Goal: Task Accomplishment & Management: Complete application form

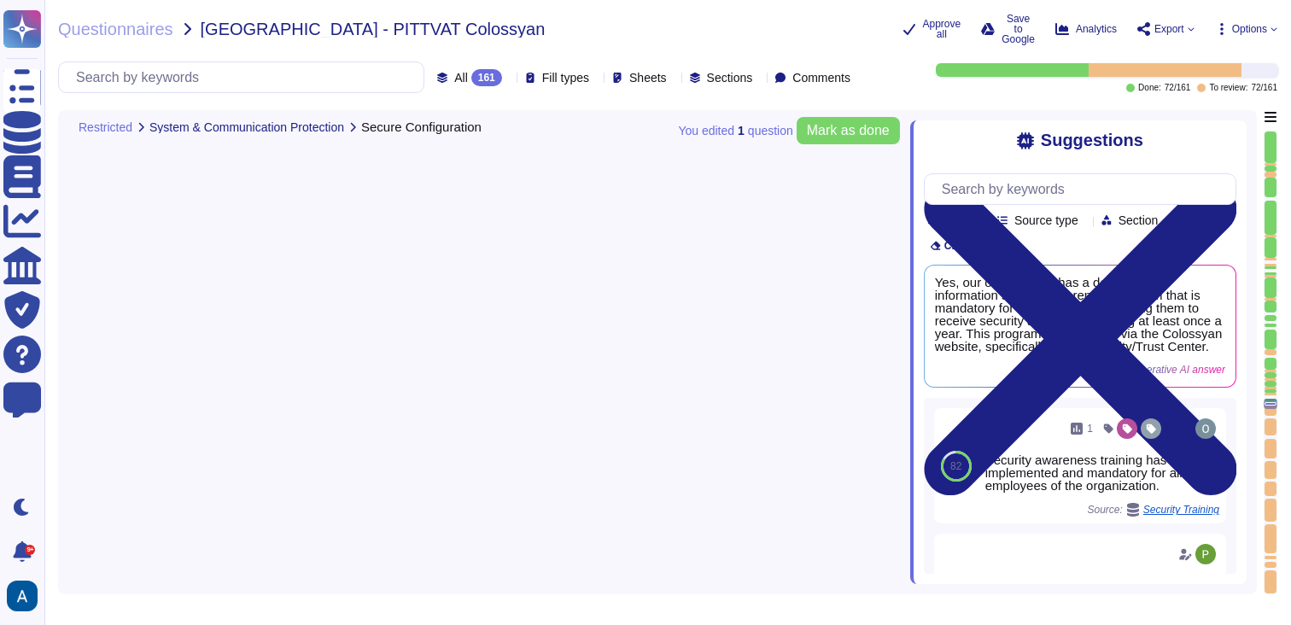
type textarea "Yes, our organization prioritizes supplier diversification to reduce reliance o…"
type textarea "Yes, our organization has a documented information security awareness program t…"
type textarea "Yes, [PERSON_NAME] complies with GDPR and holds a SOC2 Type II report. We are c…"
type textarea "Yes, our organization has a documented data privacy policy available for review…"
type textarea "Yes, our organization has documented Acceptable Use policies, standards, and pr…"
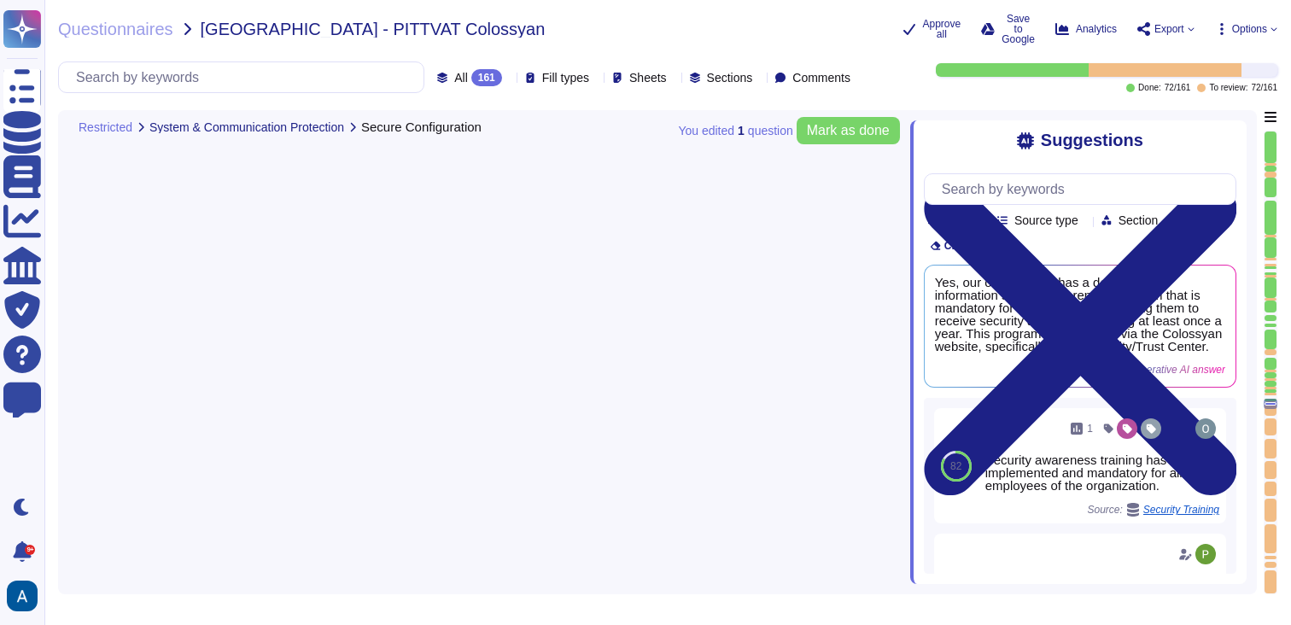
scroll to position [1, 0]
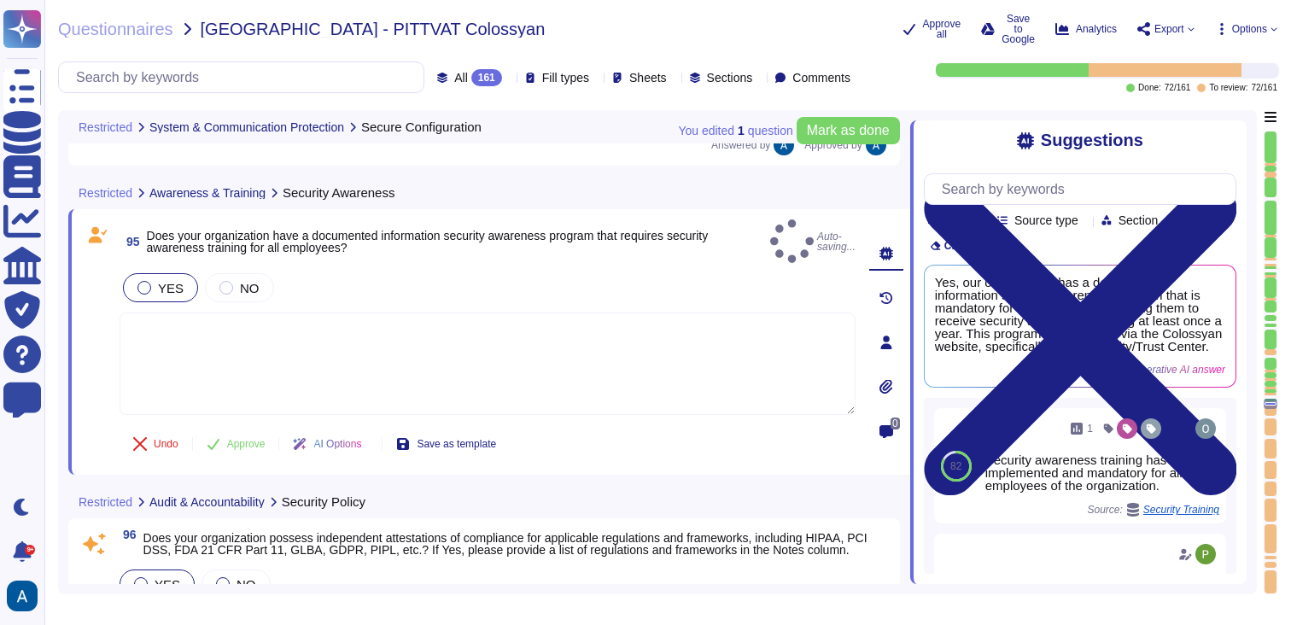
click at [258, 424] on div "Undo Approve AI Options Save as template" at bounding box center [315, 444] width 390 height 41
click at [255, 427] on button "Approve" at bounding box center [236, 444] width 86 height 34
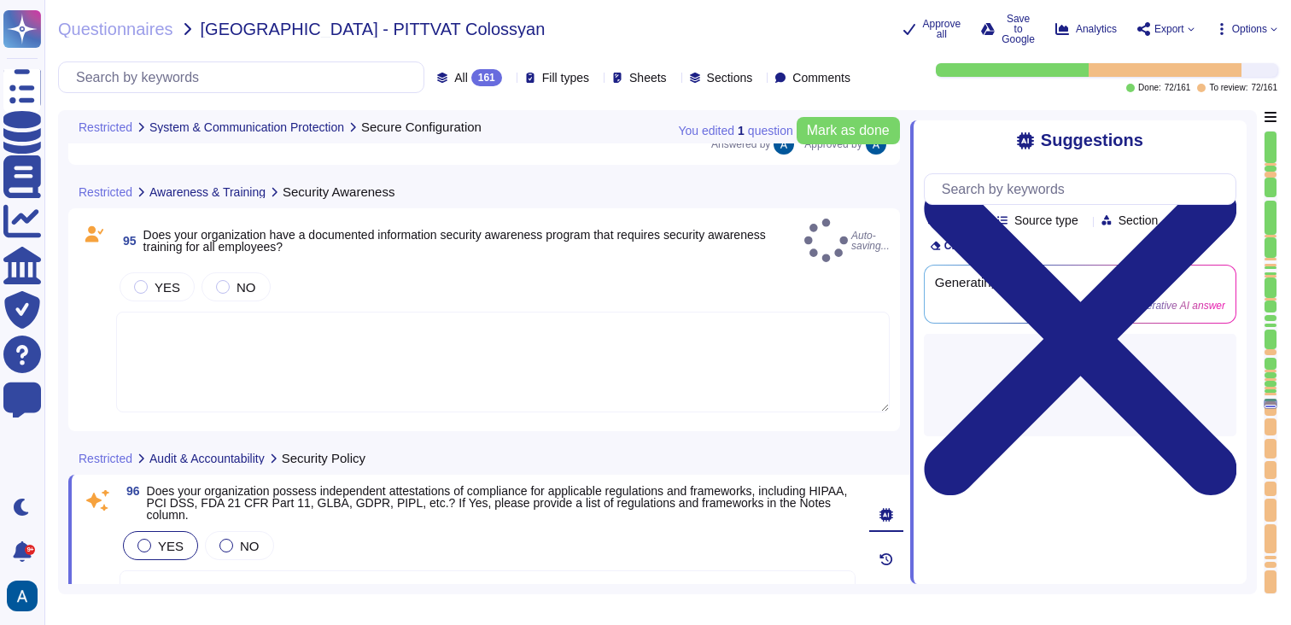
type textarea "Yes, our organization has implemented data classifications, each designated by …"
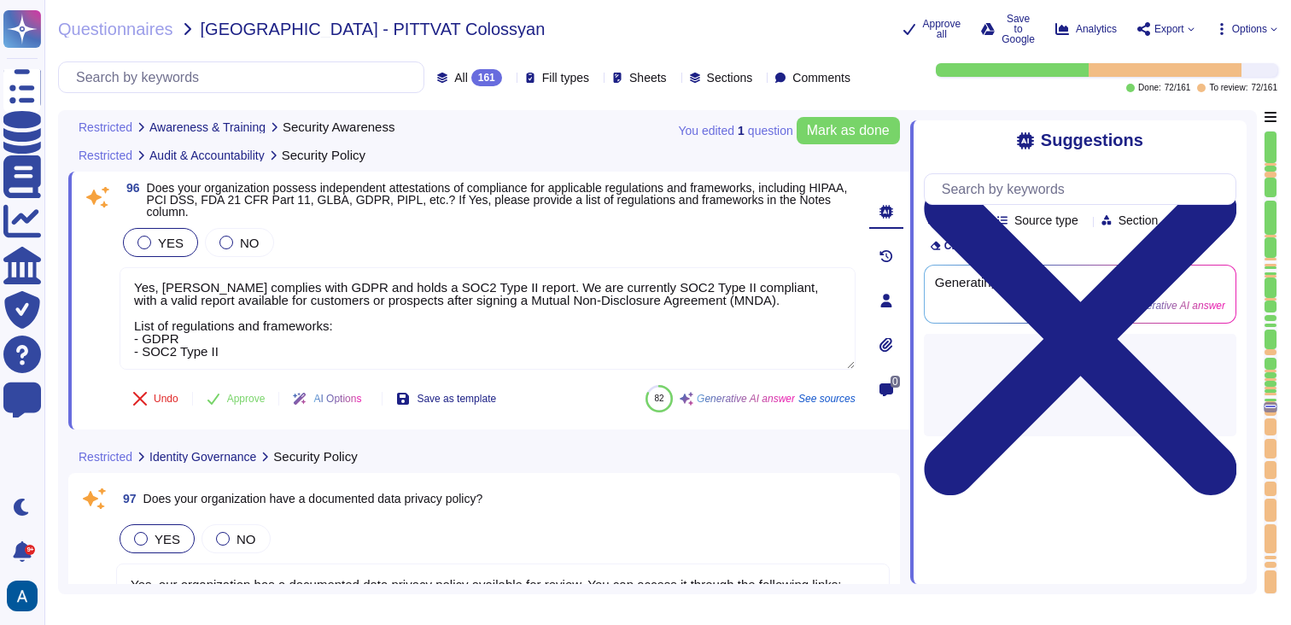
type textarea "Yes, our organization has implemented data classifications, each designated by …"
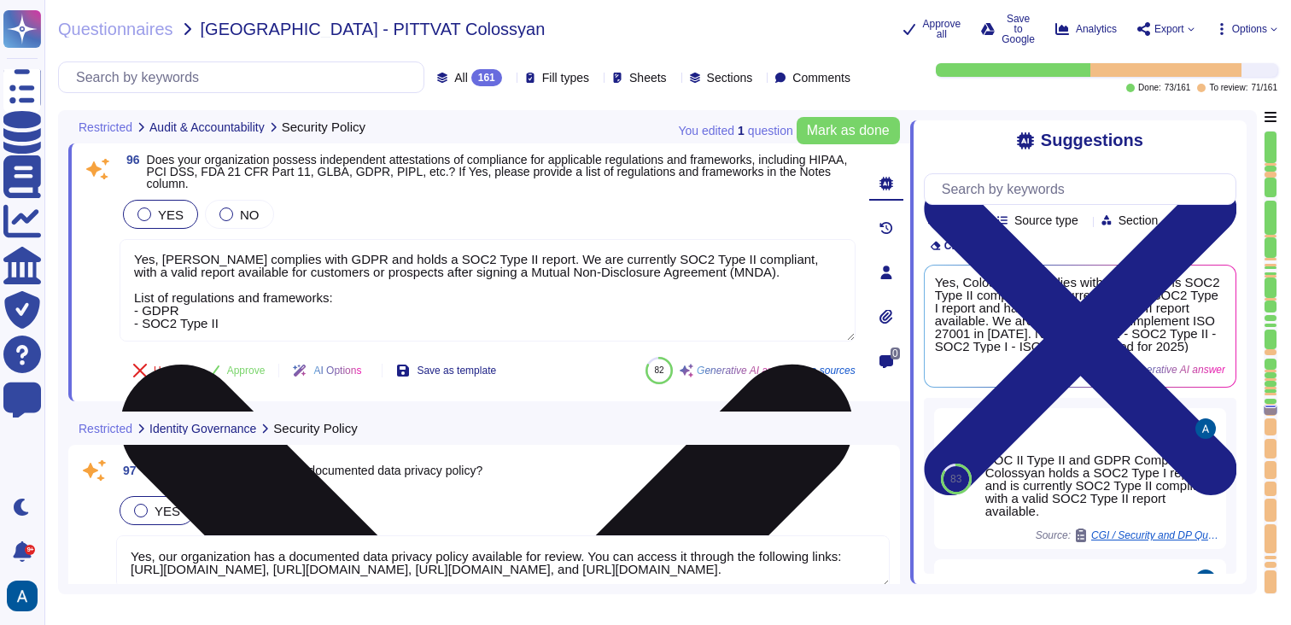
scroll to position [3, 0]
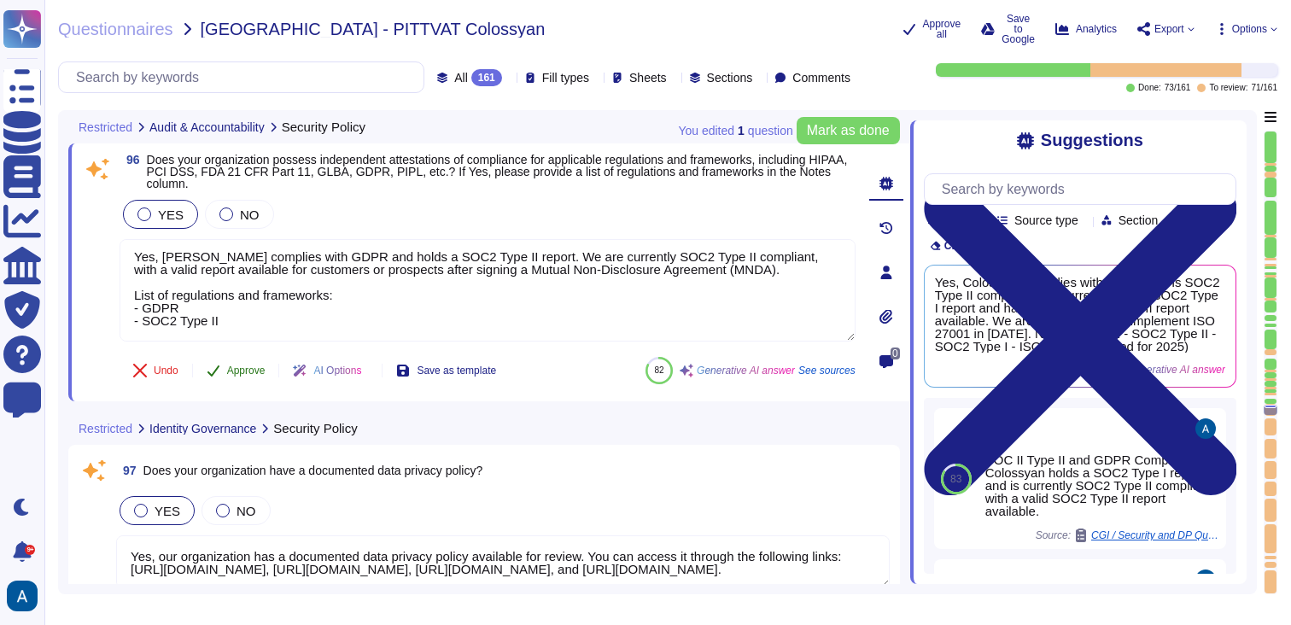
click at [248, 376] on span "Approve" at bounding box center [246, 370] width 38 height 10
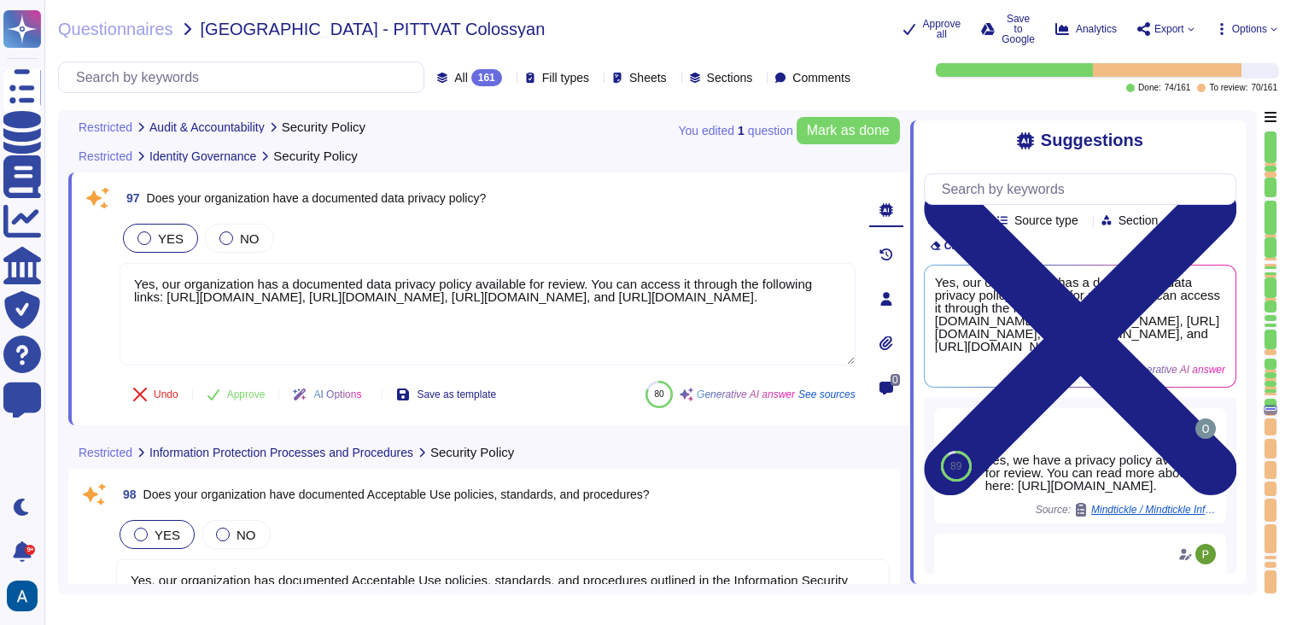
scroll to position [19385, 0]
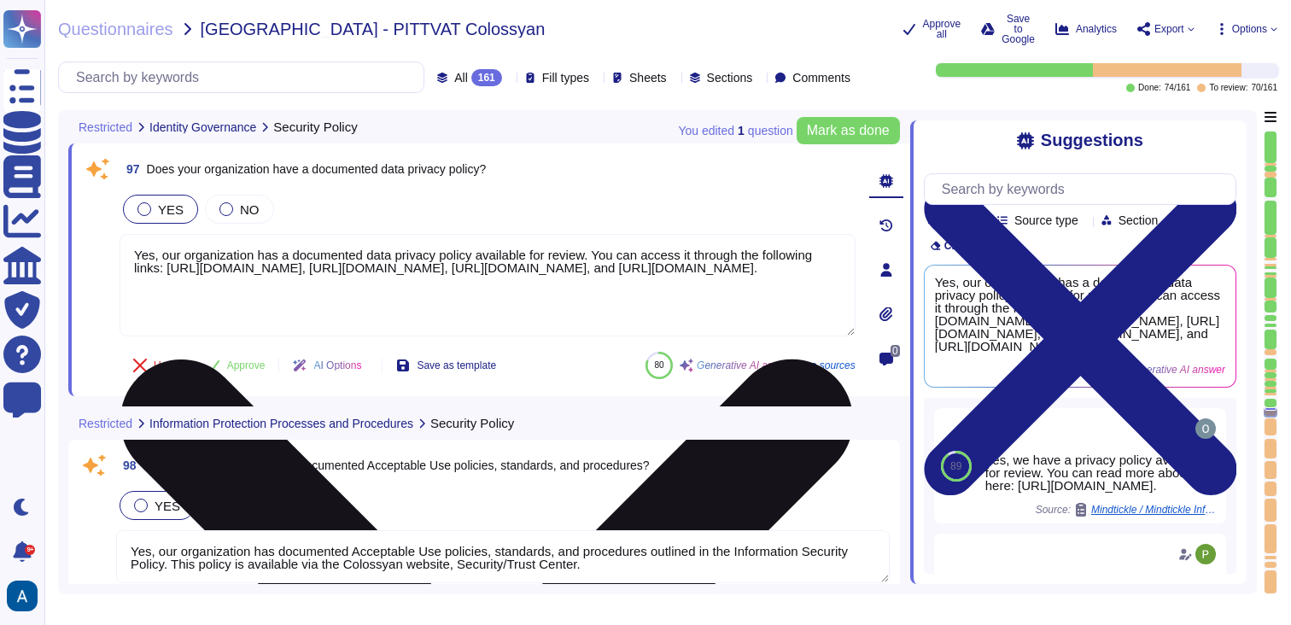
drag, startPoint x: 409, startPoint y: 301, endPoint x: 384, endPoint y: 266, distance: 42.2
click at [384, 266] on textarea "Yes, our organization has a documented data privacy policy available for review…" at bounding box center [488, 285] width 736 height 102
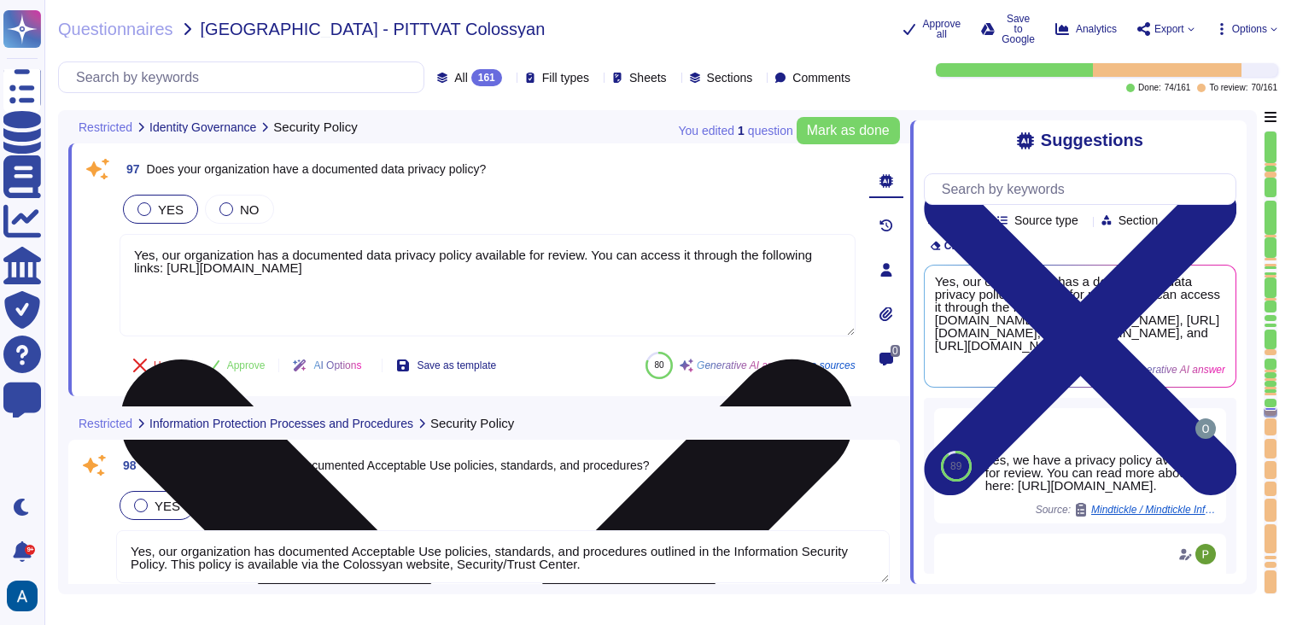
scroll to position [18, 0]
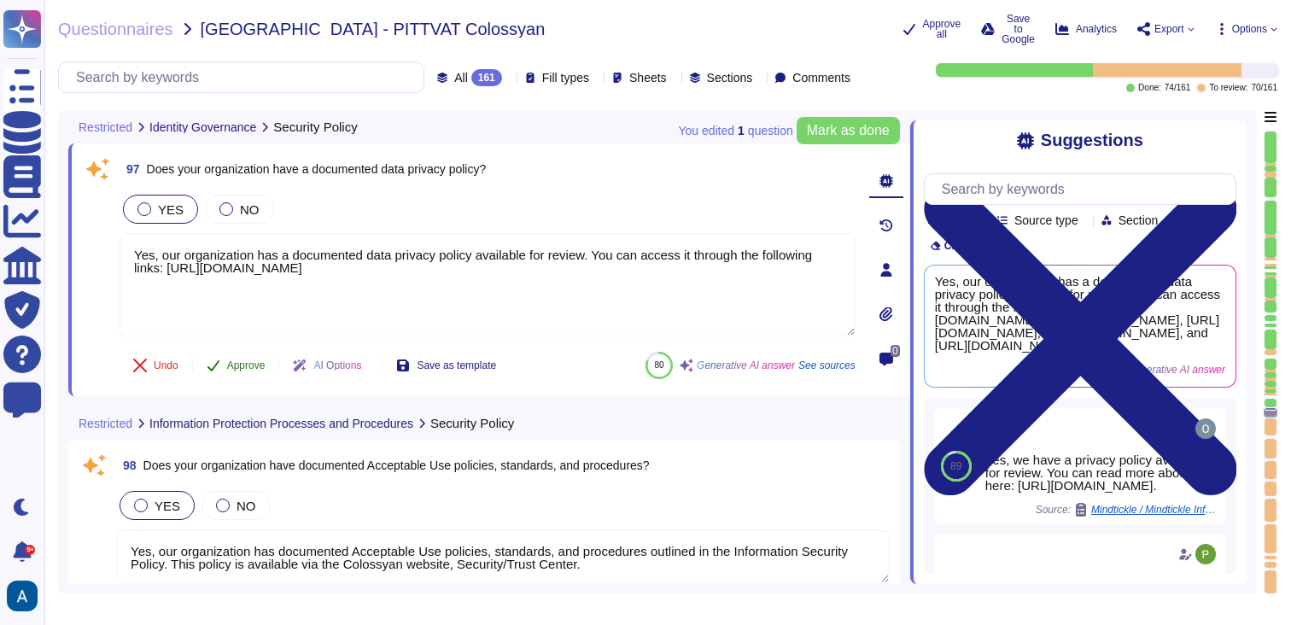
type textarea "Yes, our organization has a documented data privacy policy available for review…"
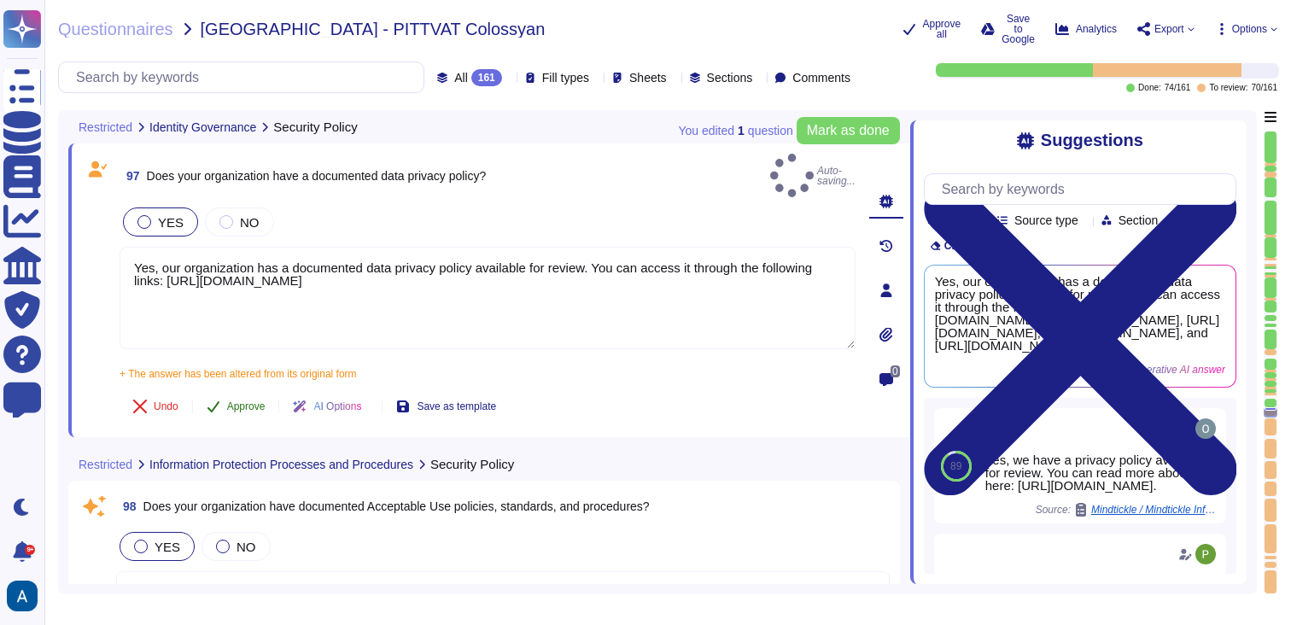
click at [253, 362] on div "97 Does your organization have a documented data privacy policy? Auto-saving...…" at bounding box center [469, 290] width 774 height 273
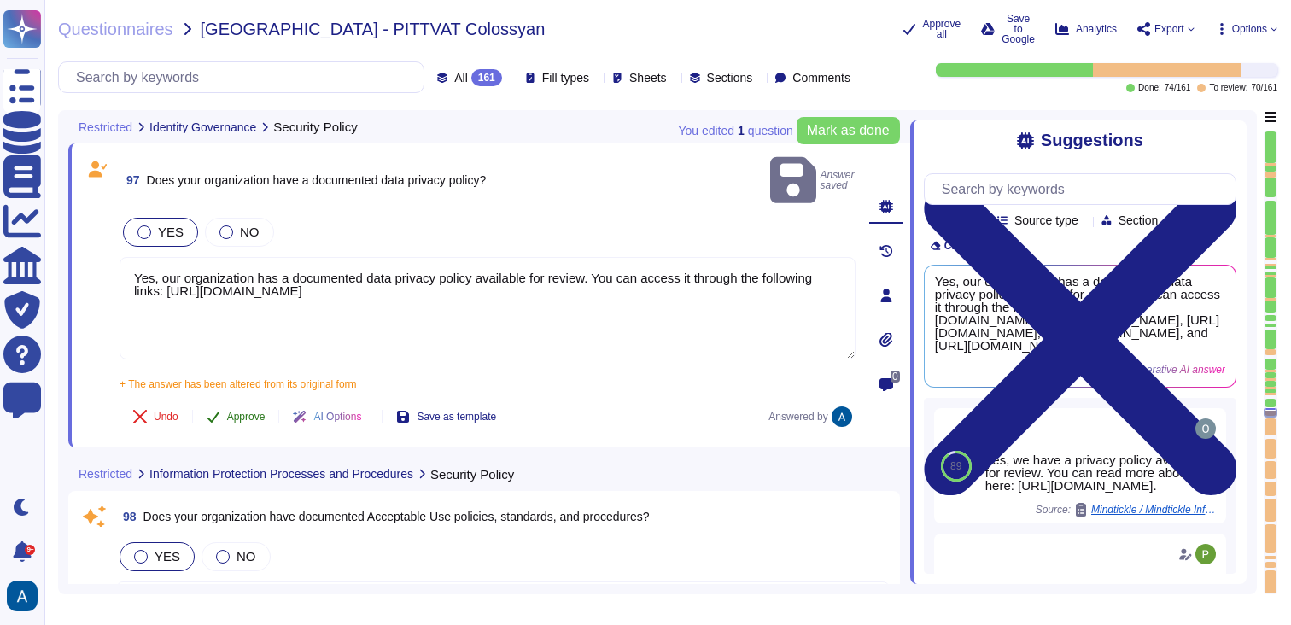
click at [248, 400] on button "Approve" at bounding box center [236, 417] width 86 height 34
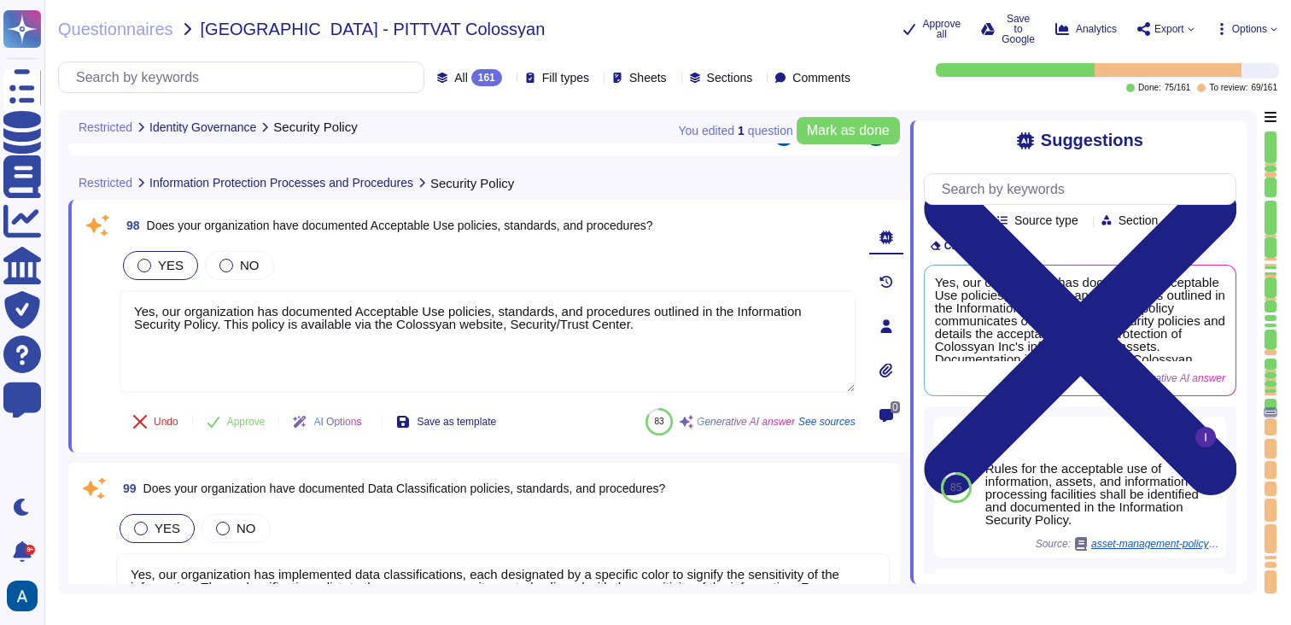
type textarea "Yes, we have documented security and hardening standards for operating systems,…"
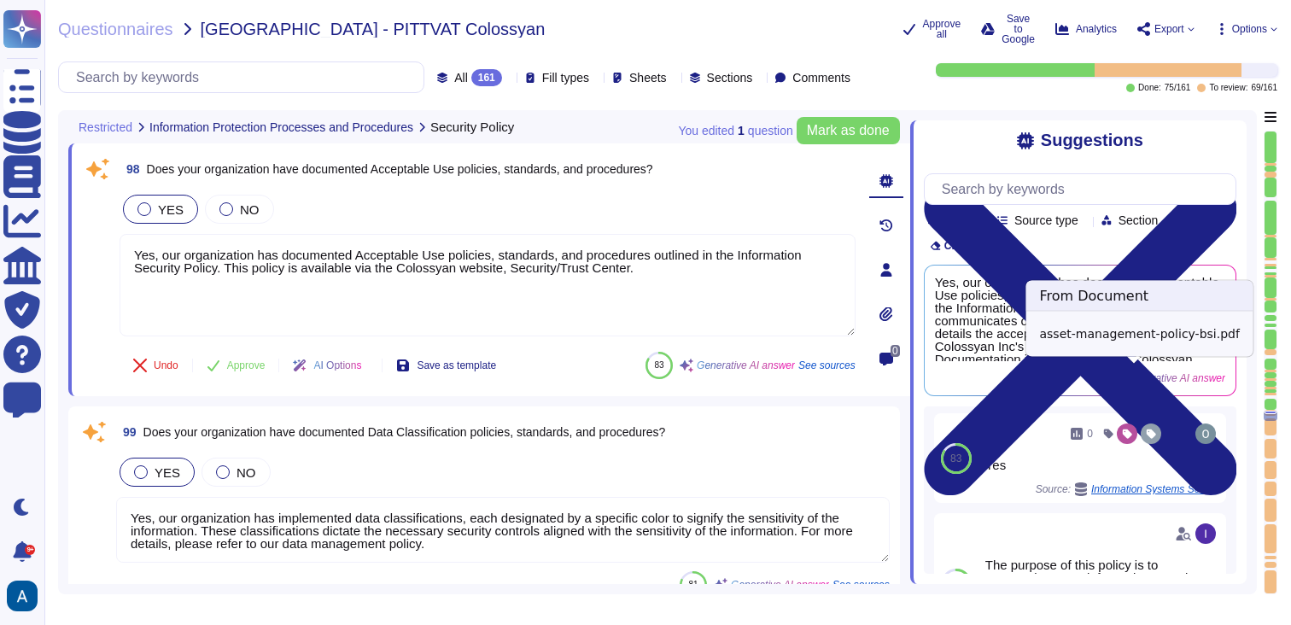
scroll to position [192, 0]
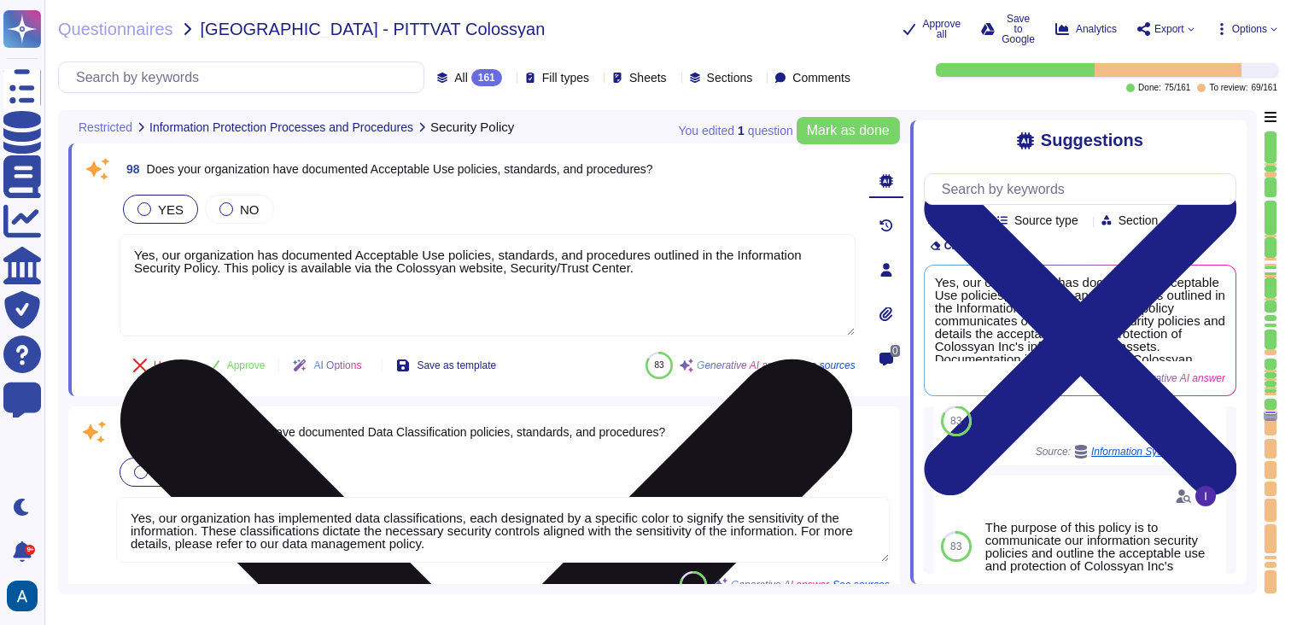
click at [670, 295] on textarea "Yes, our organization has documented Acceptable Use policies, standards, and pr…" at bounding box center [488, 285] width 736 height 102
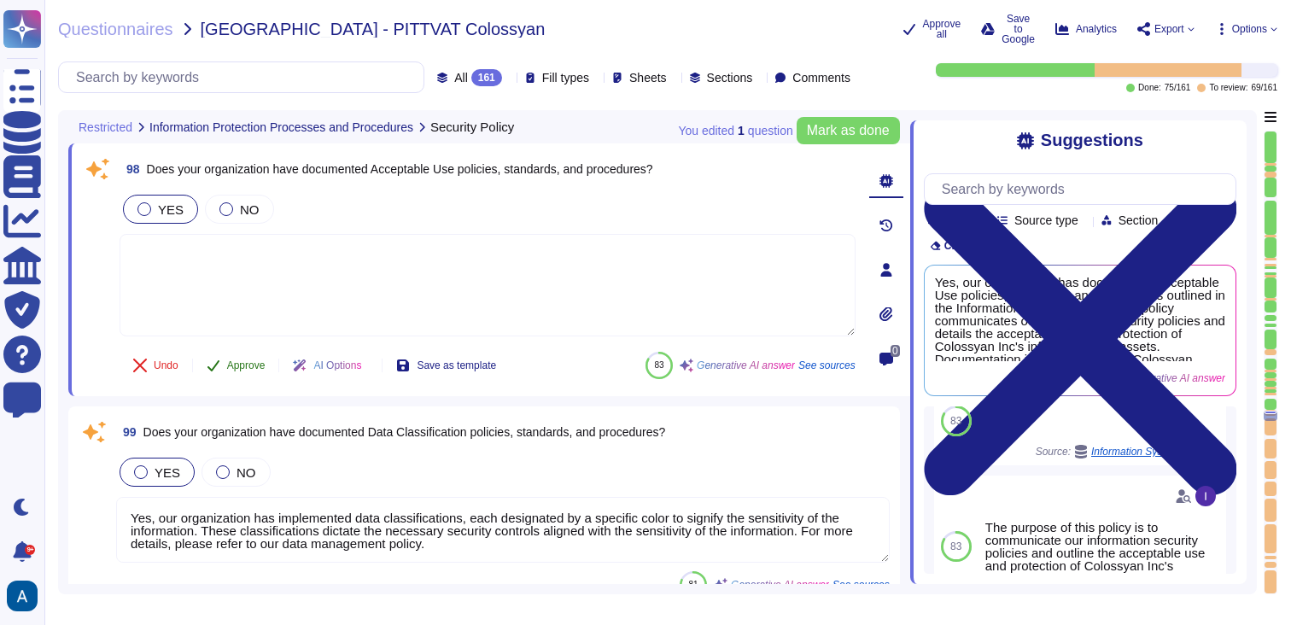
click at [243, 364] on span "Approve" at bounding box center [246, 365] width 38 height 10
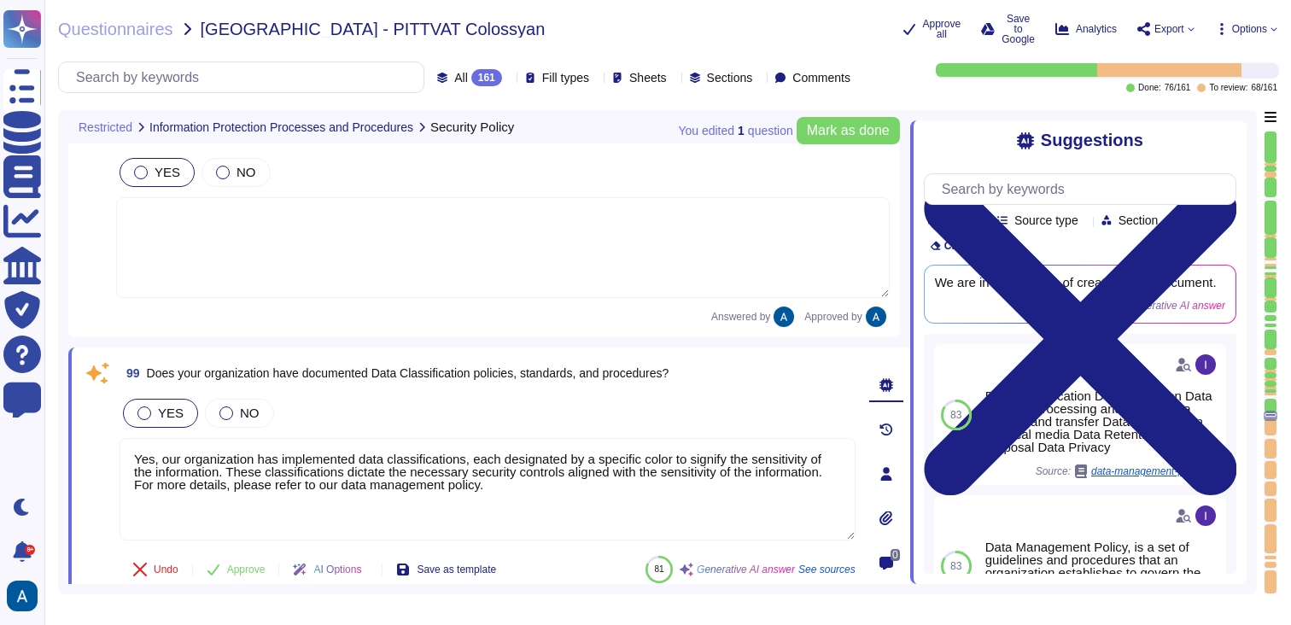
type textarea "Yes, we have documented security and hardening standards for operating systems,…"
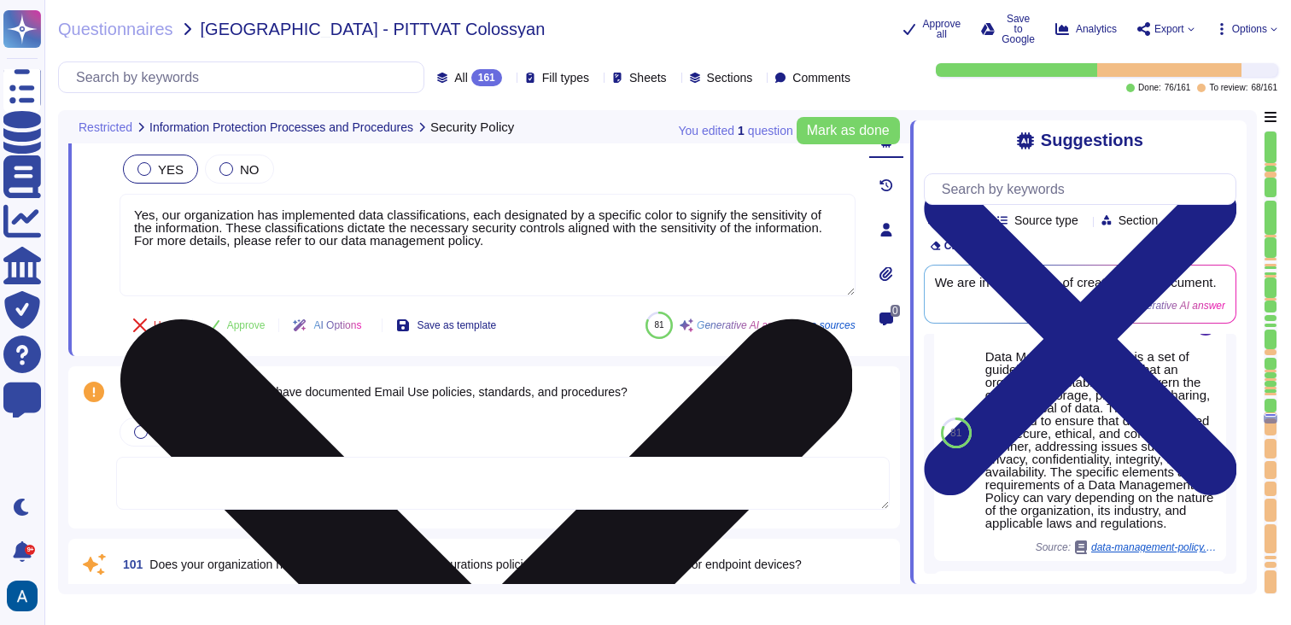
scroll to position [19933, 0]
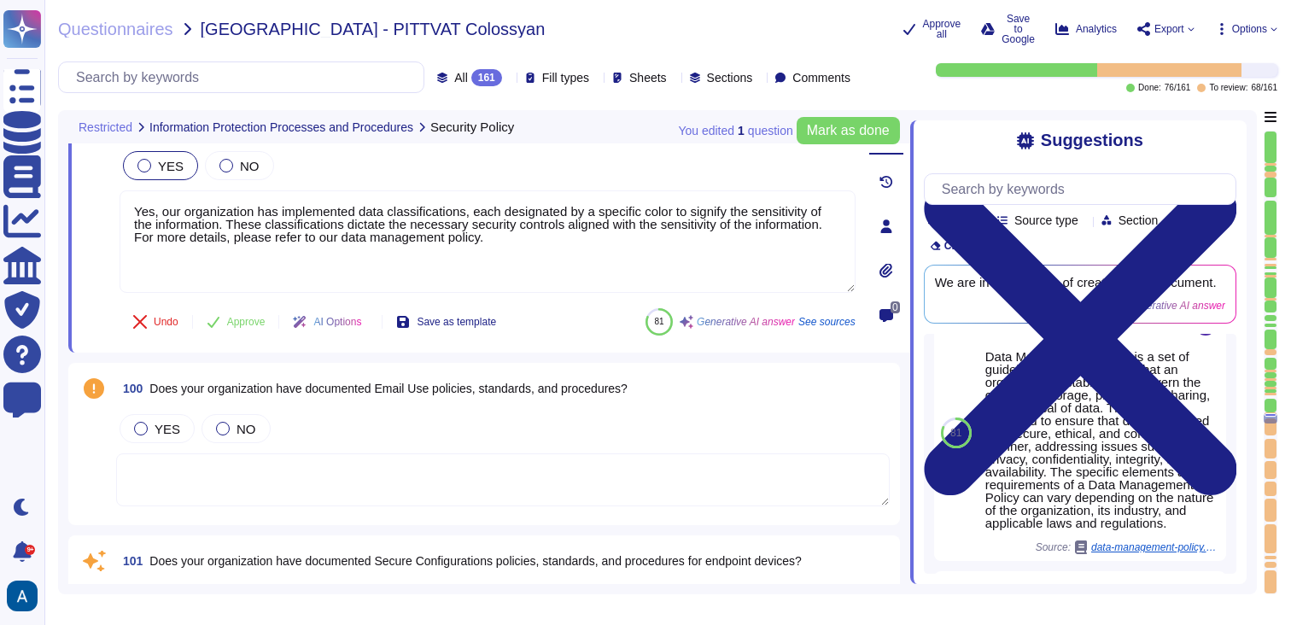
click at [472, 454] on textarea at bounding box center [503, 479] width 774 height 53
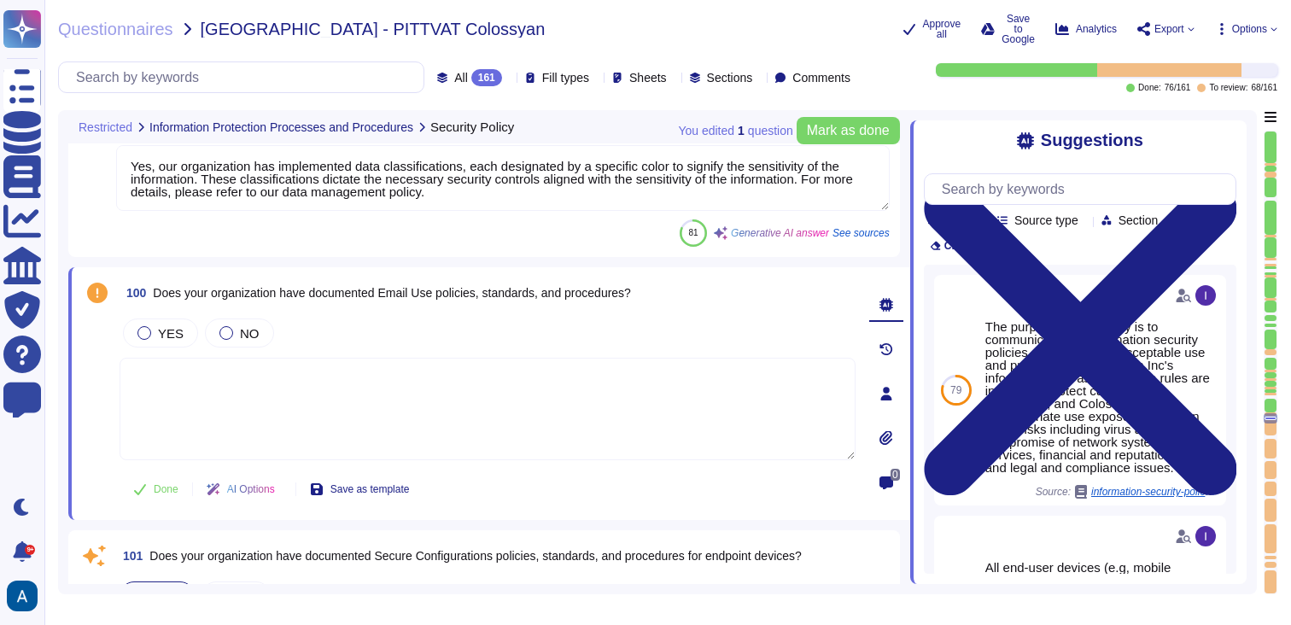
type textarea "Yes, we maintain an inventory of assets, including hardware and software, and a…"
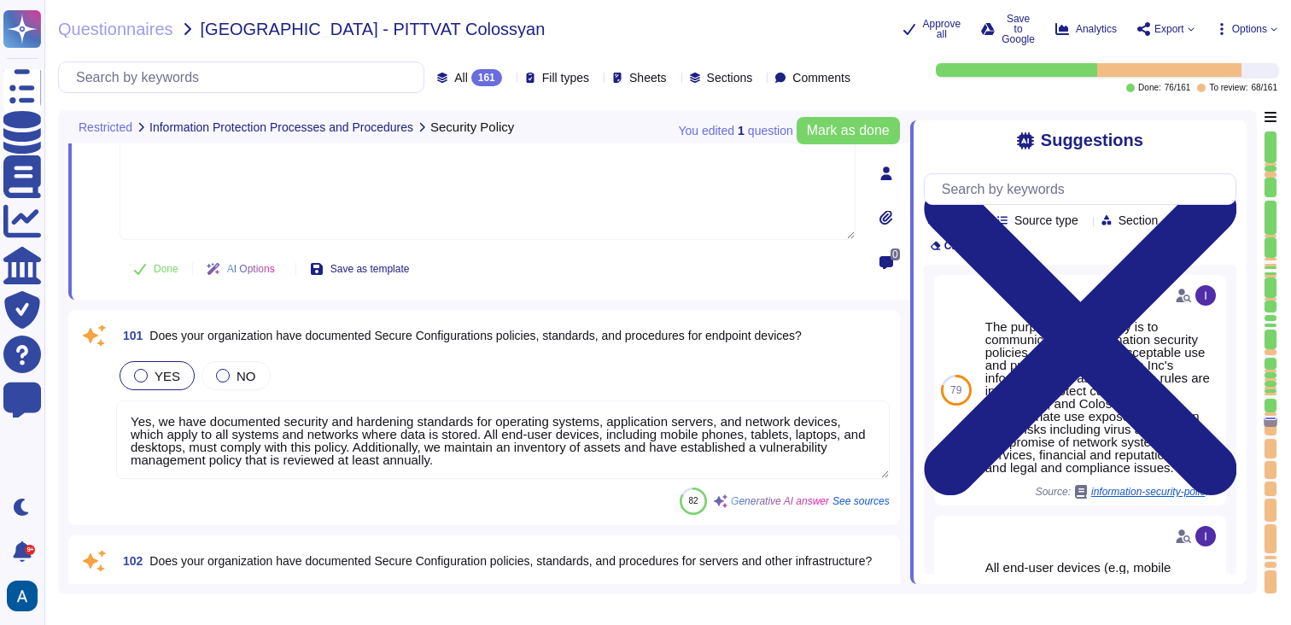
type textarea "Production infrastructure shall be configured to produce detailed logs appropri…"
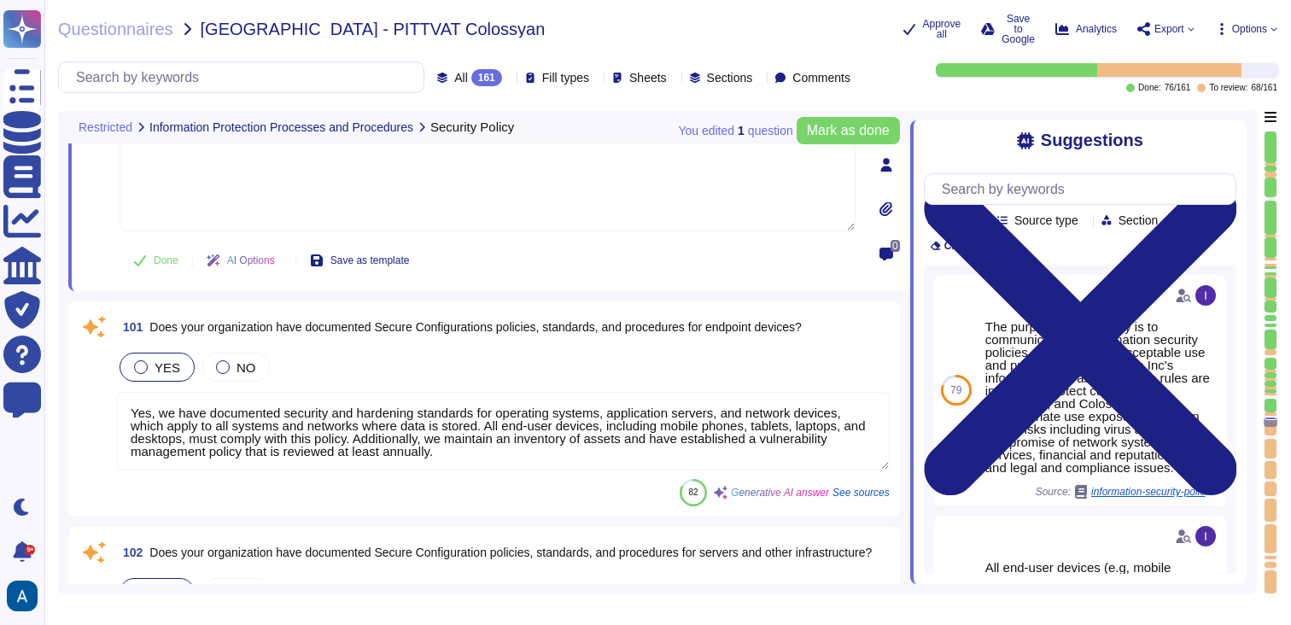
click at [509, 430] on textarea "Yes, we have documented security and hardening standards for operating systems,…" at bounding box center [503, 431] width 774 height 79
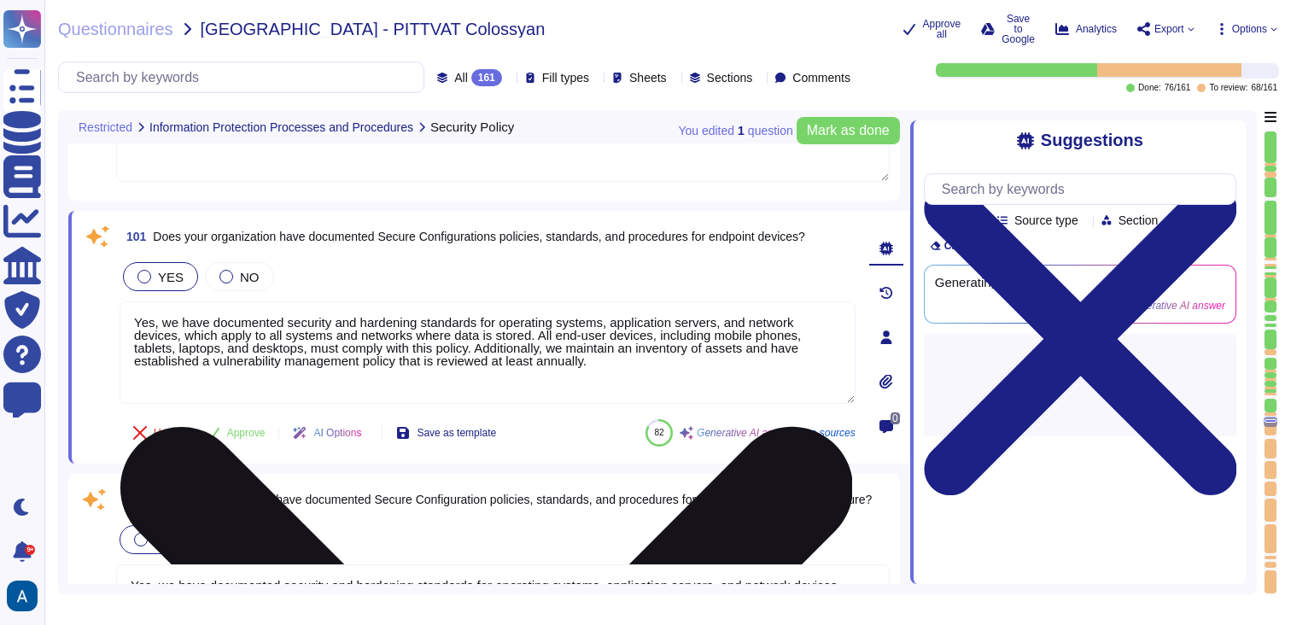
click at [496, 430] on span "Save as template" at bounding box center [456, 433] width 79 height 10
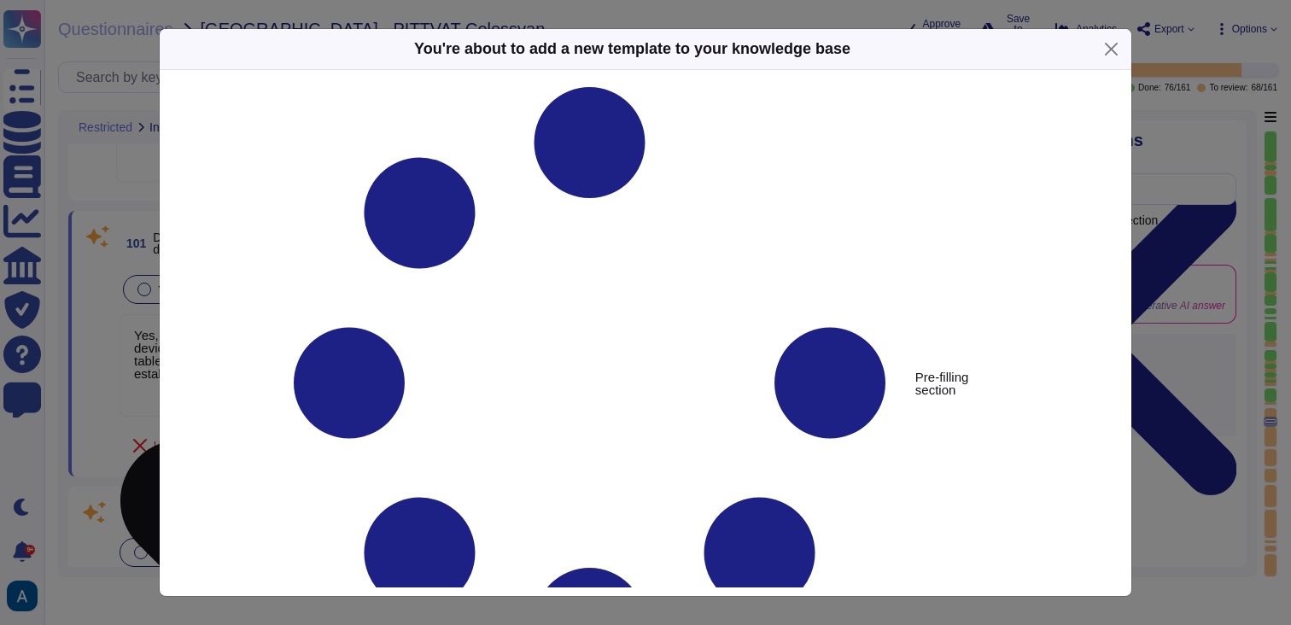
type textarea "Does your organization have documented Secure Configurations policies, standard…"
type textarea "Yes, we have documented security and hardening standards for operating systems,…"
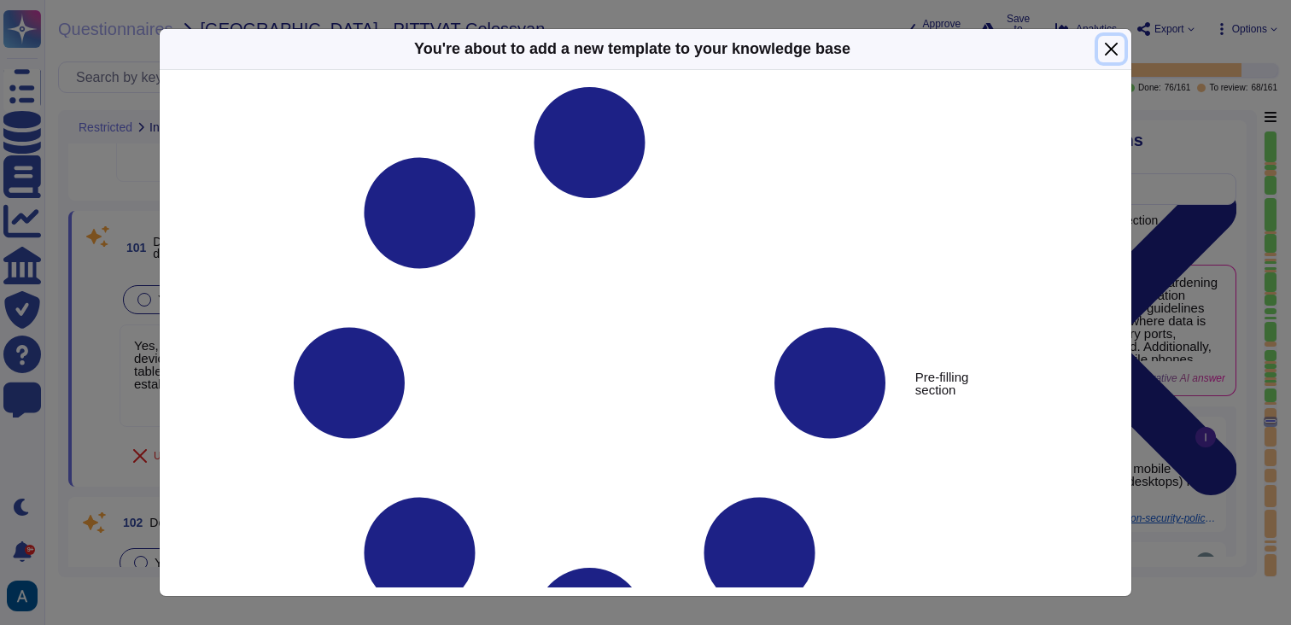
click at [1109, 56] on button "Close" at bounding box center [1111, 49] width 26 height 26
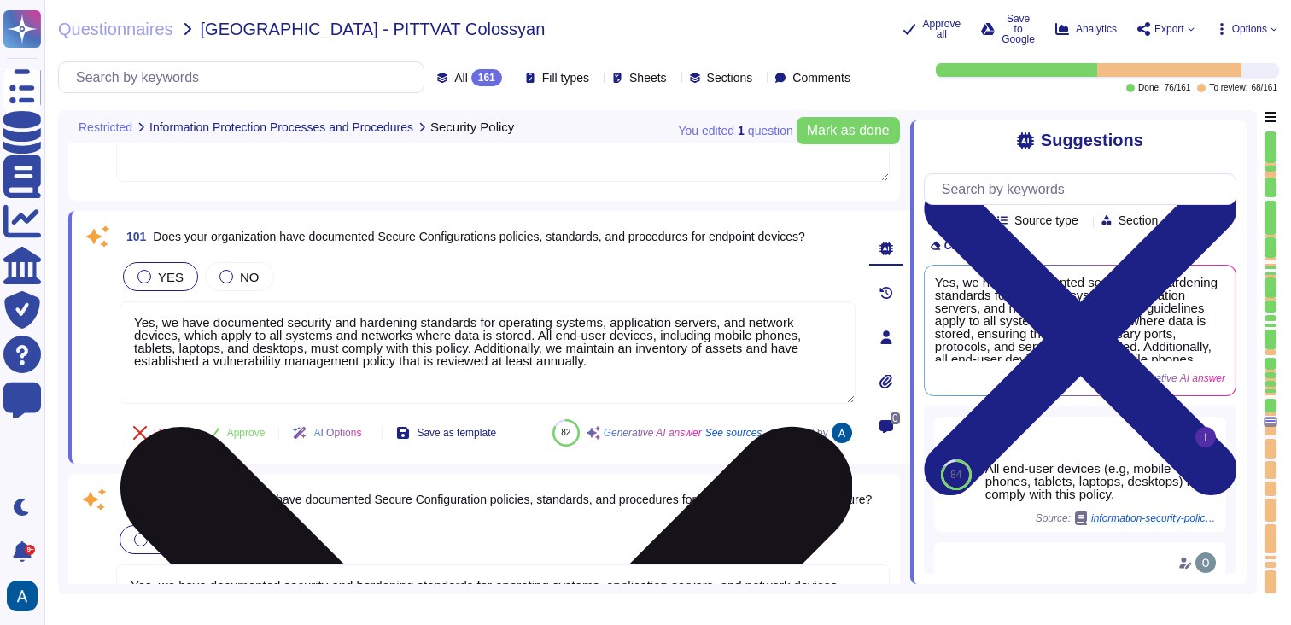
click at [758, 362] on textarea "Yes, we have documented security and hardening standards for operating systems,…" at bounding box center [488, 352] width 736 height 102
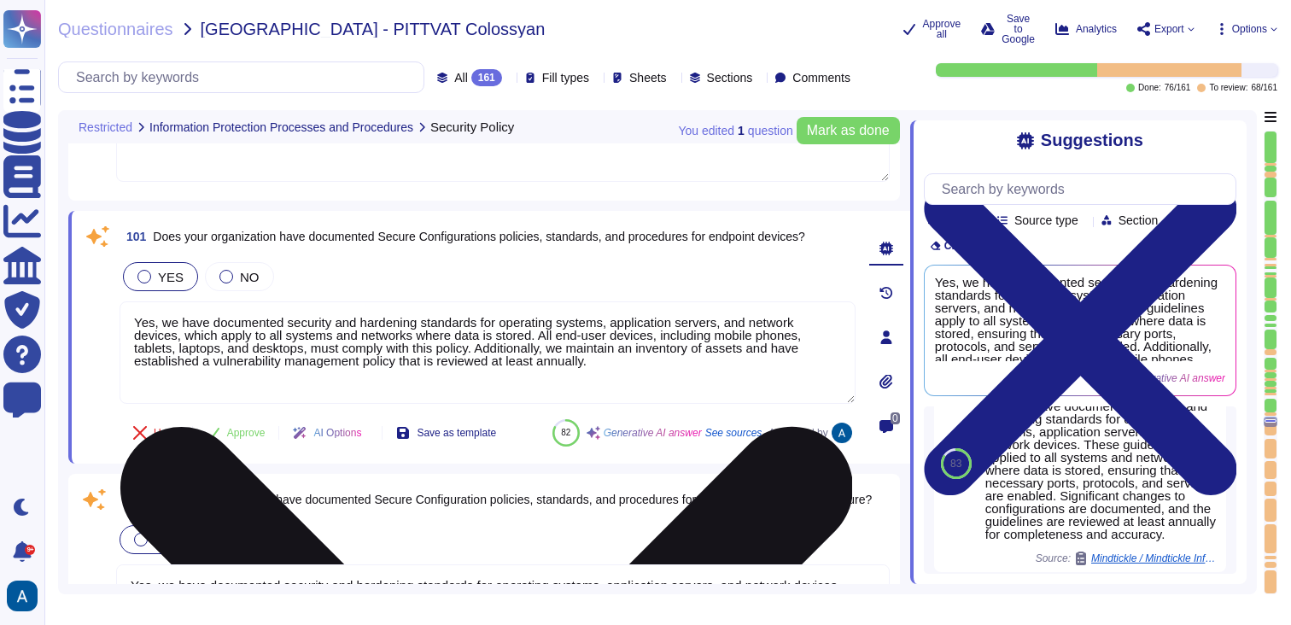
scroll to position [175, 0]
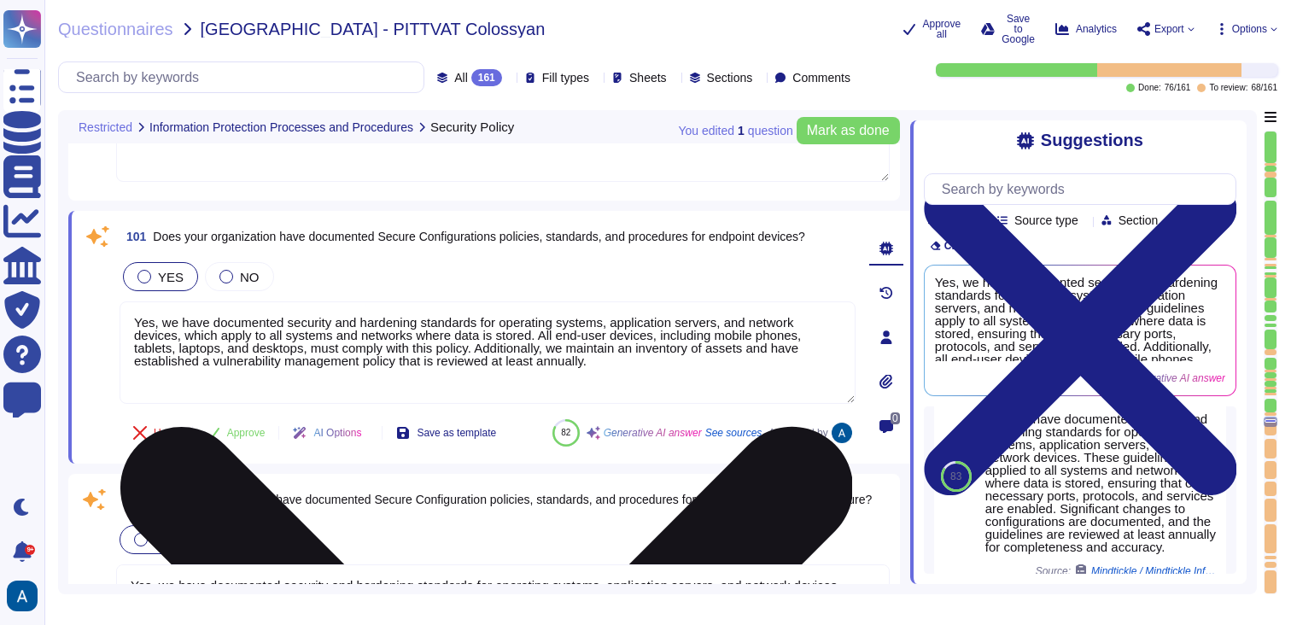
click at [732, 377] on textarea "Yes, we have documented security and hardening standards for operating systems,…" at bounding box center [488, 352] width 736 height 102
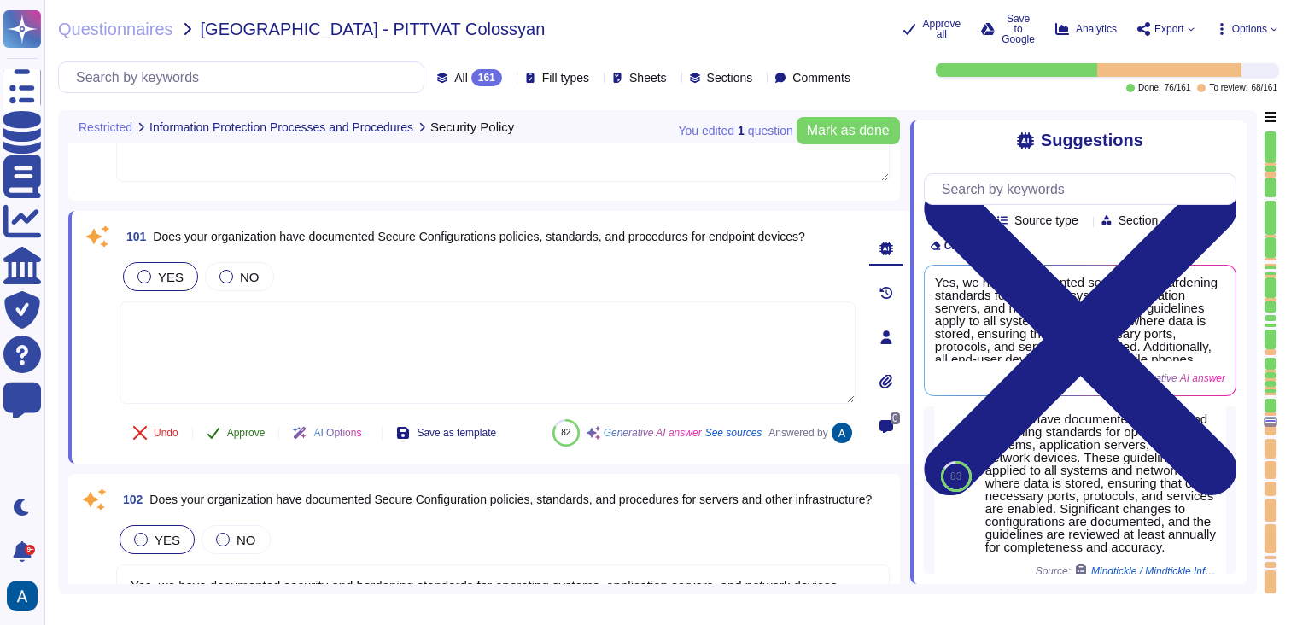
click at [260, 429] on span "Approve" at bounding box center [246, 433] width 38 height 10
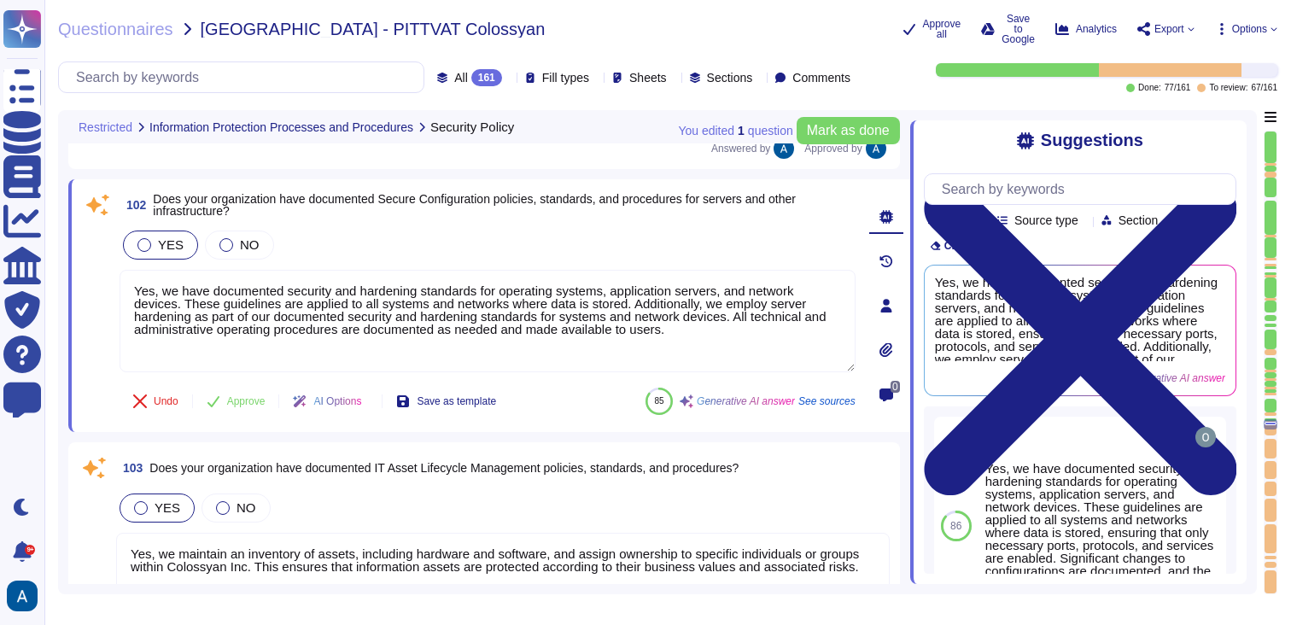
type textarea "Yes, our organization has documented Remote Access policies, standards, and pro…"
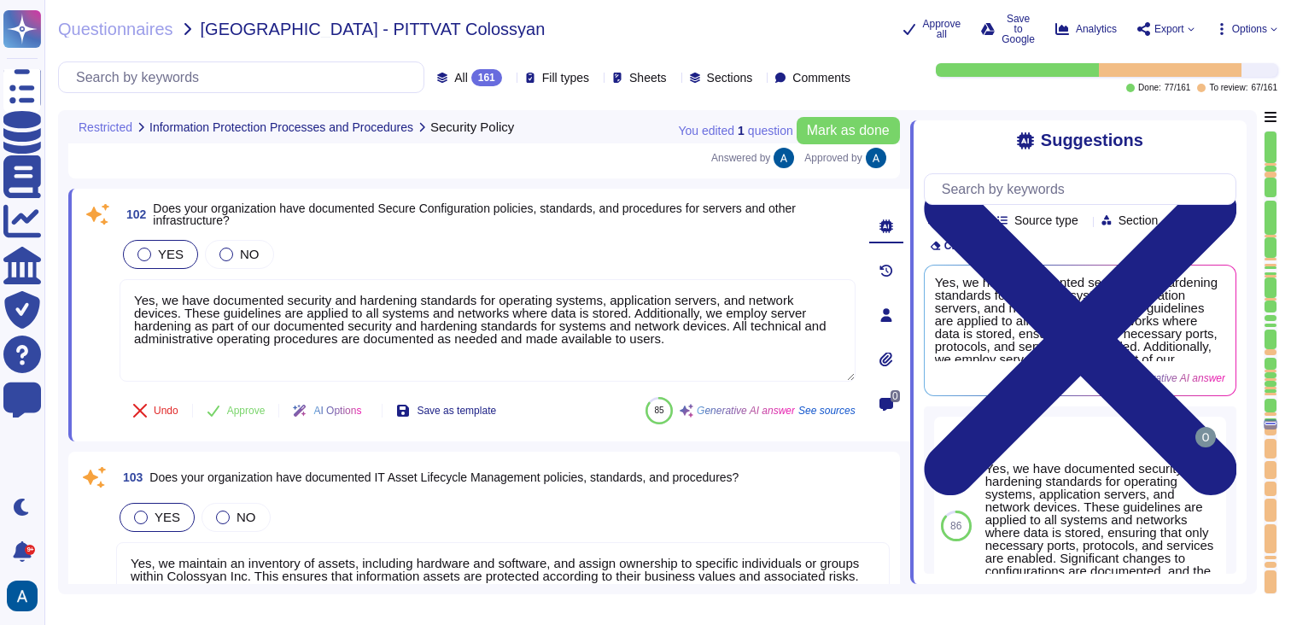
scroll to position [20474, 0]
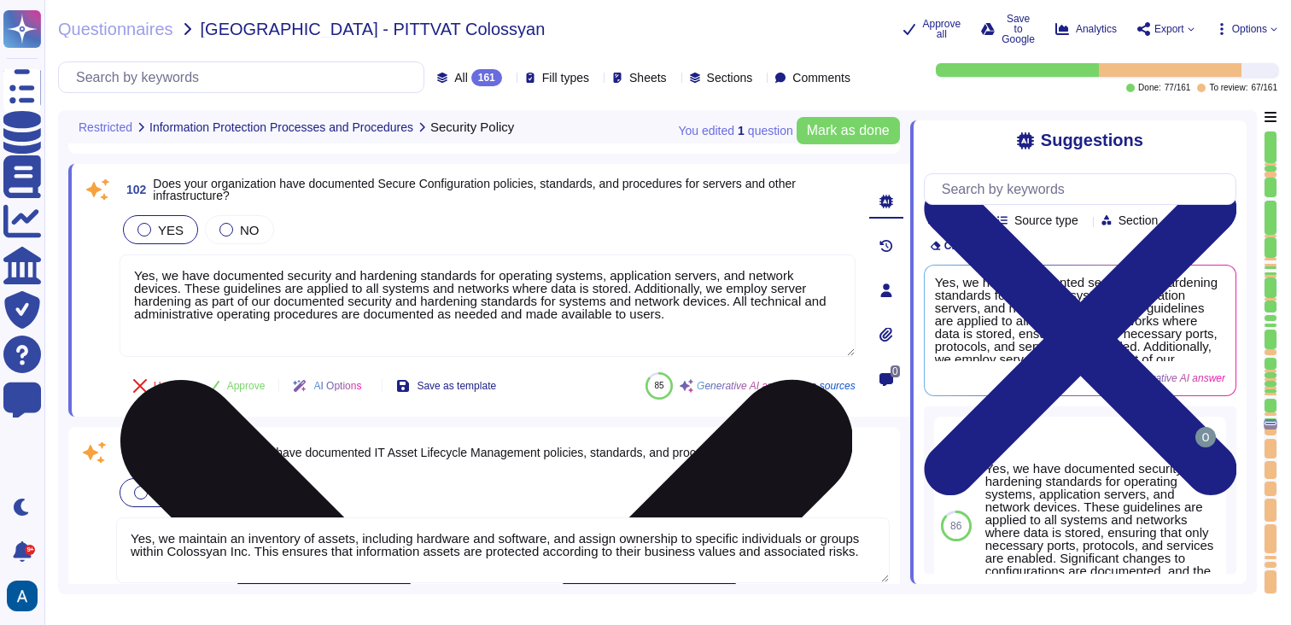
click at [336, 302] on textarea "Yes, we have documented security and hardening standards for operating systems,…" at bounding box center [488, 305] width 736 height 102
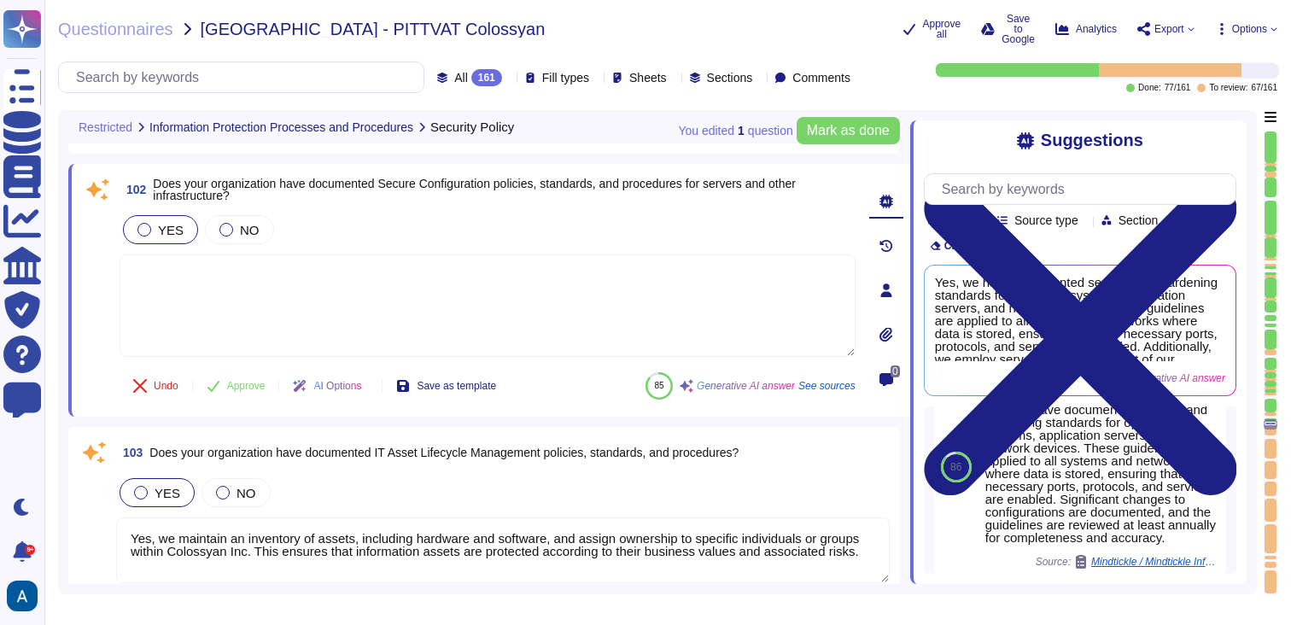
scroll to position [53, 0]
click at [252, 381] on span "Approve" at bounding box center [246, 386] width 38 height 10
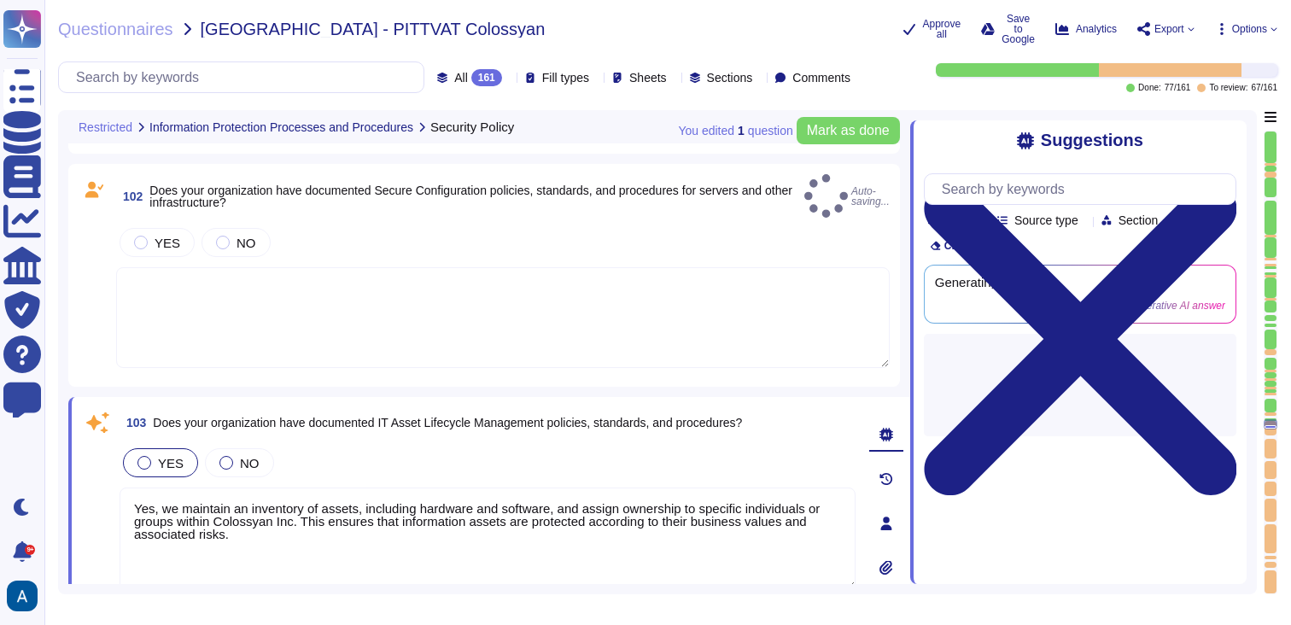
scroll to position [0, 0]
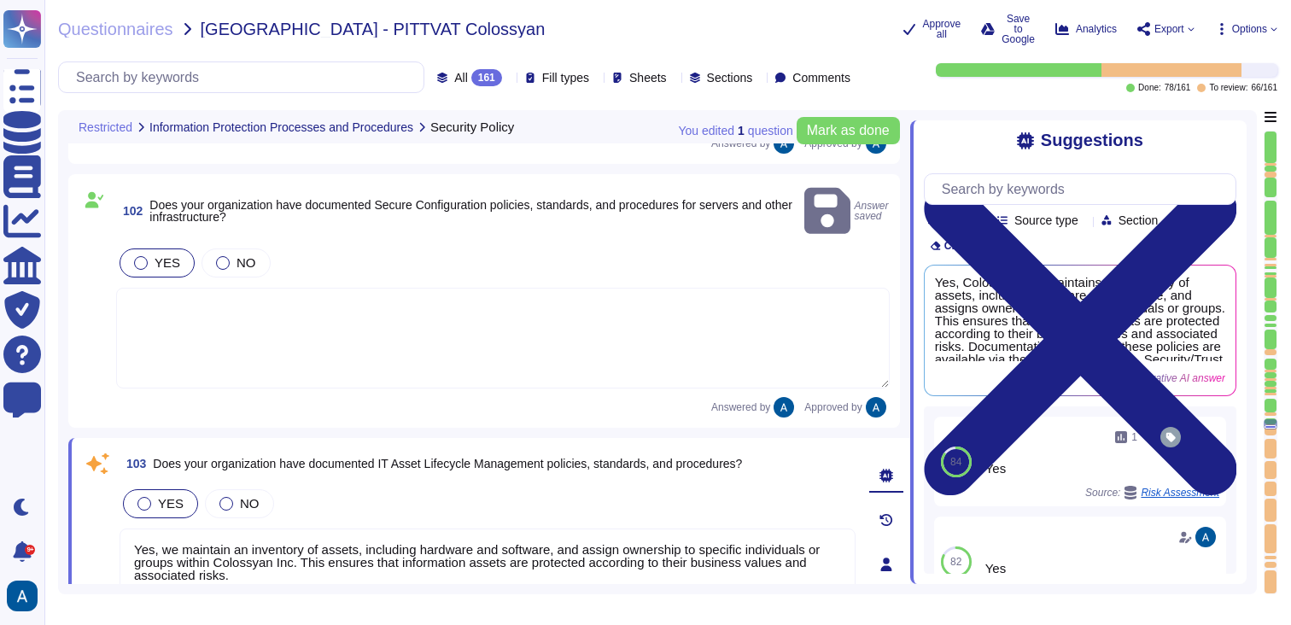
type textarea "Yes, our organization has implemented data classifications, each designated by …"
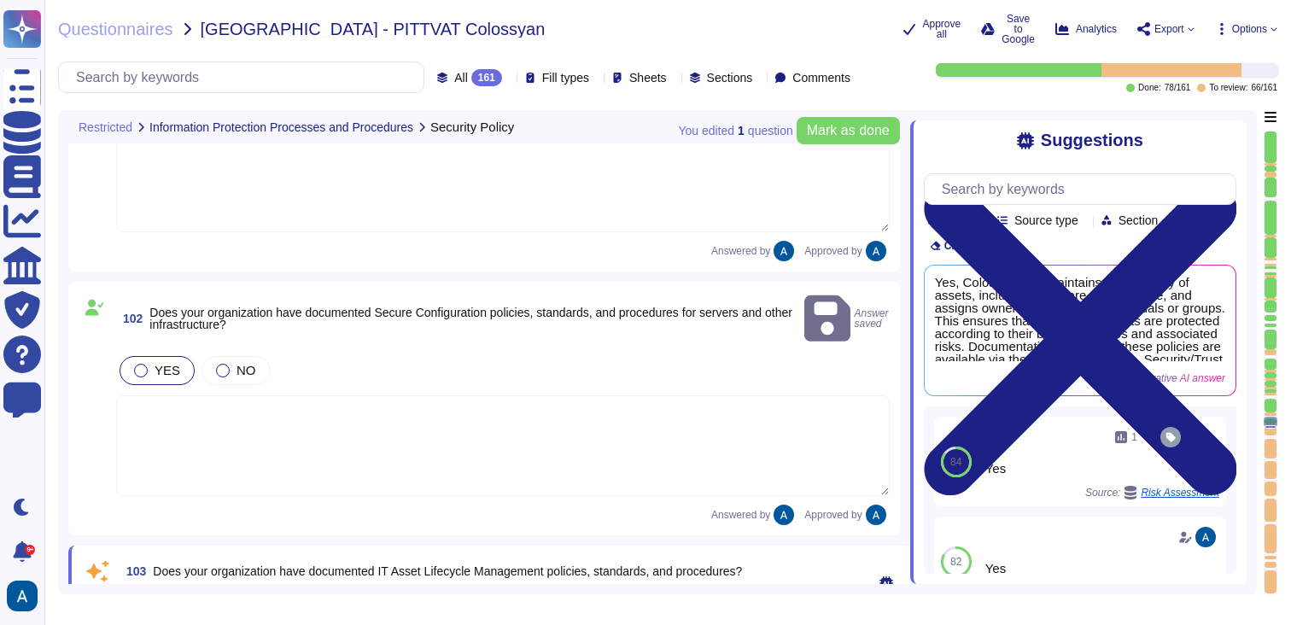
type textarea "Yes, our organization has implemented data classifications, each designated by …"
type textarea "Production infrastructure shall be configured to produce detailed logs appropri…"
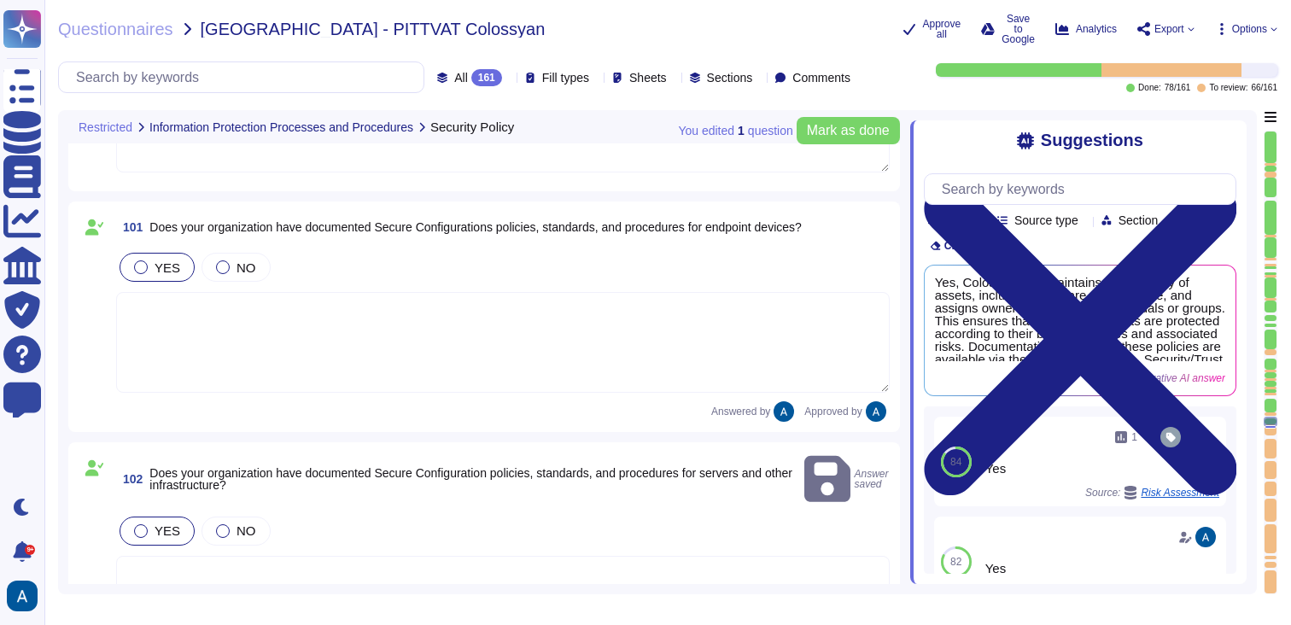
type textarea "Production infrastructure shall be configured to produce detailed logs appropri…"
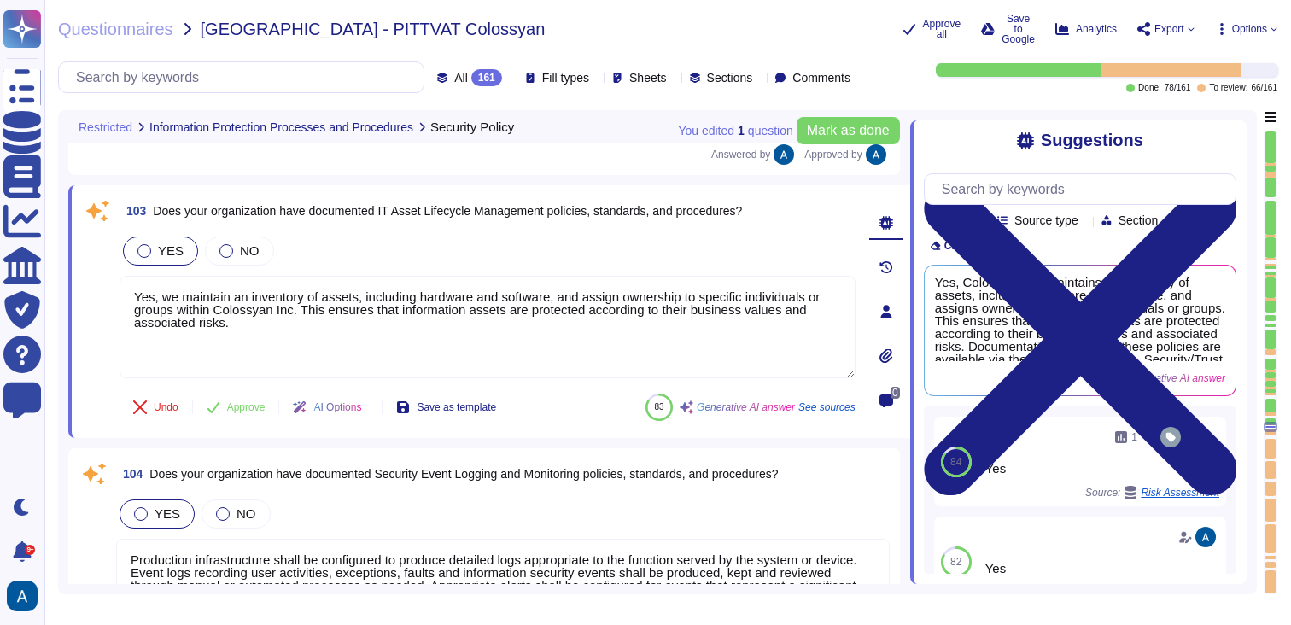
type textarea "Yes, our organization has documented Remote Access policies, standards, and pro…"
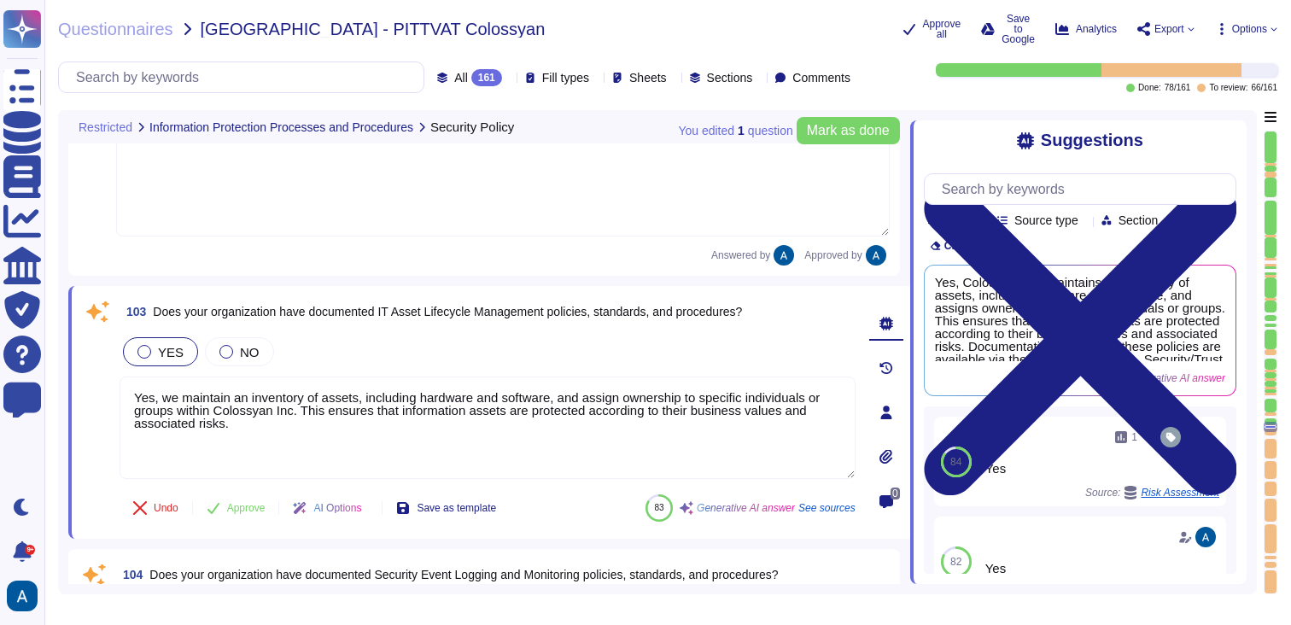
scroll to position [20513, 0]
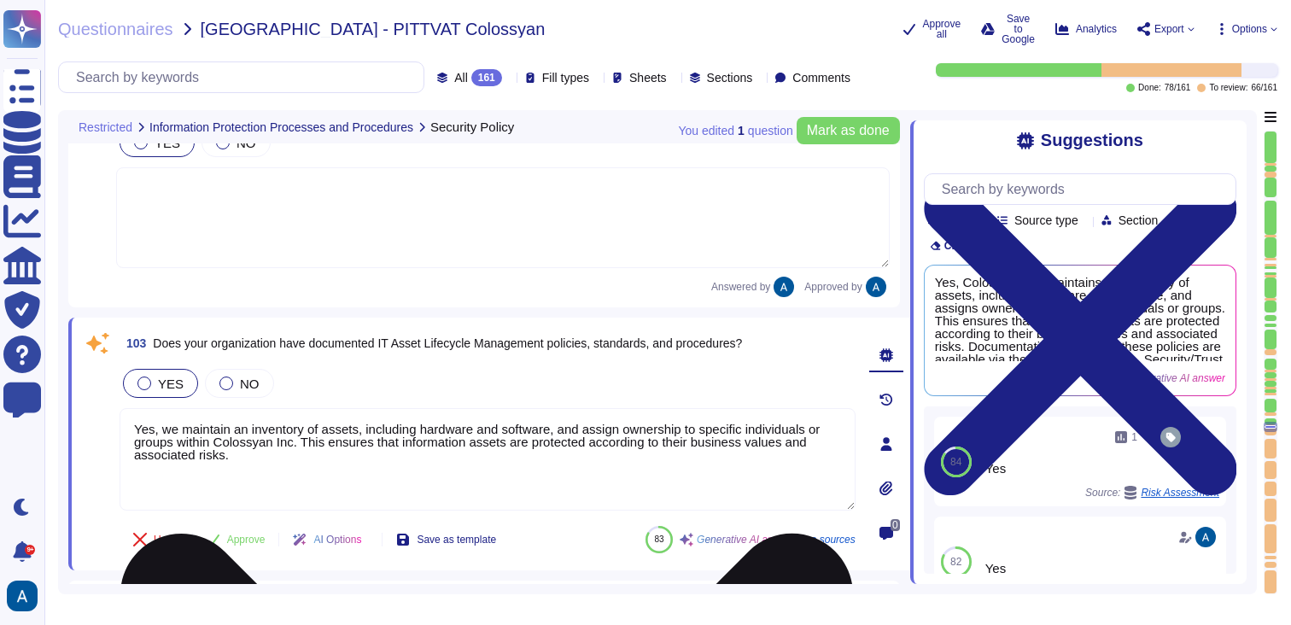
click at [643, 464] on textarea "Yes, we maintain an inventory of assets, including hardware and software, and a…" at bounding box center [488, 459] width 736 height 102
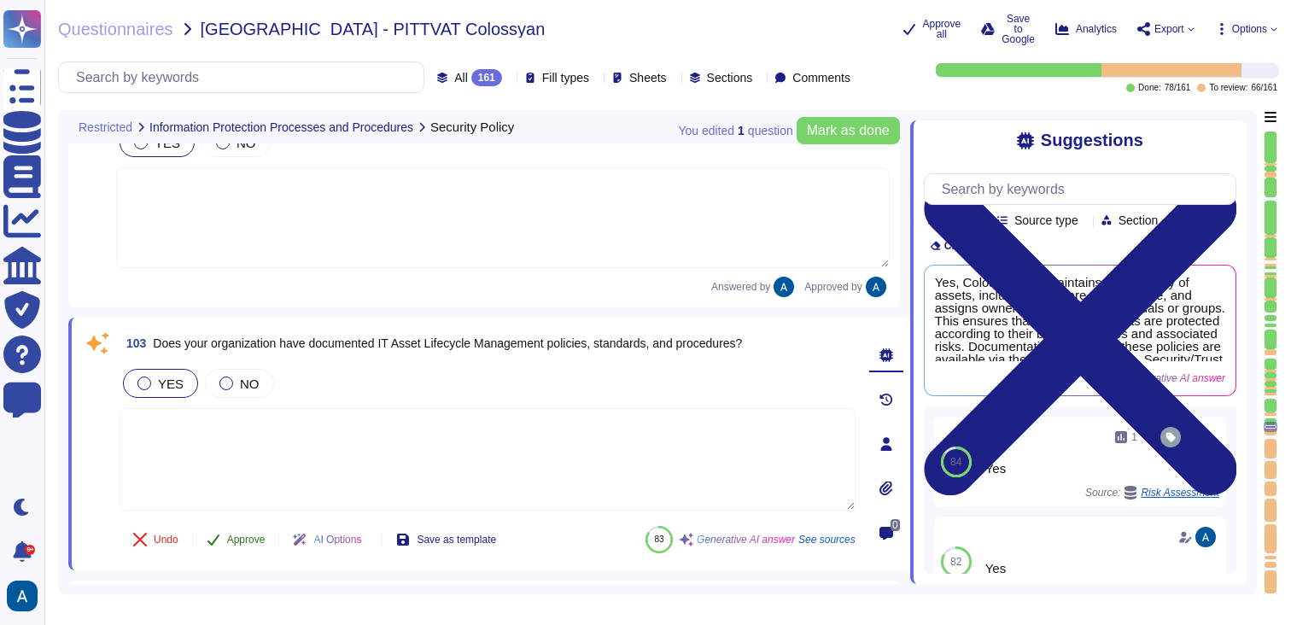
click at [246, 535] on span "Approve" at bounding box center [246, 540] width 38 height 10
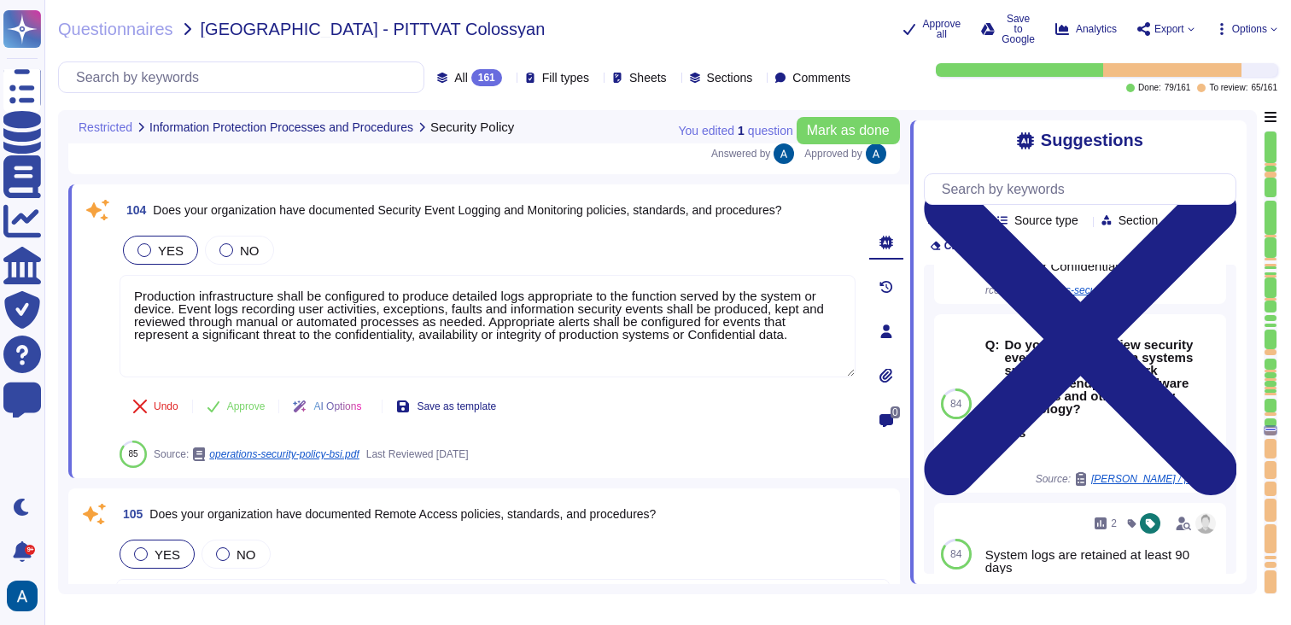
scroll to position [281, 0]
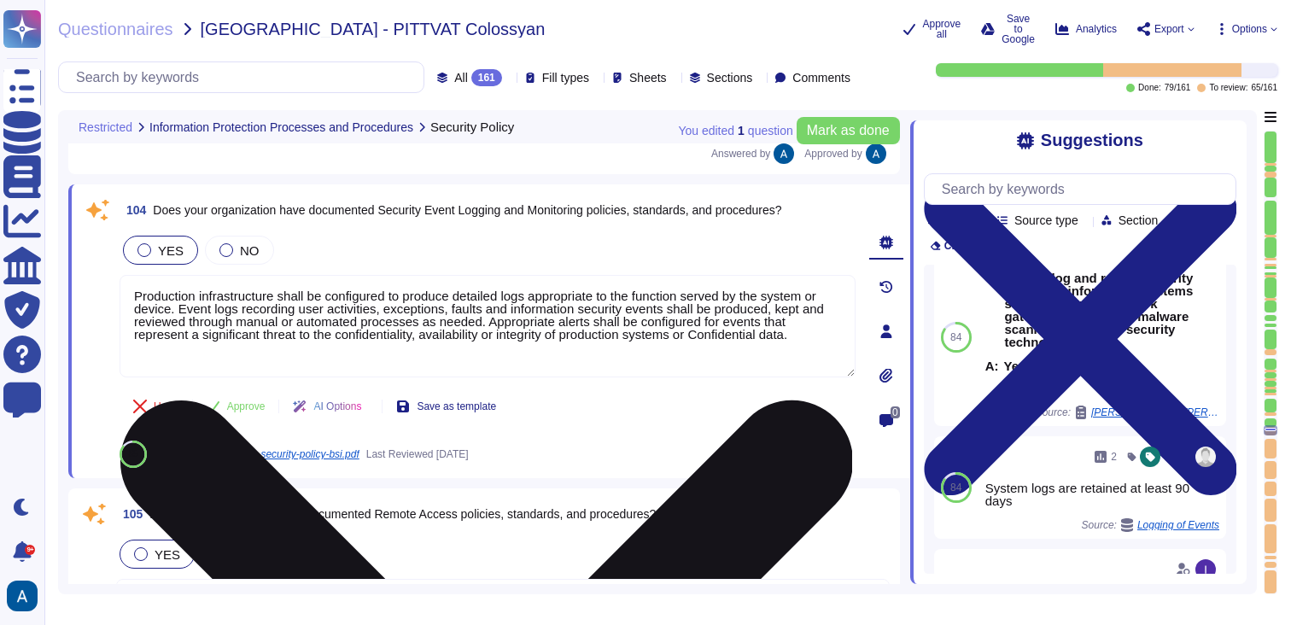
click at [722, 350] on textarea "Production infrastructure shall be configured to produce detailed logs appropri…" at bounding box center [488, 326] width 736 height 102
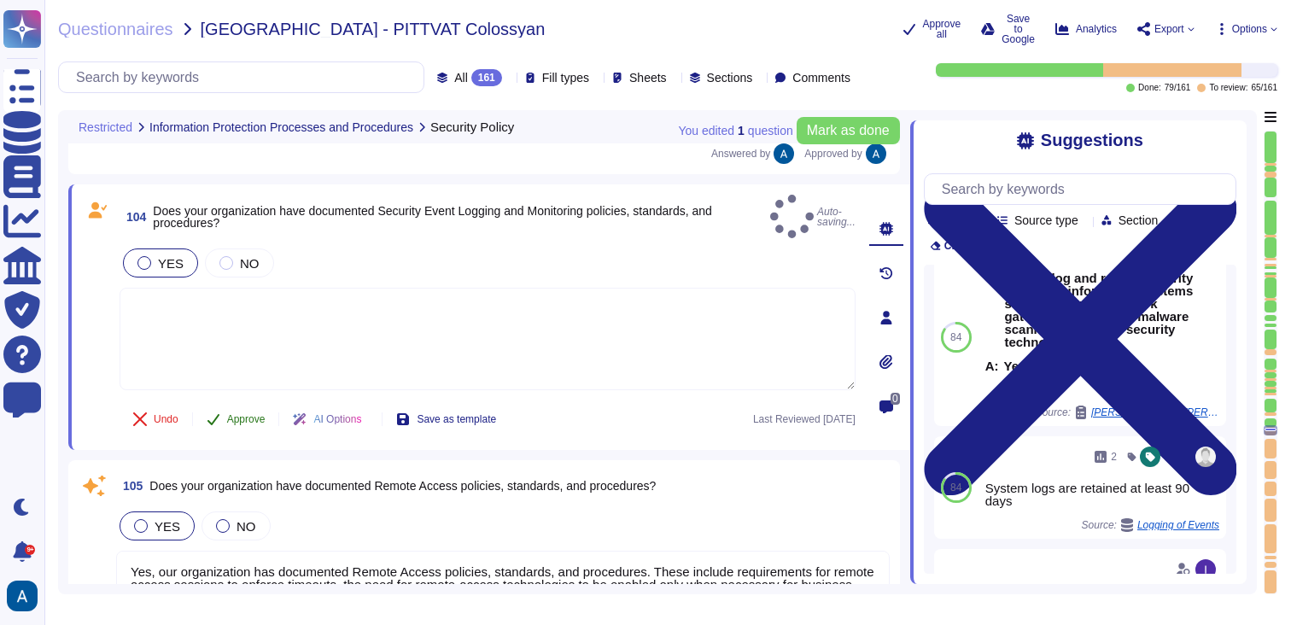
click at [254, 414] on span "Approve" at bounding box center [246, 419] width 38 height 10
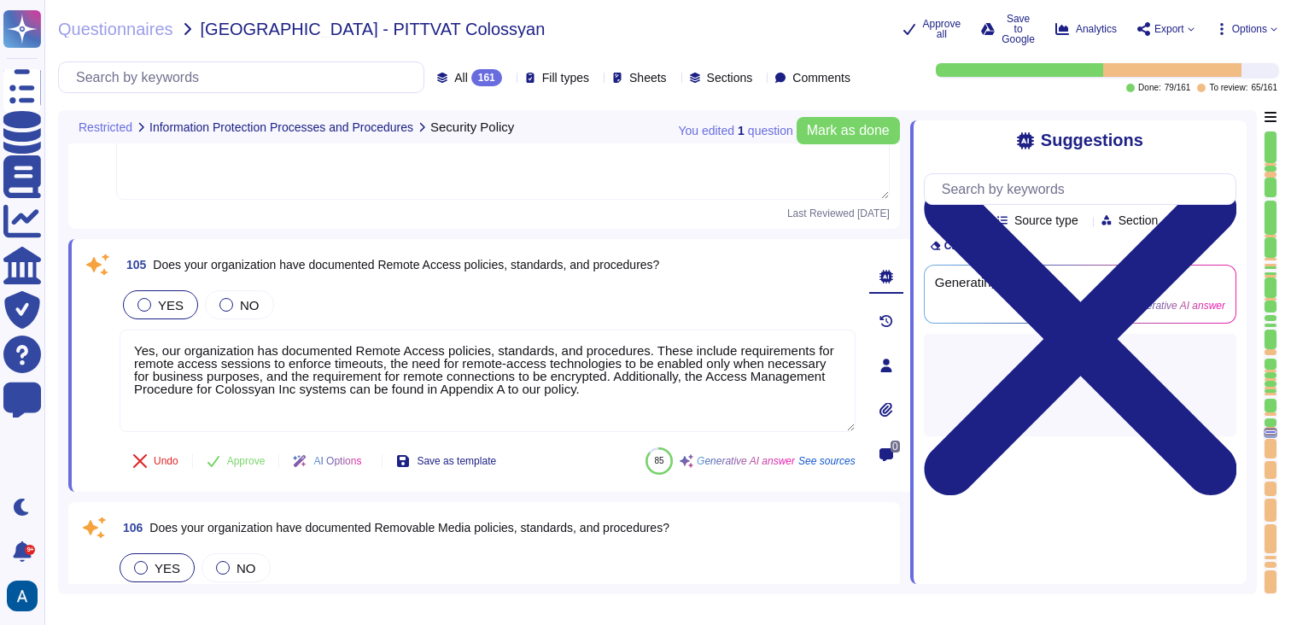
type textarea "Yes, our organization has documented processes and procedures in place to ident…"
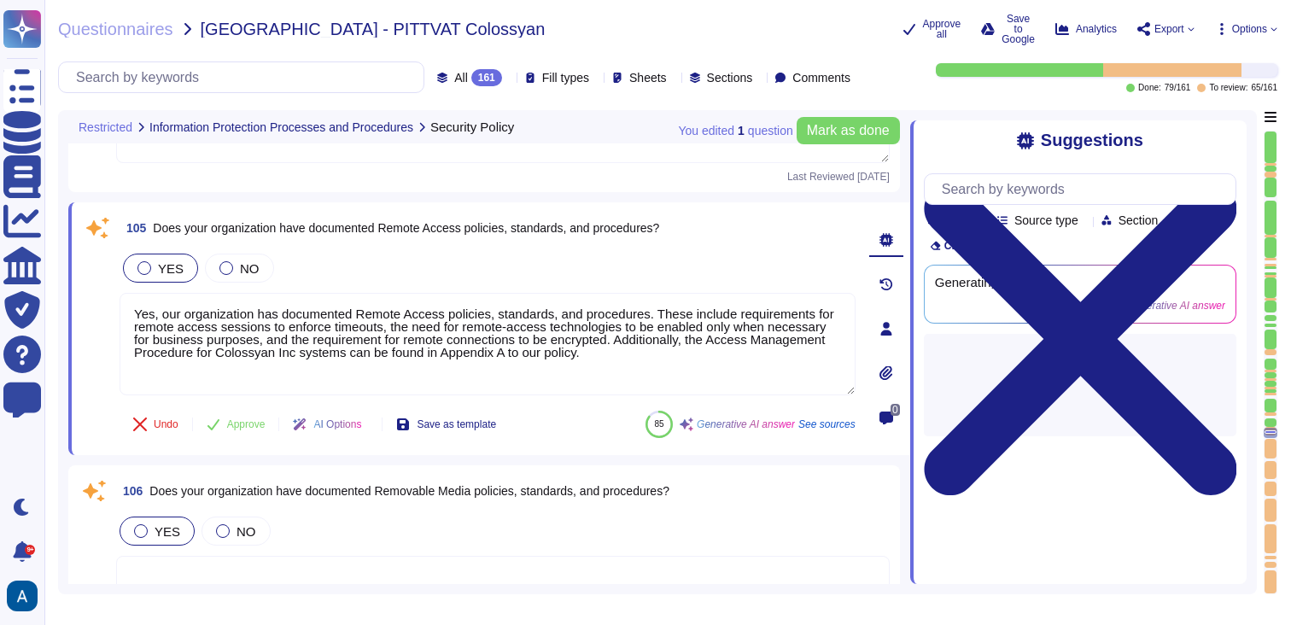
scroll to position [21108, 0]
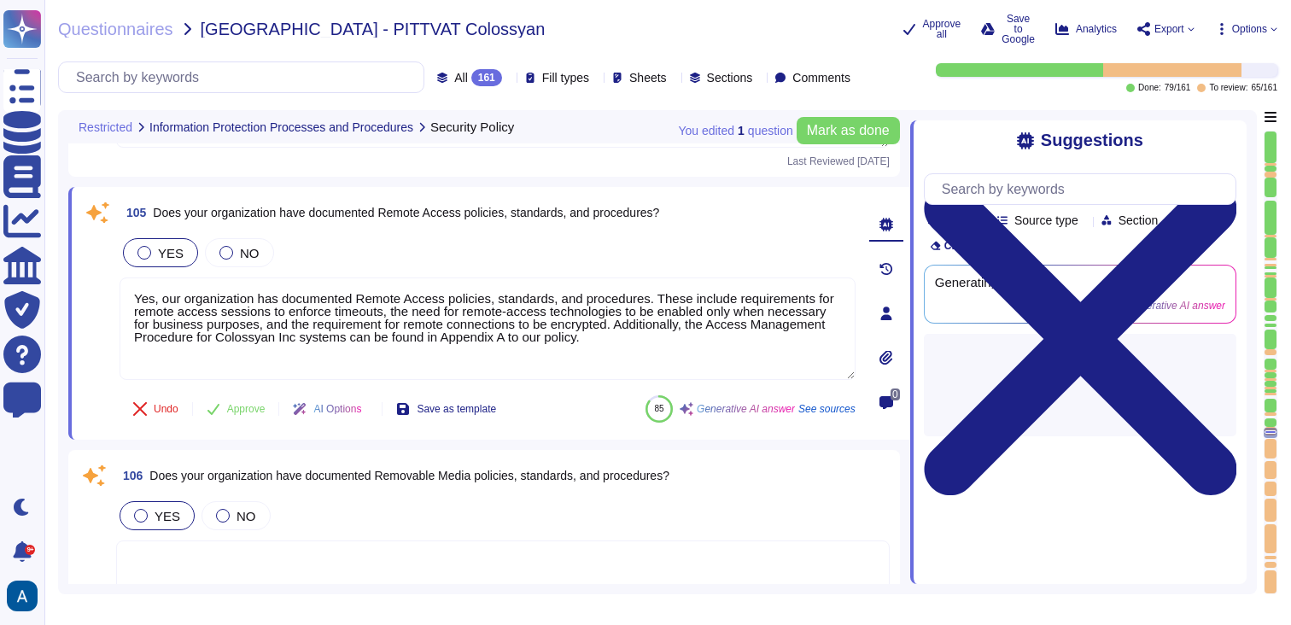
type textarea "Production infrastructure shall be configured to produce detailed logs appropri…"
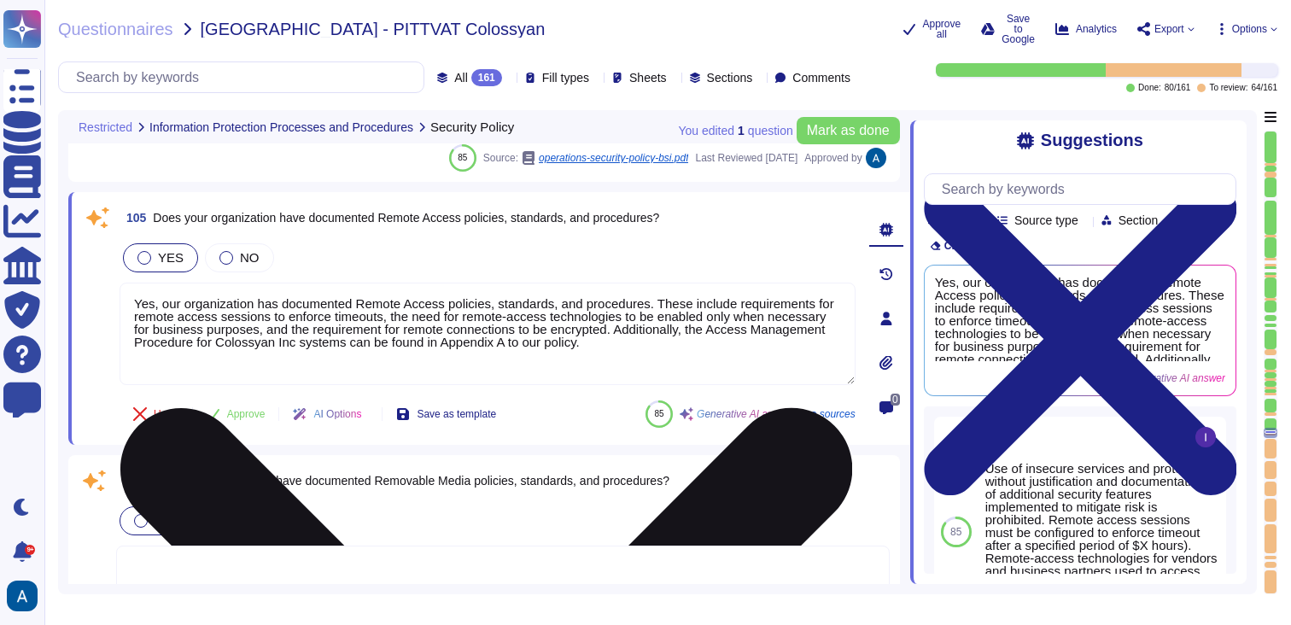
click at [354, 292] on textarea "Yes, our organization has documented Remote Access policies, standards, and pro…" at bounding box center [488, 334] width 736 height 102
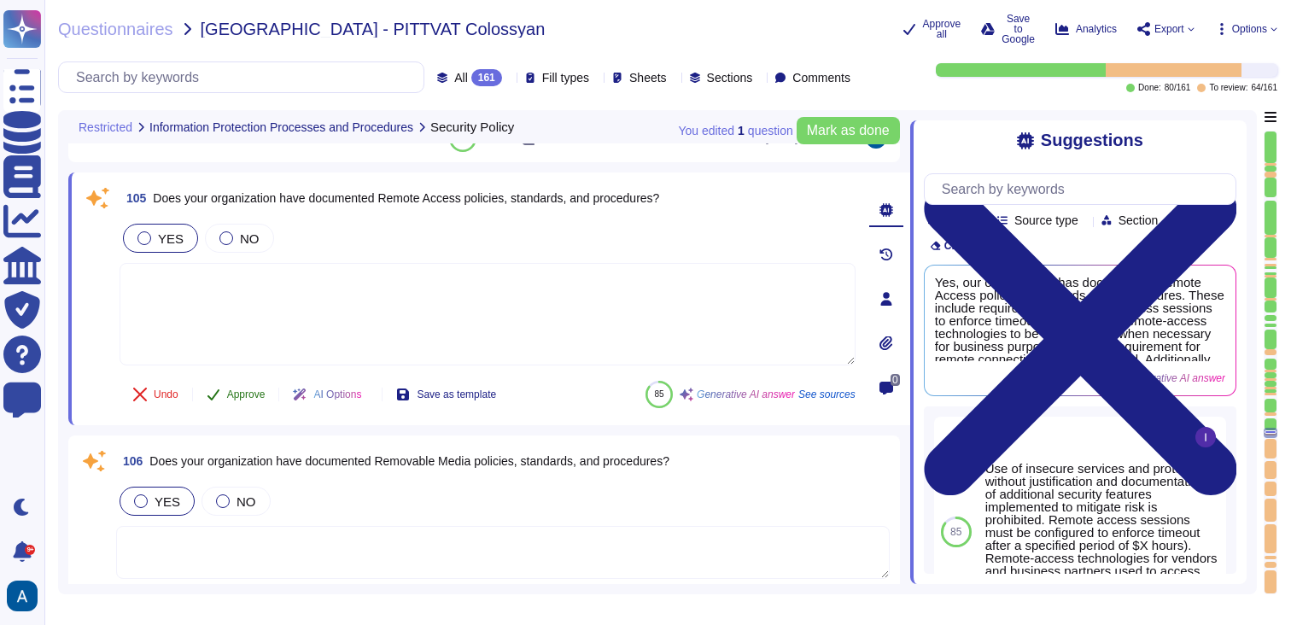
click at [245, 389] on span "Approve" at bounding box center [246, 394] width 38 height 10
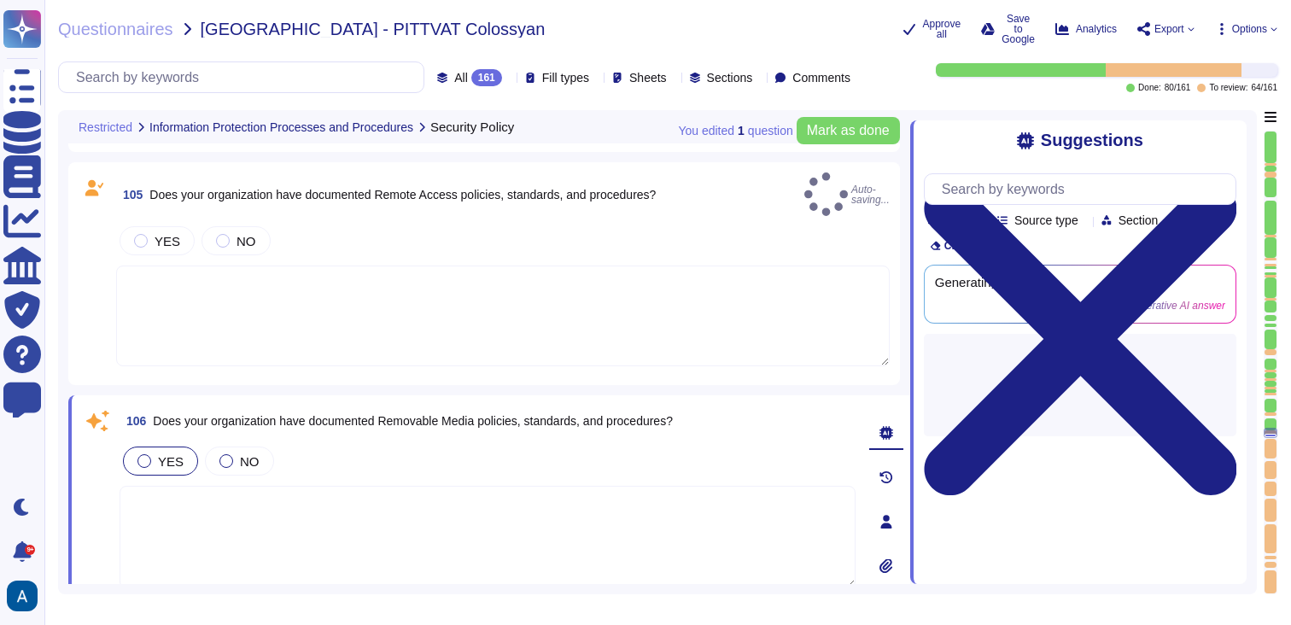
type textarea "Yes, our organization has documented processes and procedures in place to ident…"
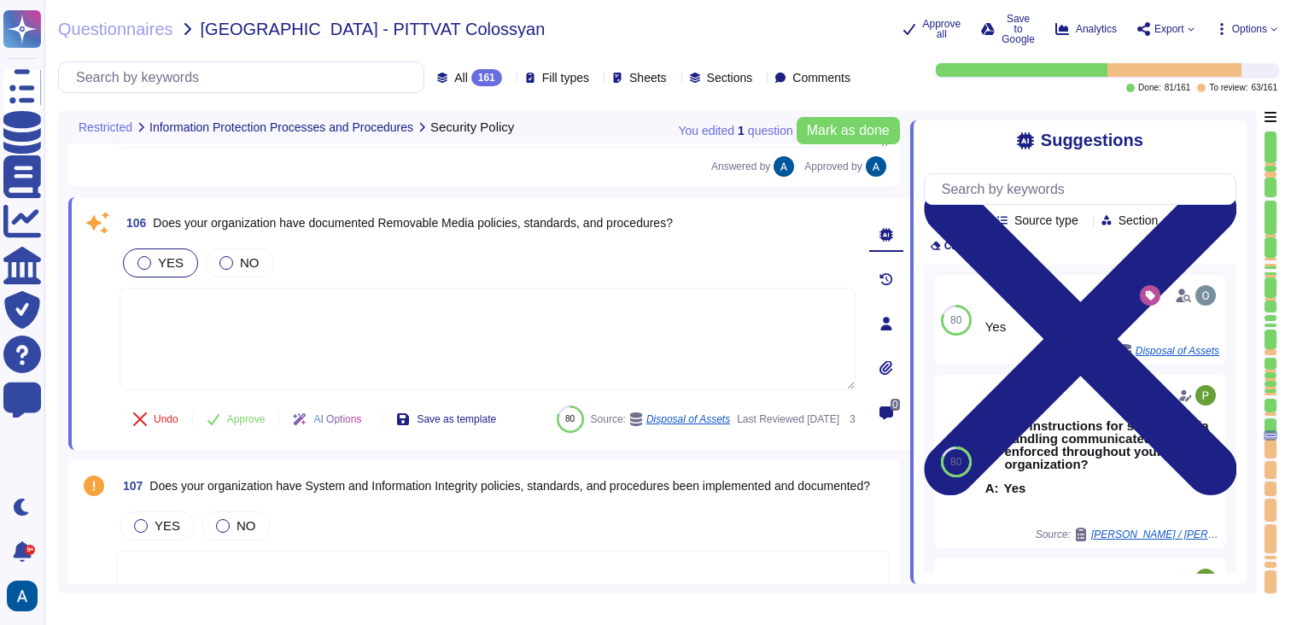
type textarea "Yes, our organization has documented processes and procedures in place to grant…"
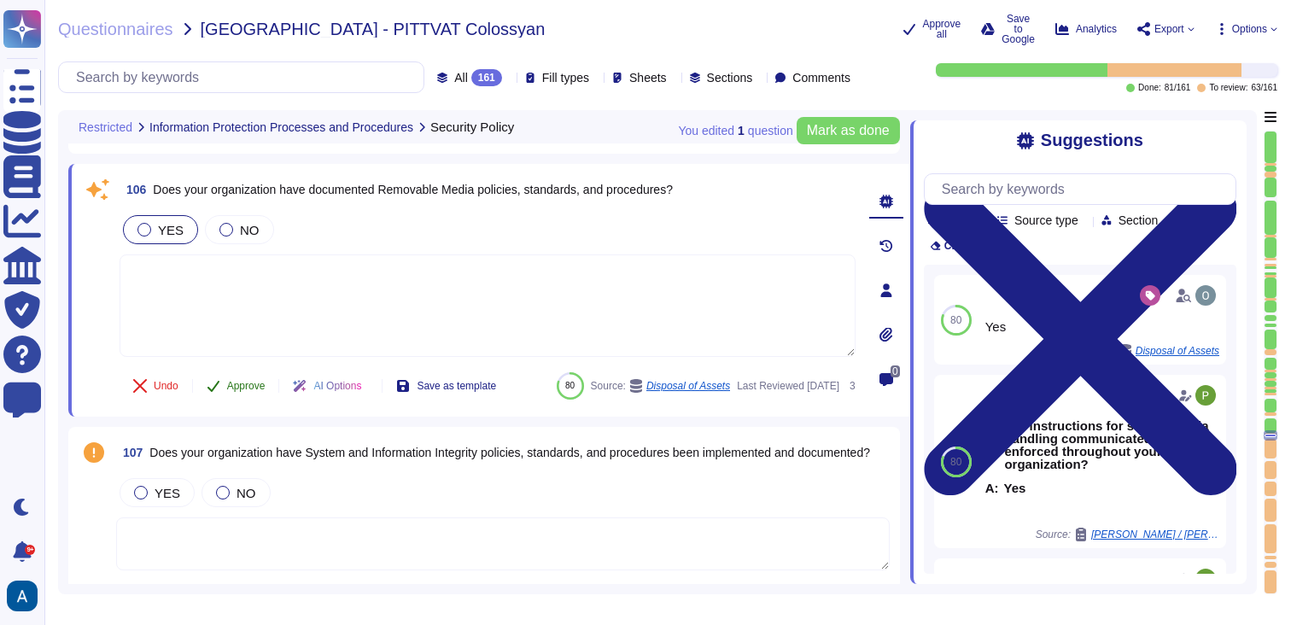
click at [260, 391] on span "Approve" at bounding box center [246, 386] width 38 height 10
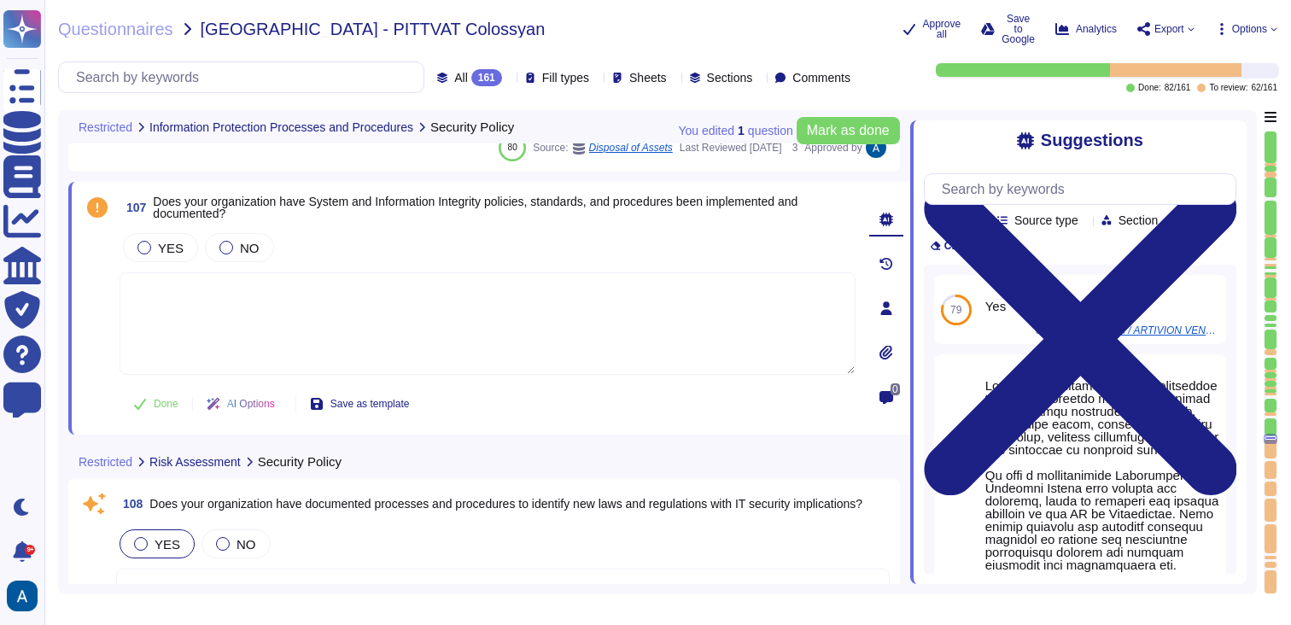
type textarea "Yes, we regularly perform security threat and risk assessments on critical info…"
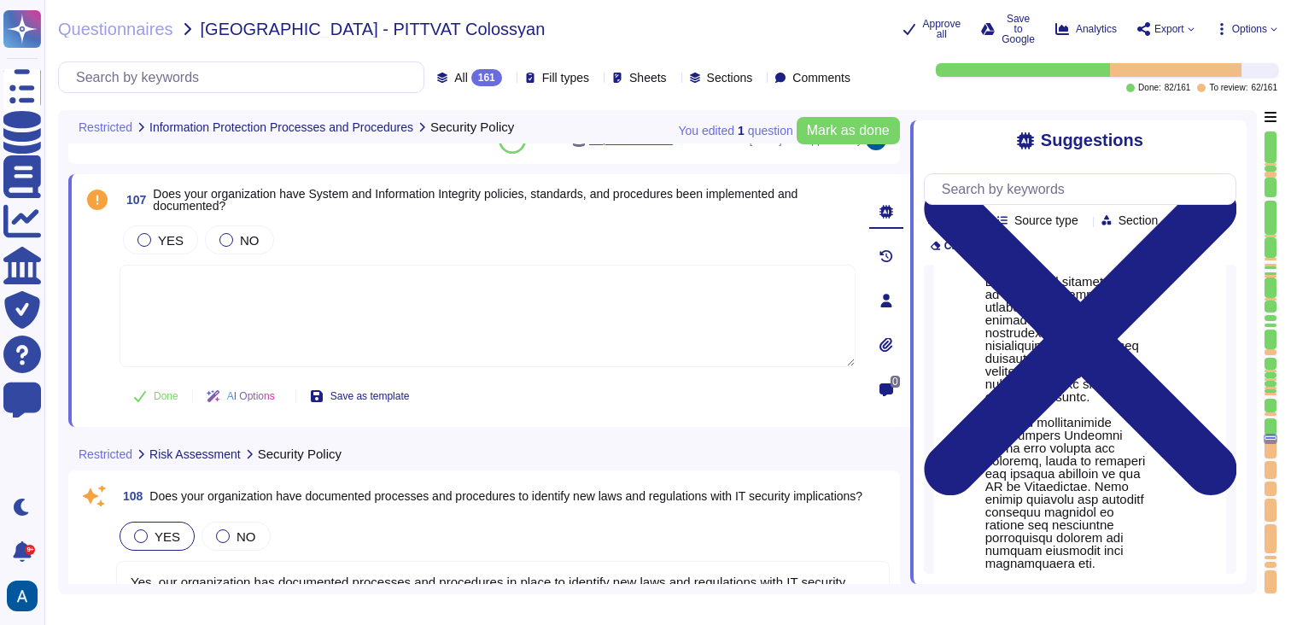
scroll to position [0, 0]
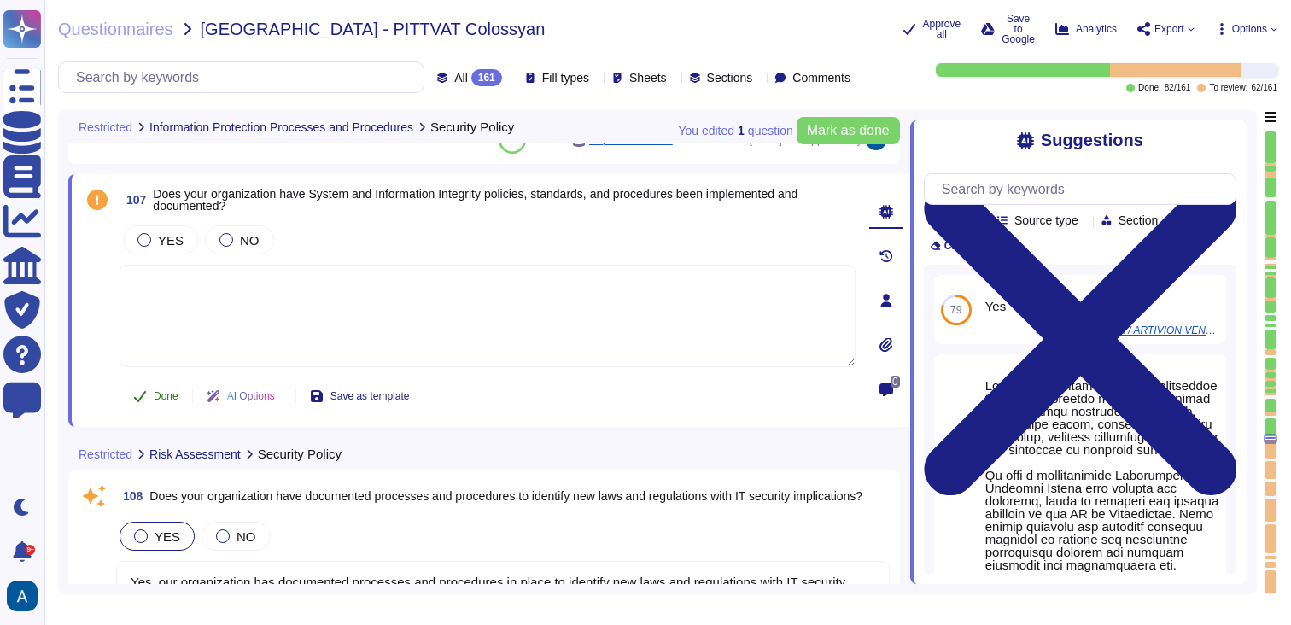
click at [161, 391] on span "Done" at bounding box center [166, 396] width 25 height 10
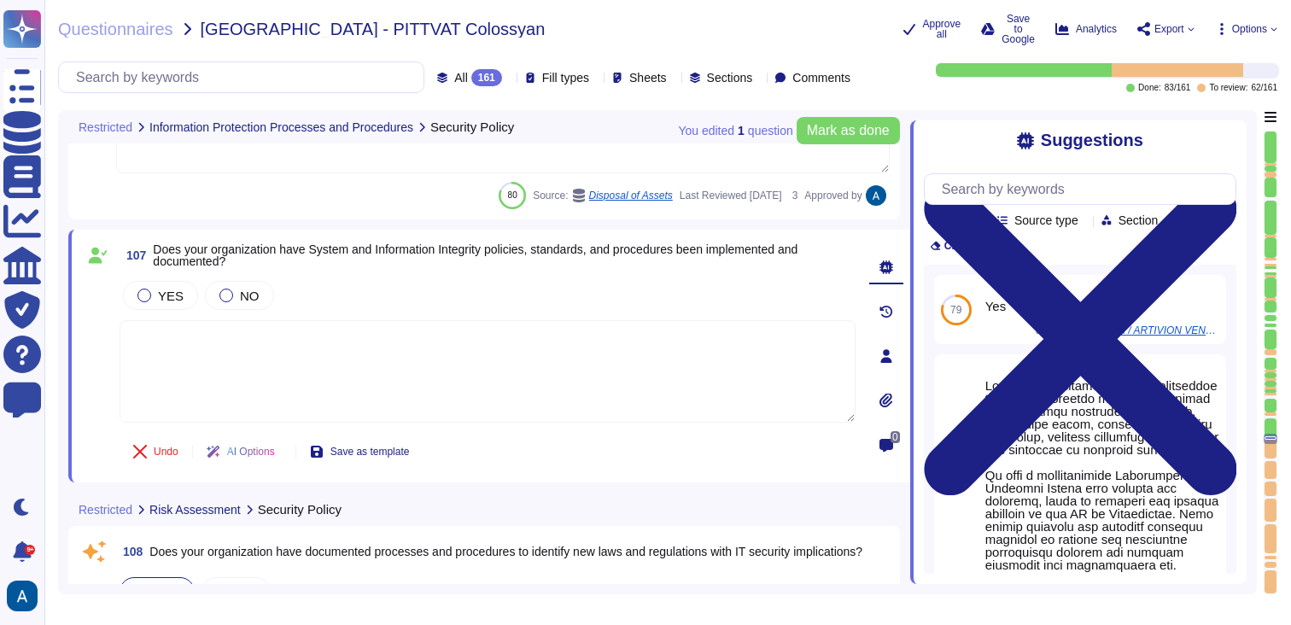
scroll to position [21435, 0]
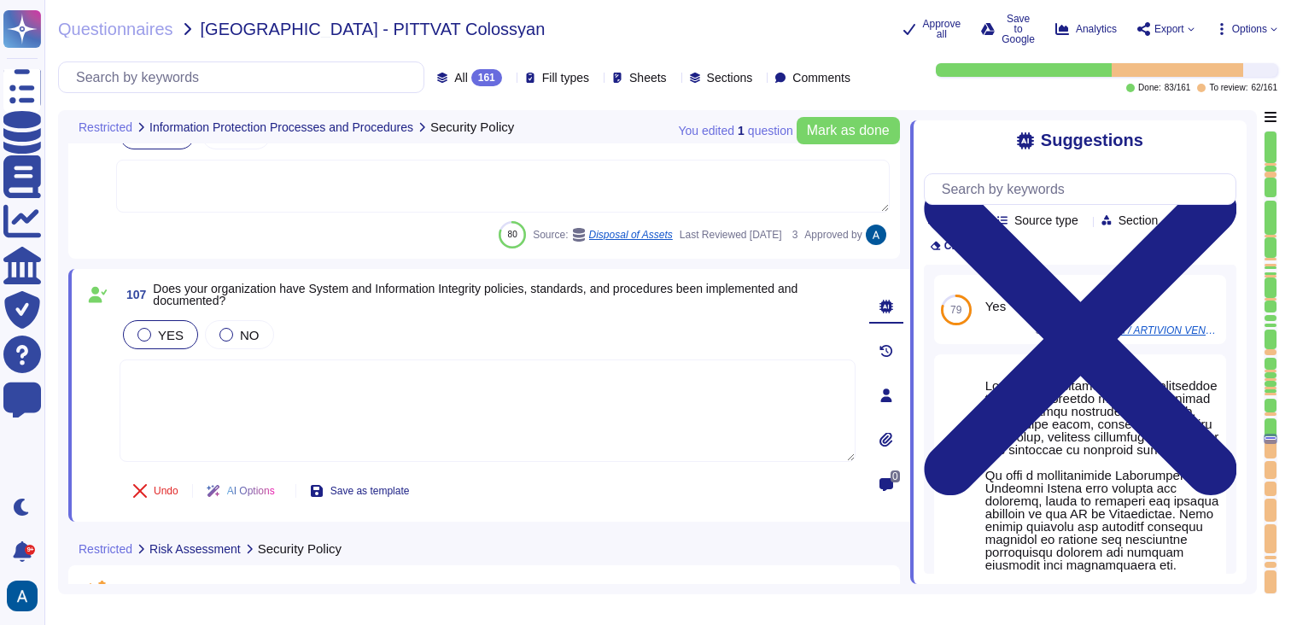
click at [155, 335] on label "YES" at bounding box center [160, 335] width 46 height 14
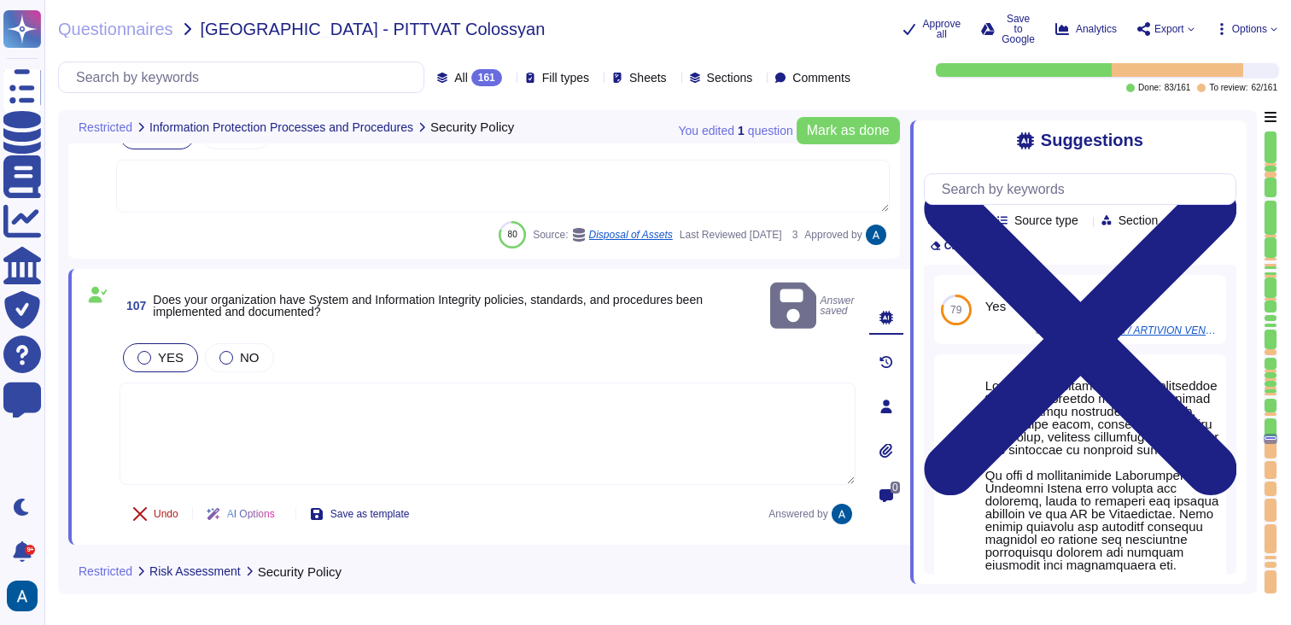
click at [162, 498] on button "Undo" at bounding box center [156, 514] width 73 height 34
click at [162, 509] on span "Done" at bounding box center [166, 514] width 25 height 10
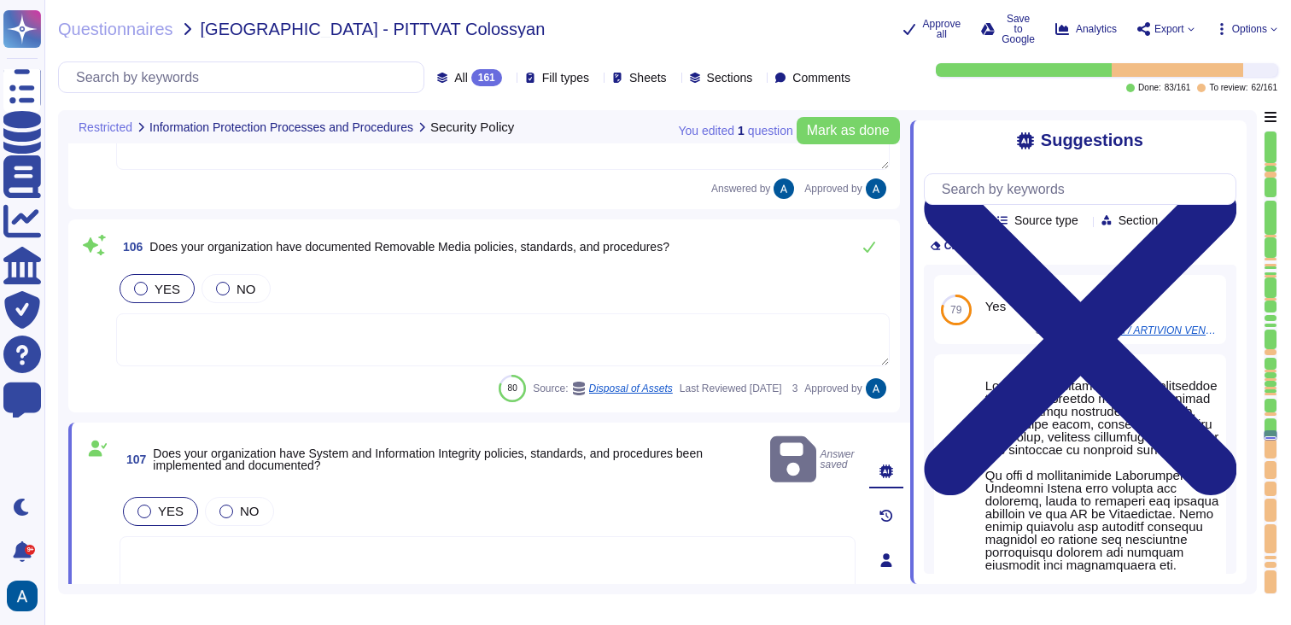
type textarea "Yes, our organization has documented processes and procedures in place to grant…"
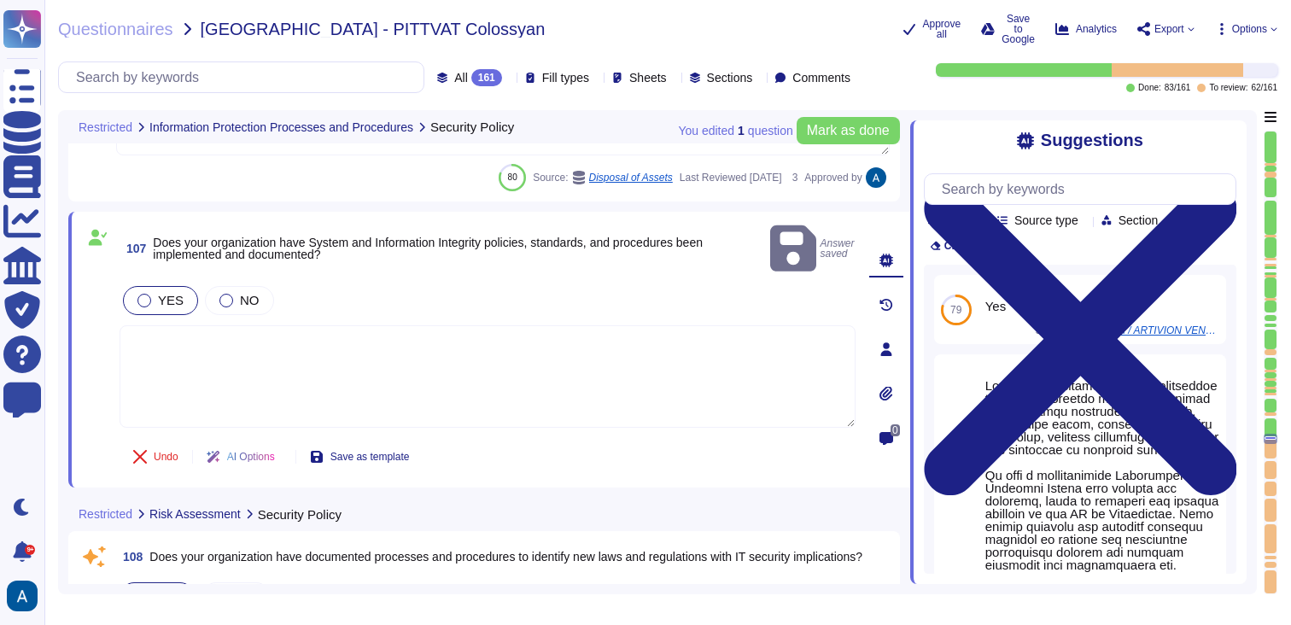
type textarea "Yes, we regularly perform security threat and risk assessments on critical info…"
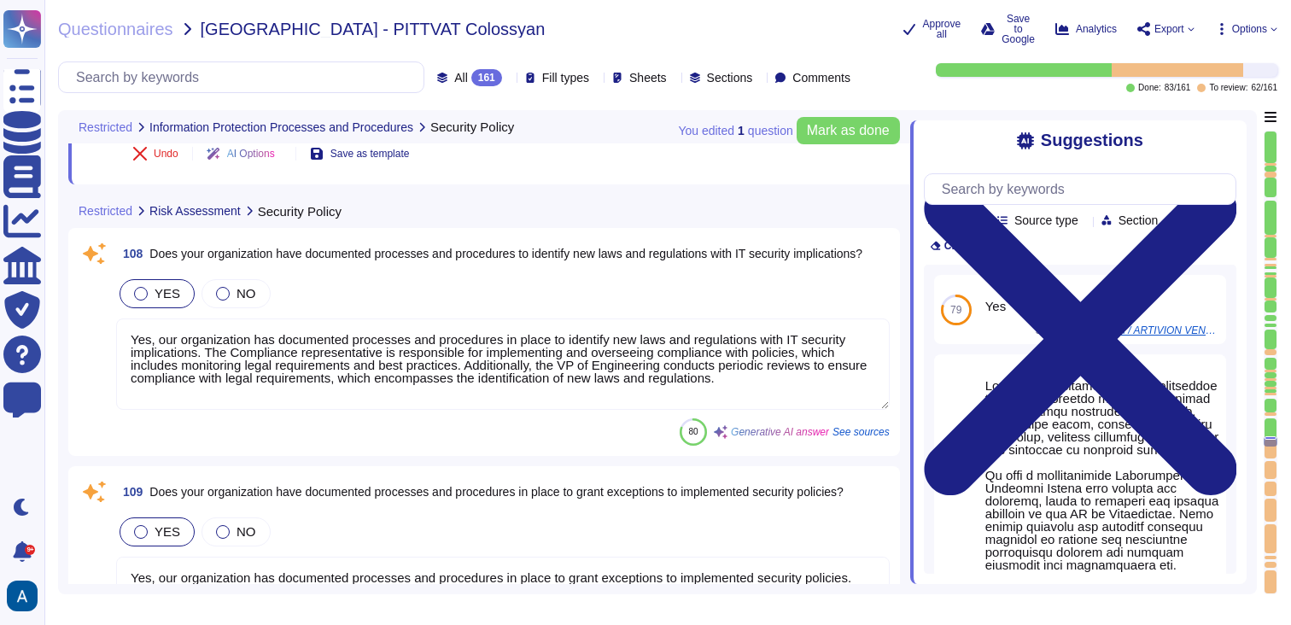
type textarea "Yes, Colossyan Inc maintains a Risk Register and Treatment Plan, which document…"
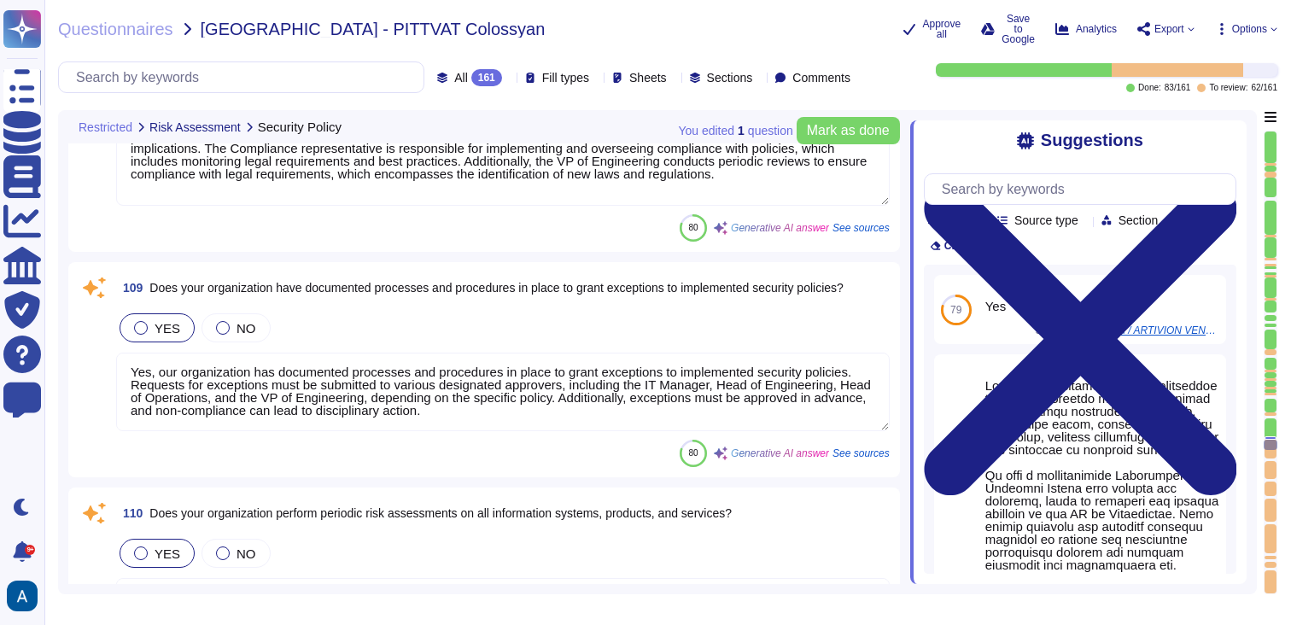
scroll to position [21900, 0]
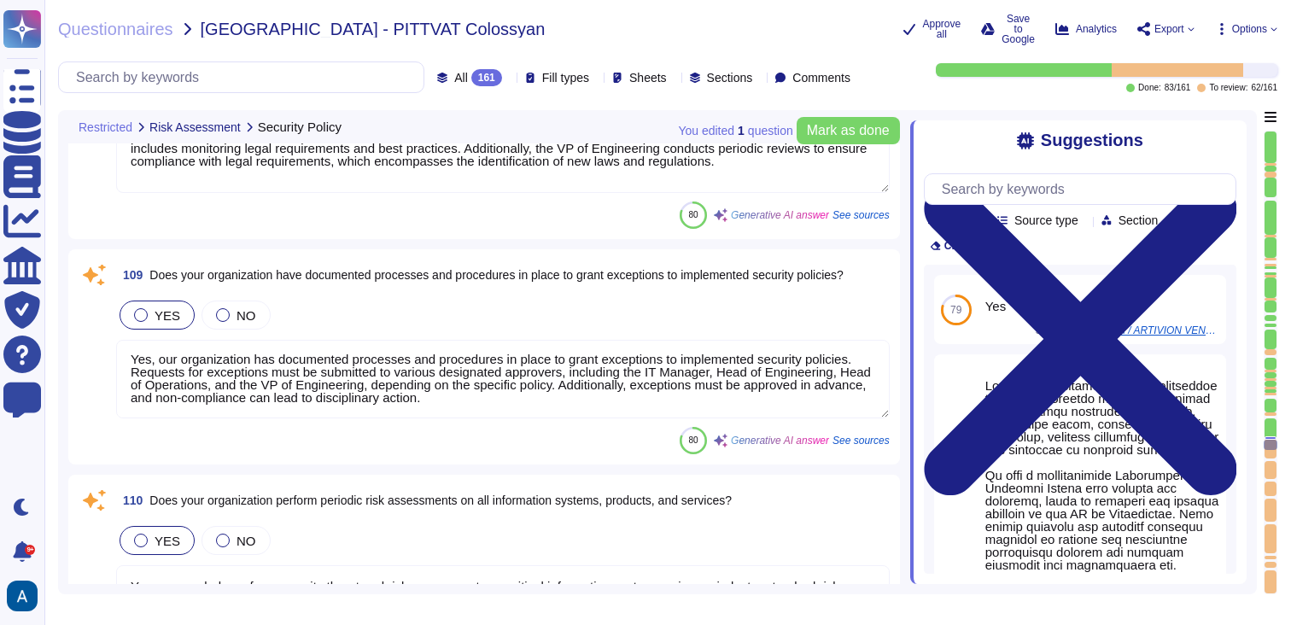
type textarea "Yes, our organization reviews and updates documented security policies at least…"
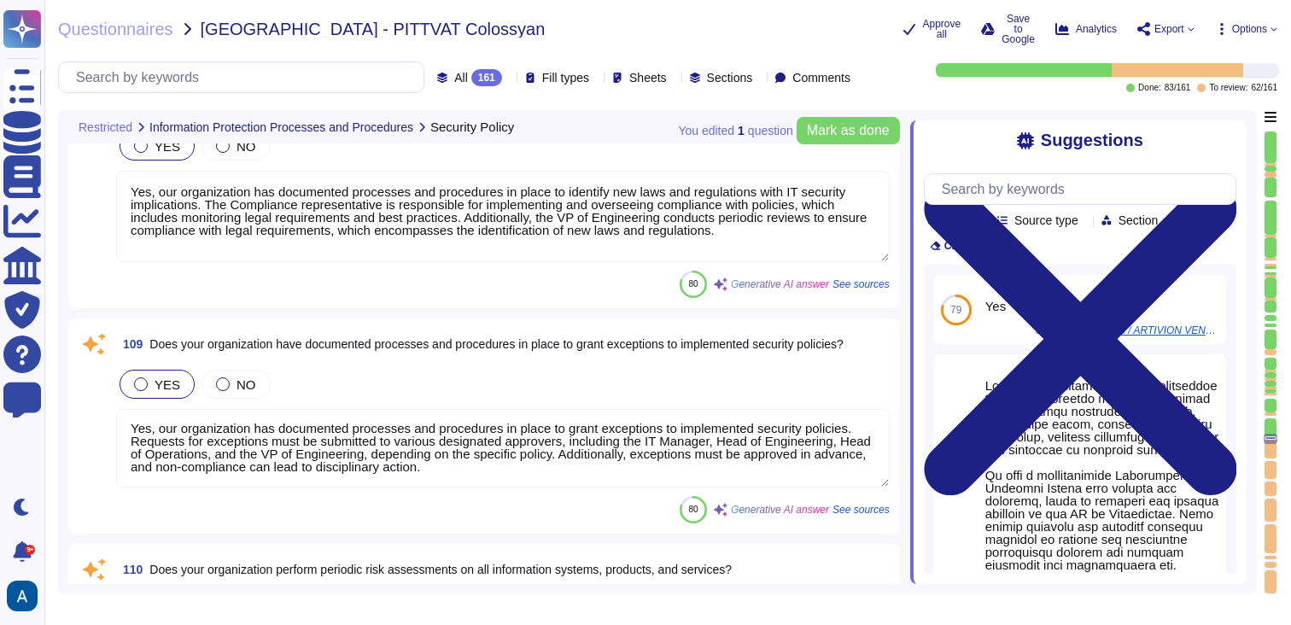
type textarea "Production infrastructure shall be configured to produce detailed logs appropri…"
type textarea "Yes, we regularly perform security threat and risk assessments on critical info…"
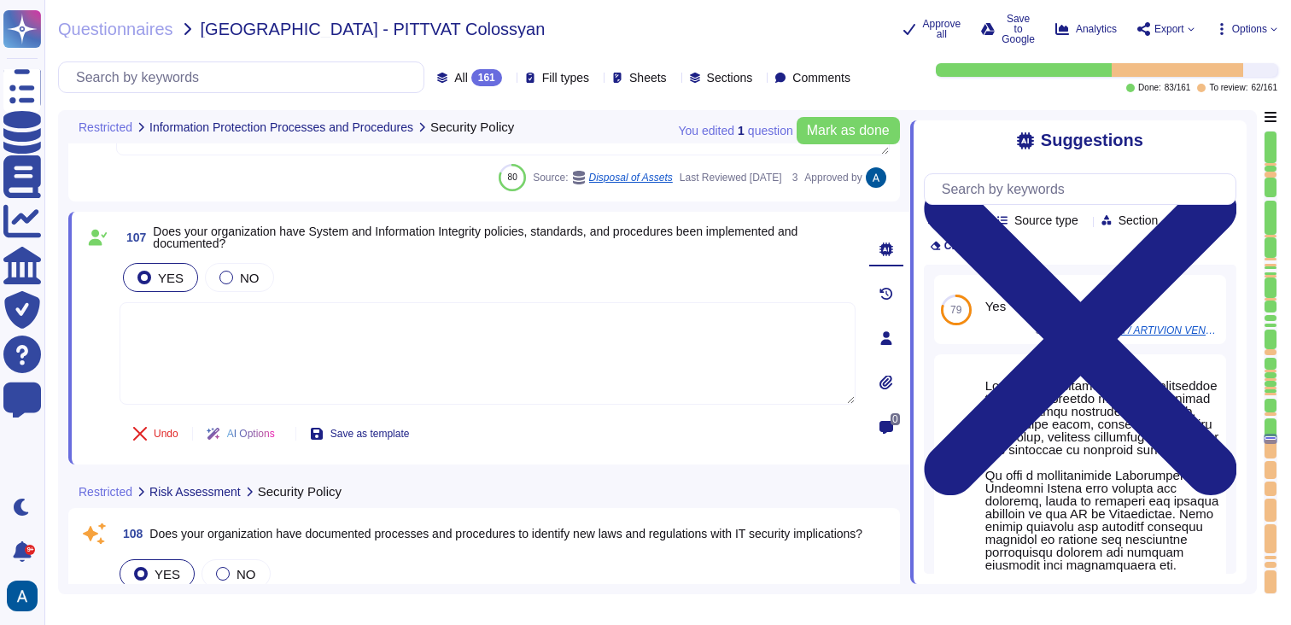
type textarea "Yes, our organization has documented processes and procedures in place to ident…"
type textarea "Yes, our organization has documented processes and procedures in place to grant…"
type textarea "Yes, we regularly perform security threat and risk assessments on critical info…"
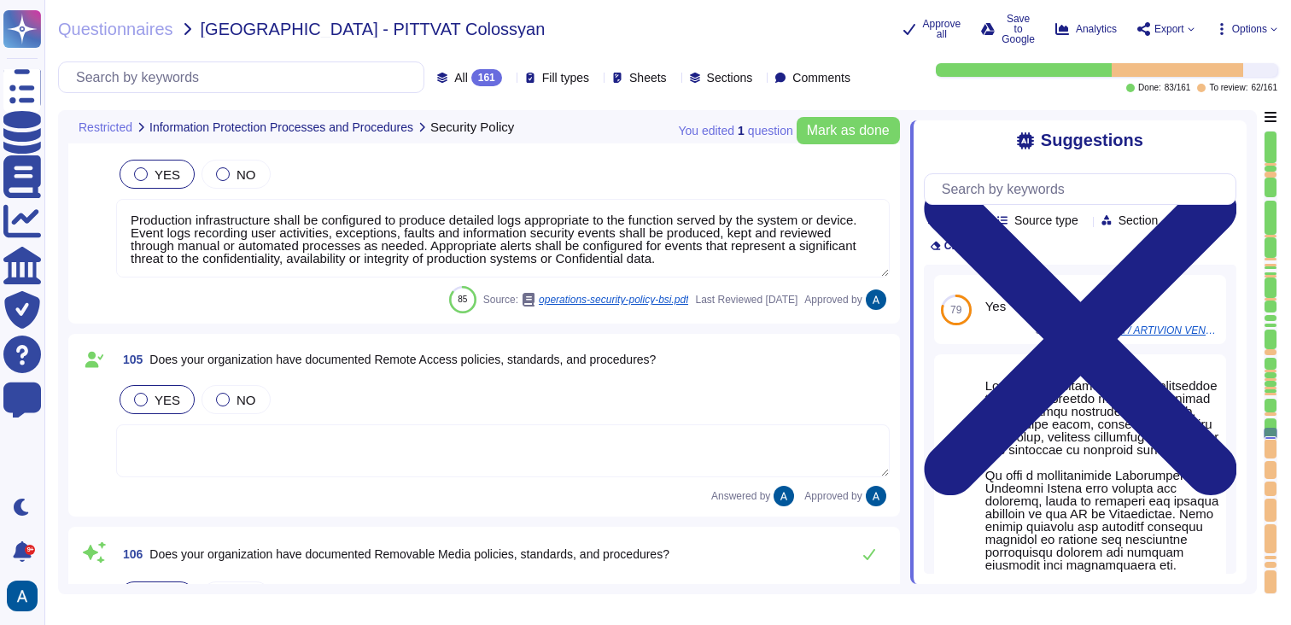
type textarea "Yes, our organization has documented processes and procedures in place to ident…"
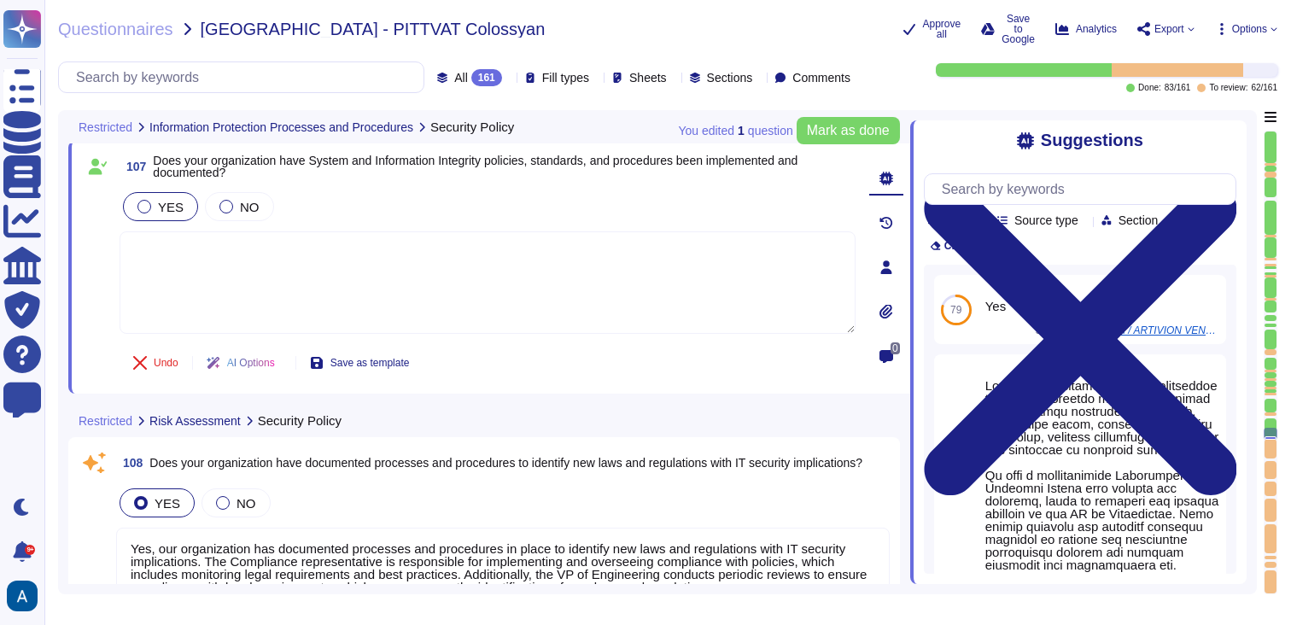
scroll to position [21692, 0]
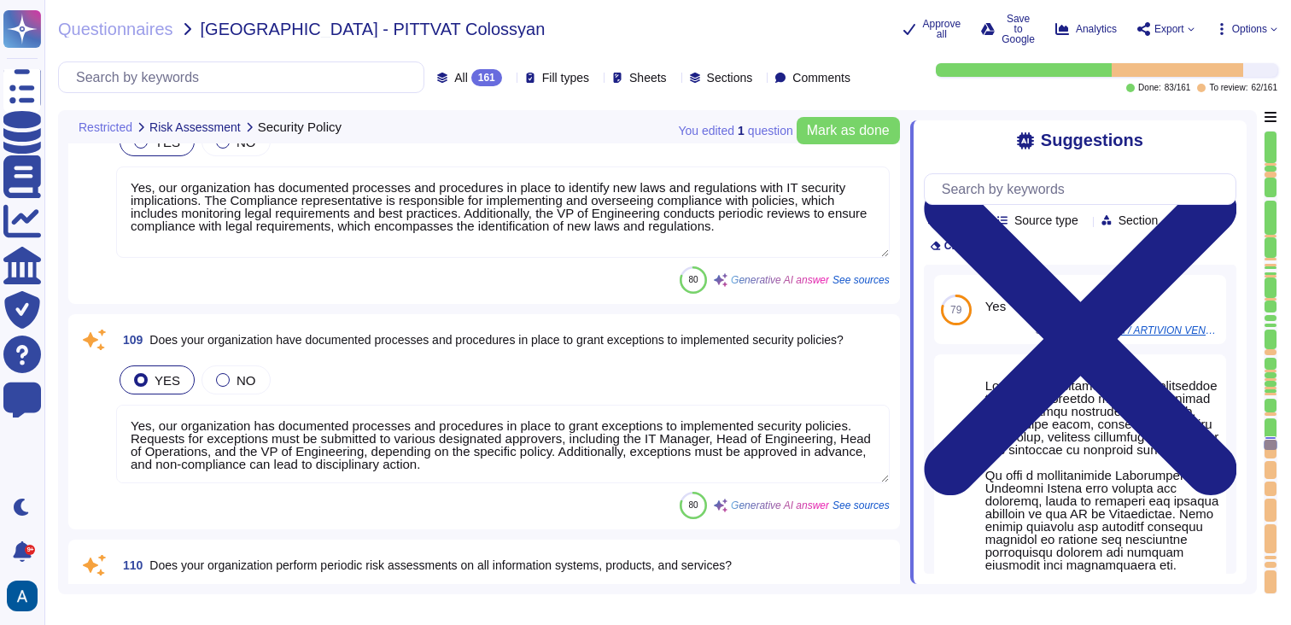
type textarea "Yes, our organization has documented processes and procedures in place to grant…"
type textarea "Yes, we regularly perform security threat and risk assessments on critical info…"
type textarea "Yes, Colossyan Inc maintains a Risk Register and Treatment Plan, which document…"
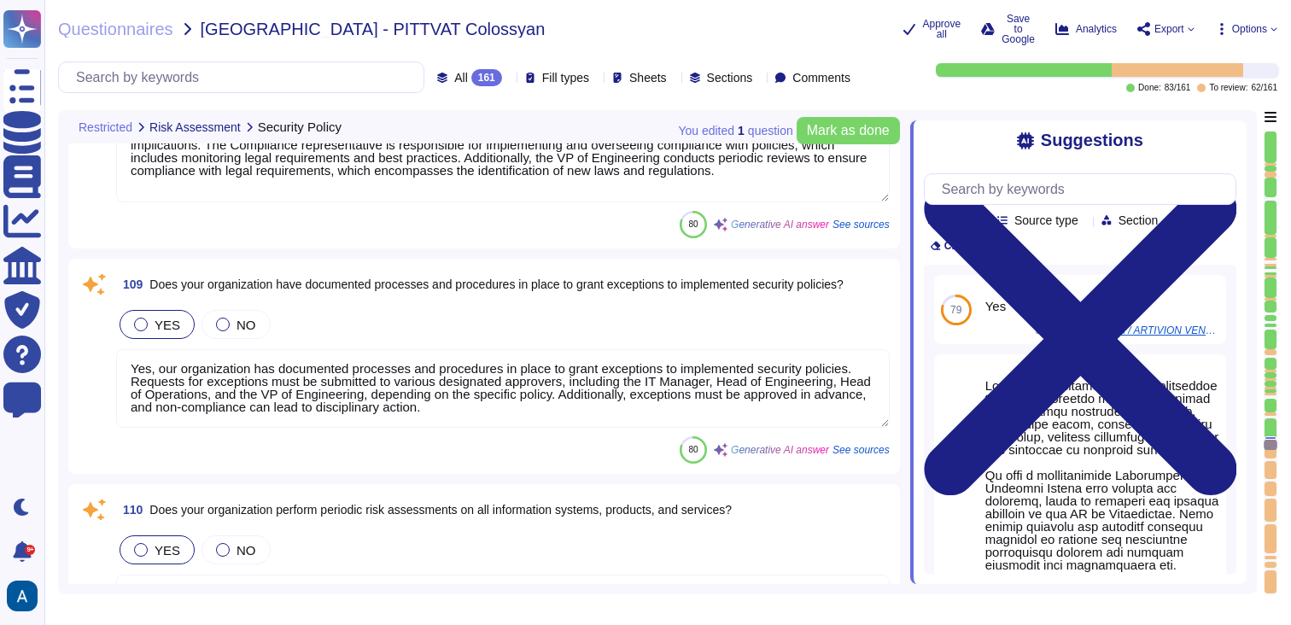
type textarea "Yes, our organization reviews and updates documented security policies at least…"
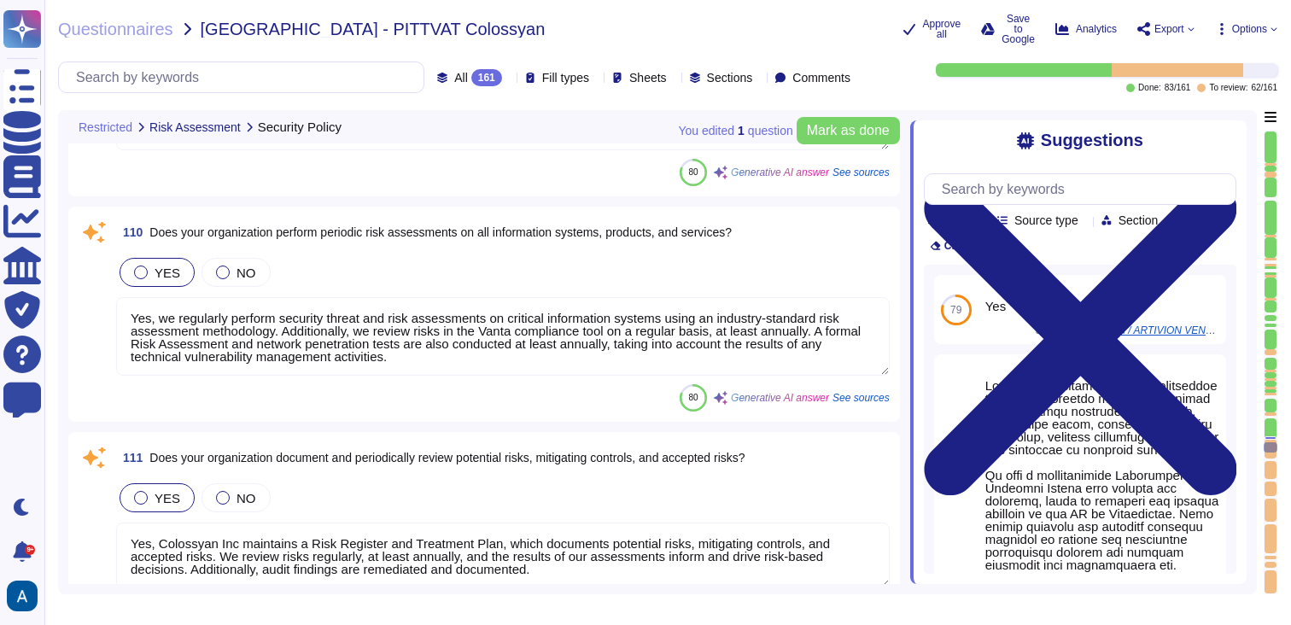
type textarea "Colossyan has a SOC2 Type II report available for customers or prospects after …"
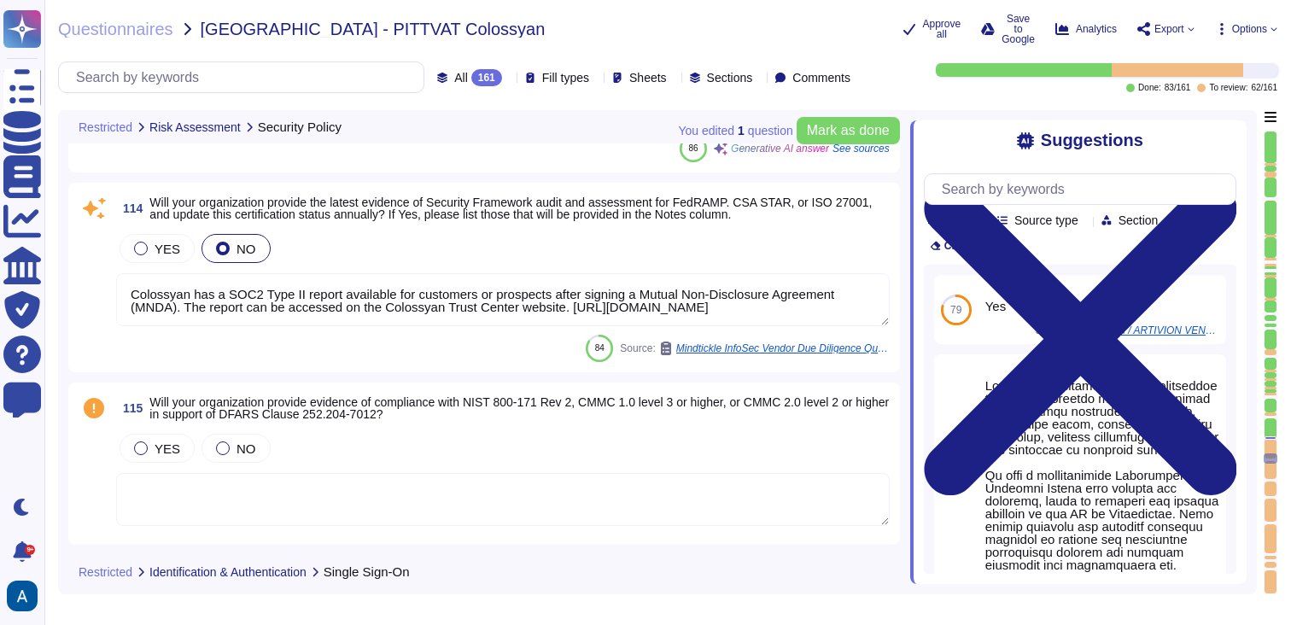
type textarea "Colossyan has a SOC2 Type II report available for customers or prospects after …"
type textarea "Our product supports Single Sign-On (SSO) via [PERSON_NAME] and OpenID Connect …"
type textarea "Yes, the product supports both email+password authentication and Single Sign-On…"
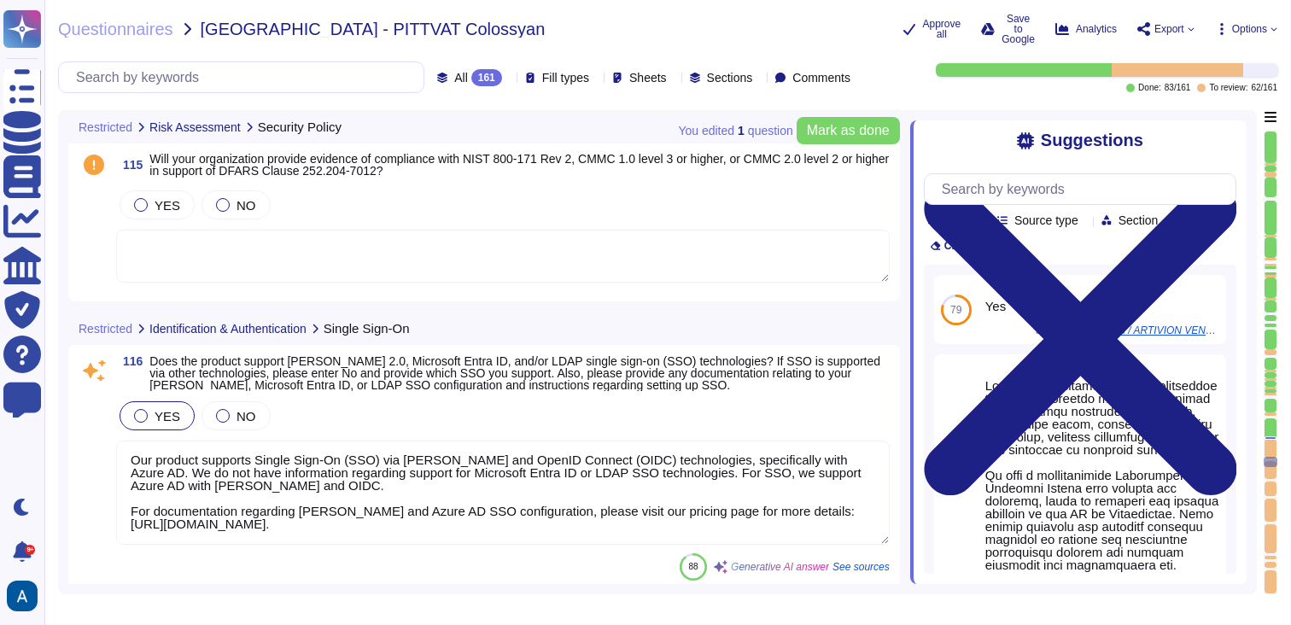
click at [204, 477] on textarea "Our product supports Single Sign-On (SSO) via [PERSON_NAME] and OpenID Connect …" at bounding box center [503, 493] width 774 height 104
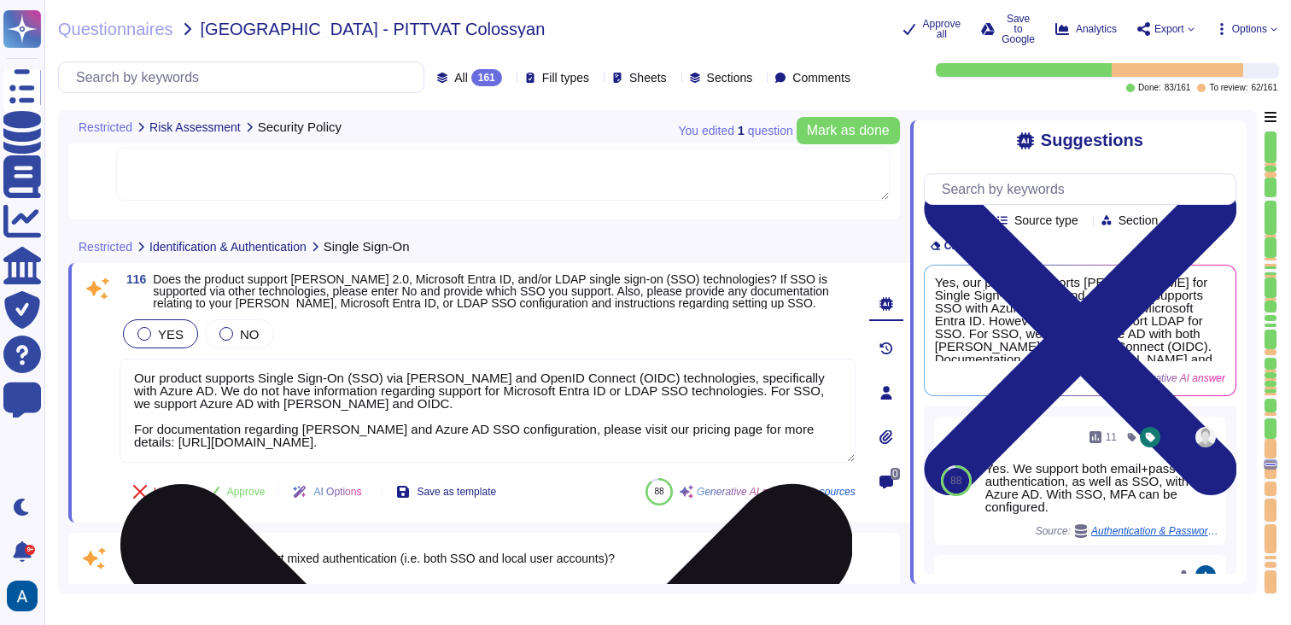
scroll to position [23211, 0]
drag, startPoint x: 422, startPoint y: 453, endPoint x: 128, endPoint y: 420, distance: 295.5
click at [126, 422] on textarea "Our product supports Single Sign-On (SSO) via [PERSON_NAME] and OpenID Connect …" at bounding box center [488, 411] width 736 height 104
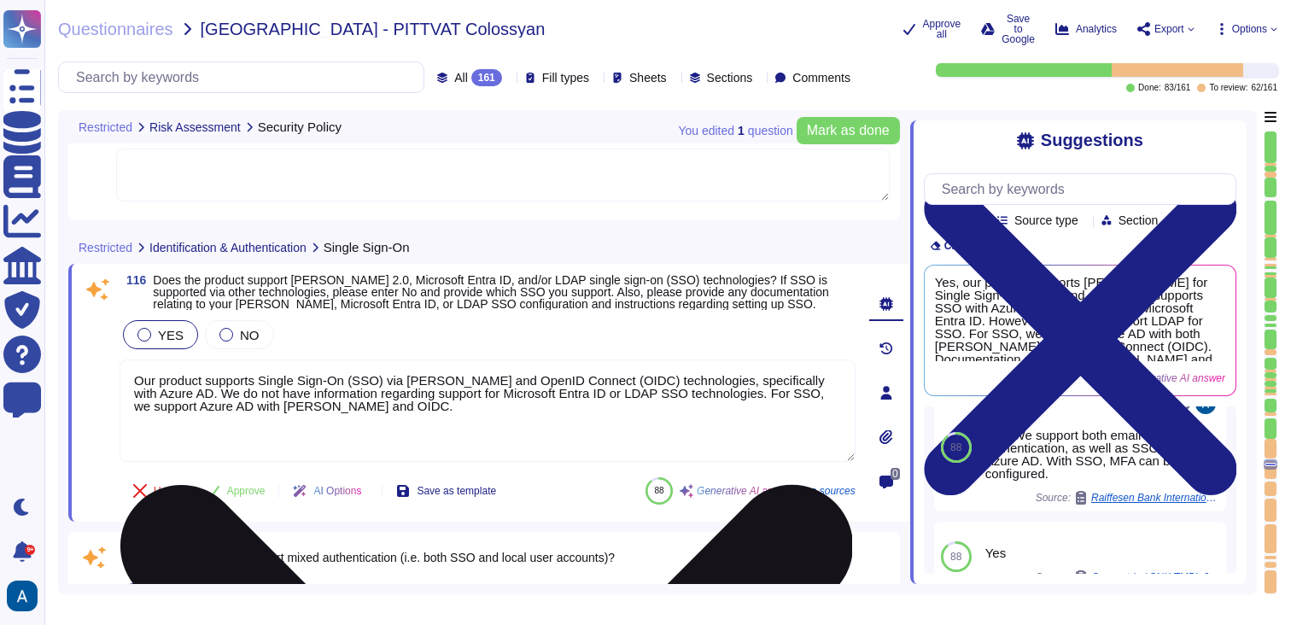
scroll to position [146, 0]
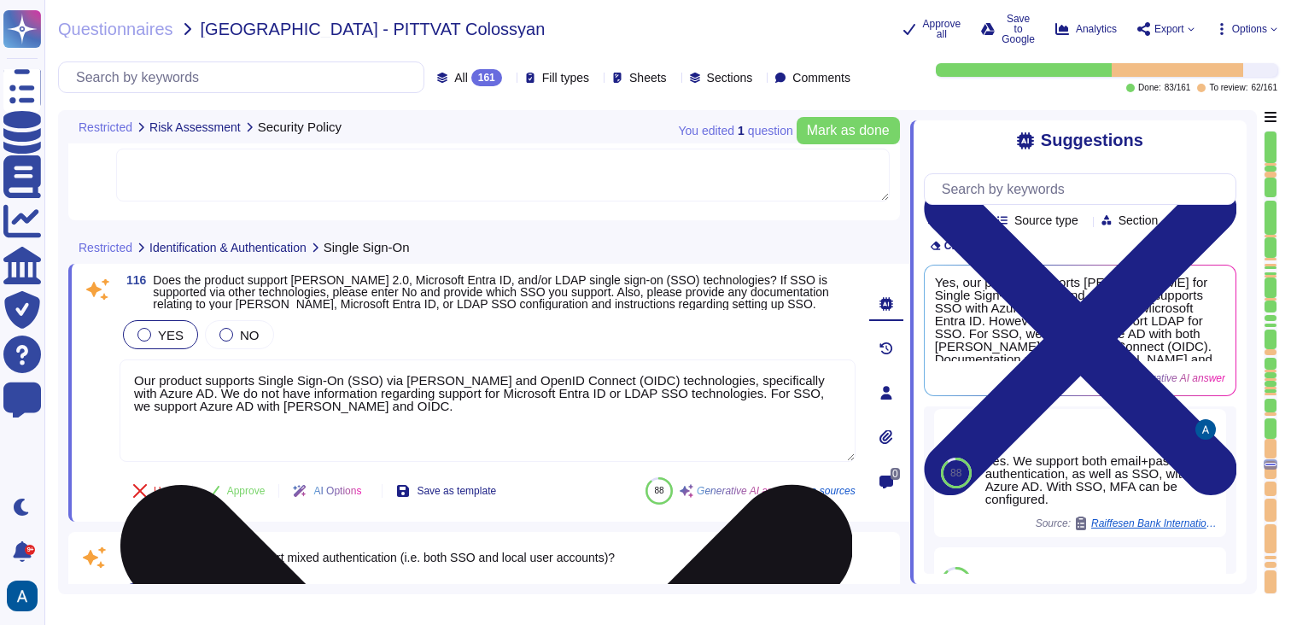
drag, startPoint x: 163, startPoint y: 394, endPoint x: 717, endPoint y: 394, distance: 554.2
click at [717, 394] on textarea "Our product supports Single Sign-On (SSO) via [PERSON_NAME] and OpenID Connect …" at bounding box center [488, 410] width 736 height 102
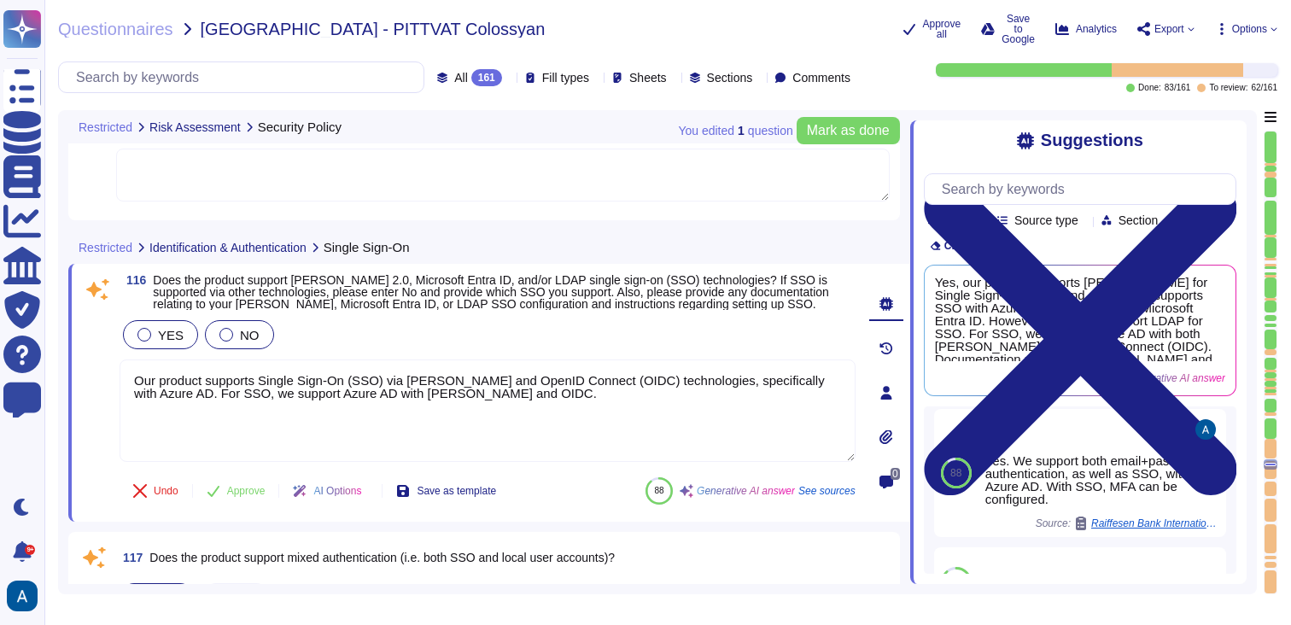
type textarea "Our product supports Single Sign-On (SSO) via [PERSON_NAME] and OpenID Connect …"
click at [253, 342] on span "NO" at bounding box center [250, 335] width 20 height 15
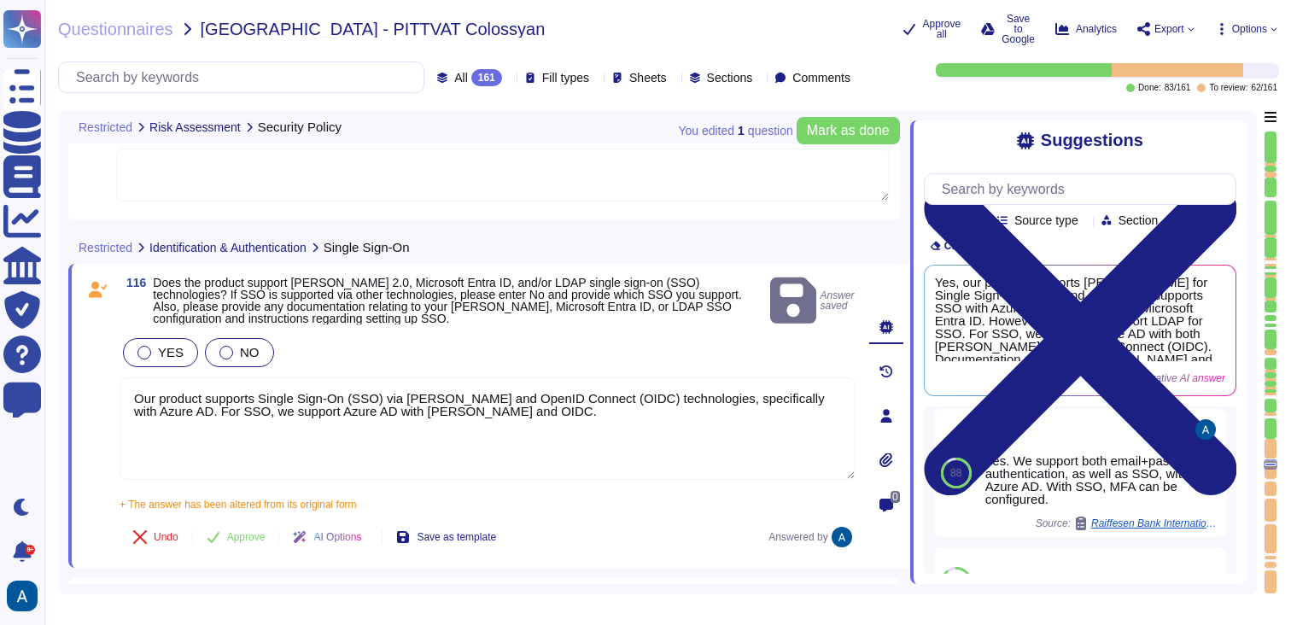
click at [253, 345] on span "NO" at bounding box center [250, 352] width 20 height 15
click at [238, 532] on span "Approve" at bounding box center [246, 537] width 38 height 10
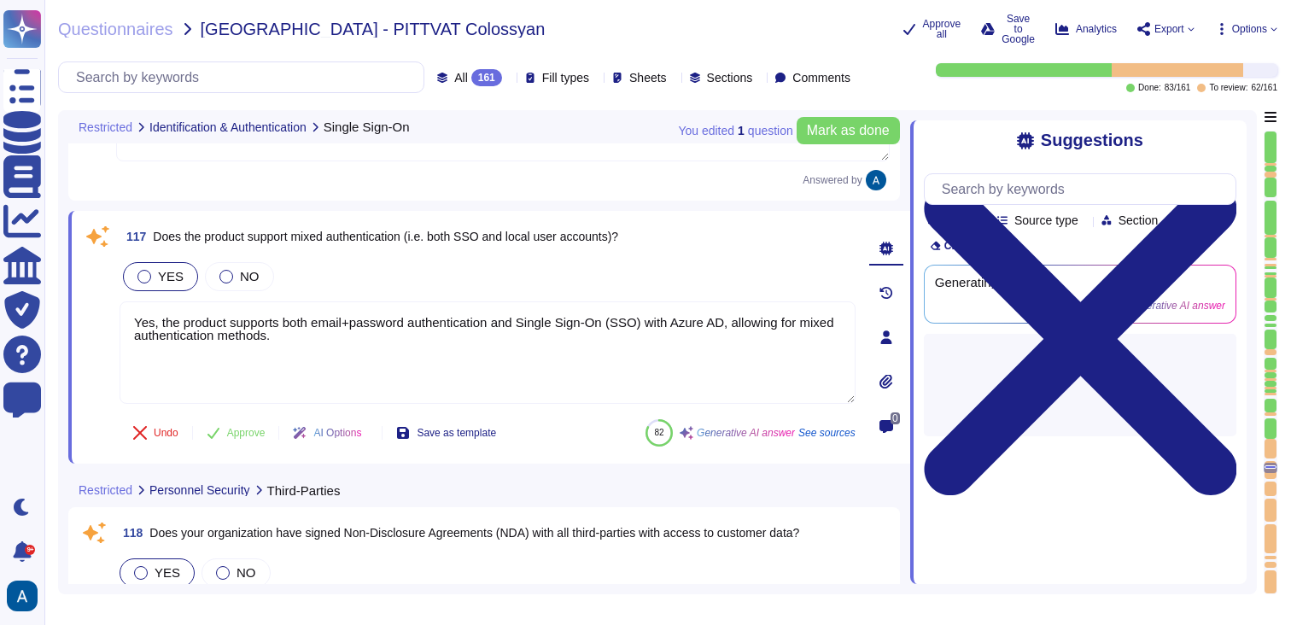
type textarea "Yes, we conduct security assessments on potential suppliers prior to entering i…"
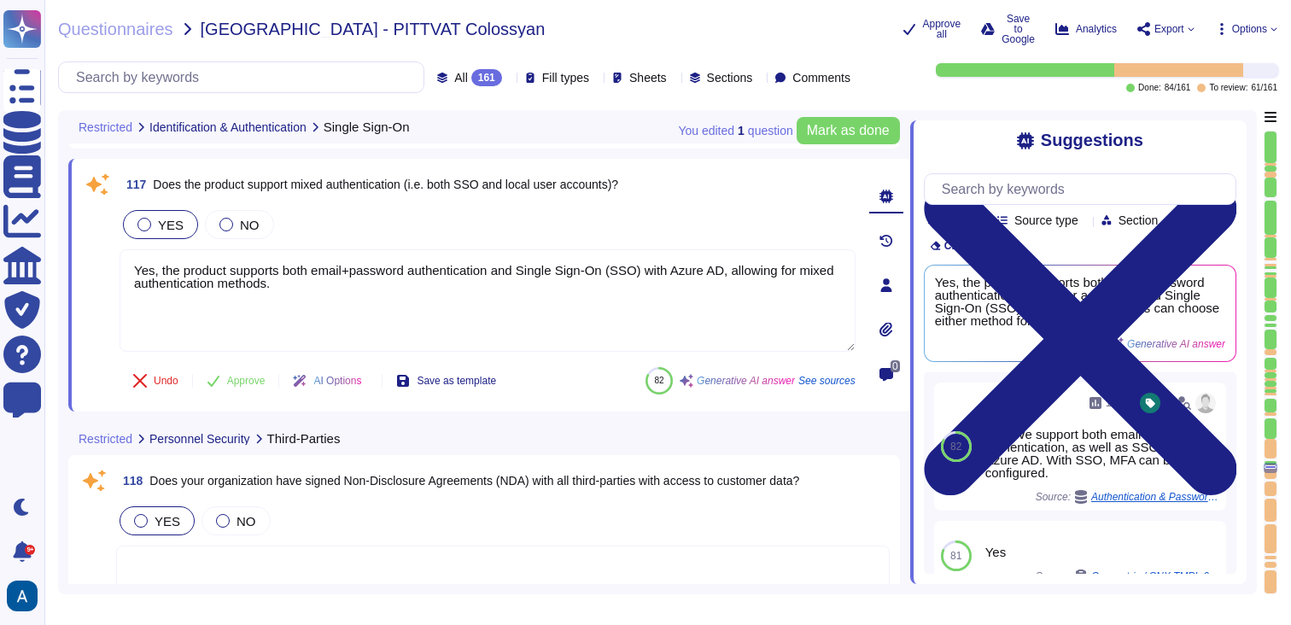
scroll to position [23536, 0]
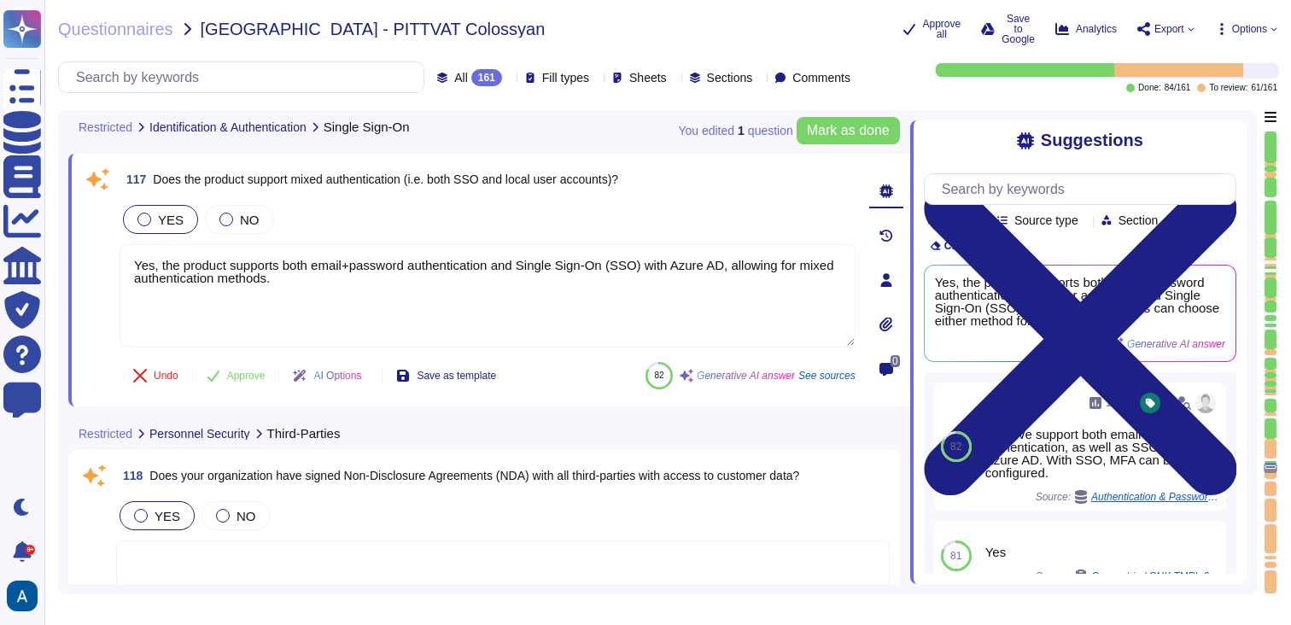
type textarea "No, certain activities are strictly prohibited, including sharing information f…"
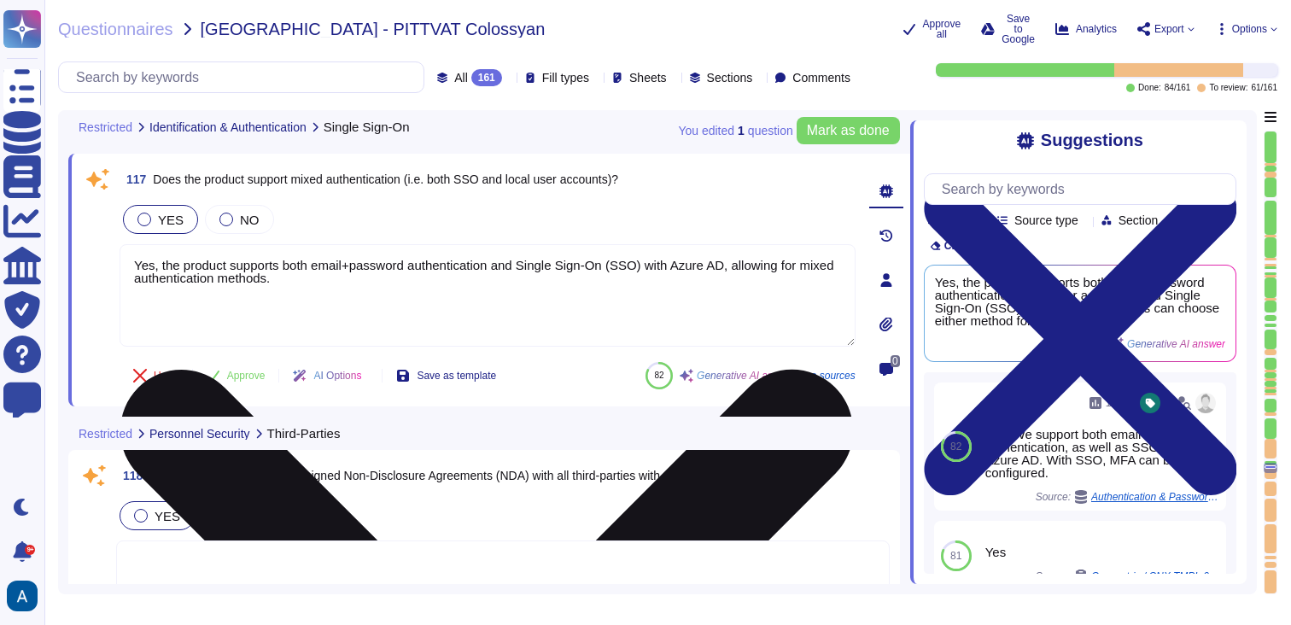
click at [322, 308] on textarea "Yes, the product supports both email+password authentication and Single Sign-On…" at bounding box center [488, 295] width 736 height 102
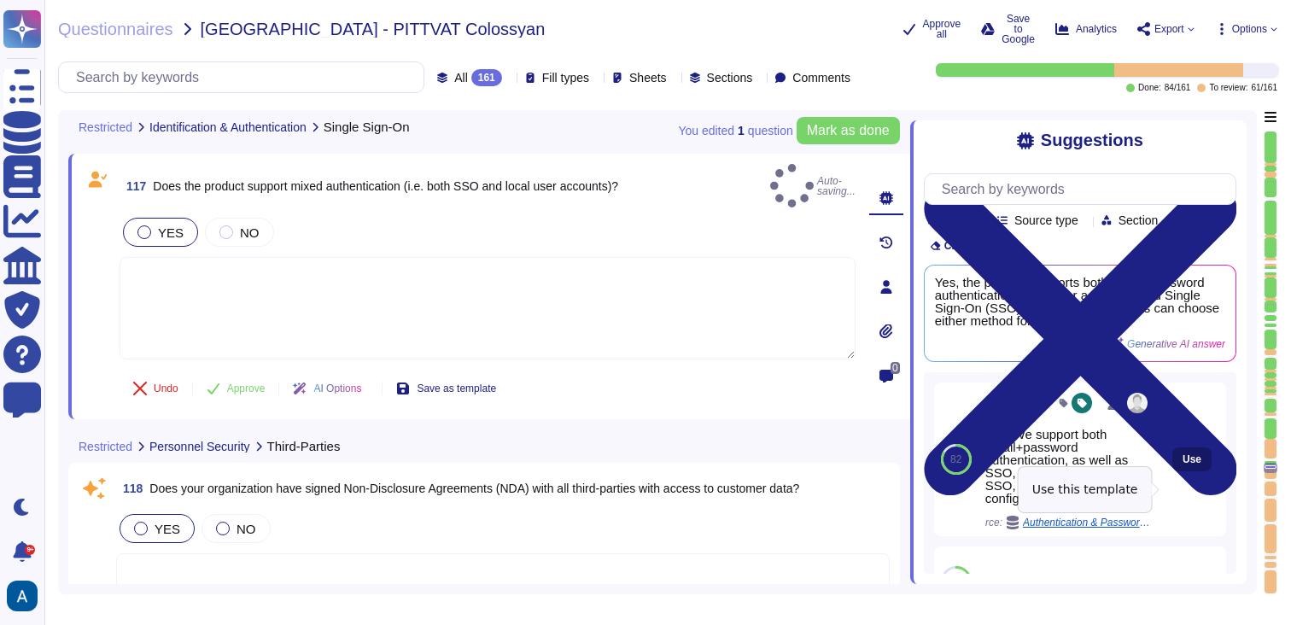
click at [1195, 471] on button "Use" at bounding box center [1191, 459] width 39 height 24
type textarea "Yes. We support both email+password authentication, as well as SSO, with Azure …"
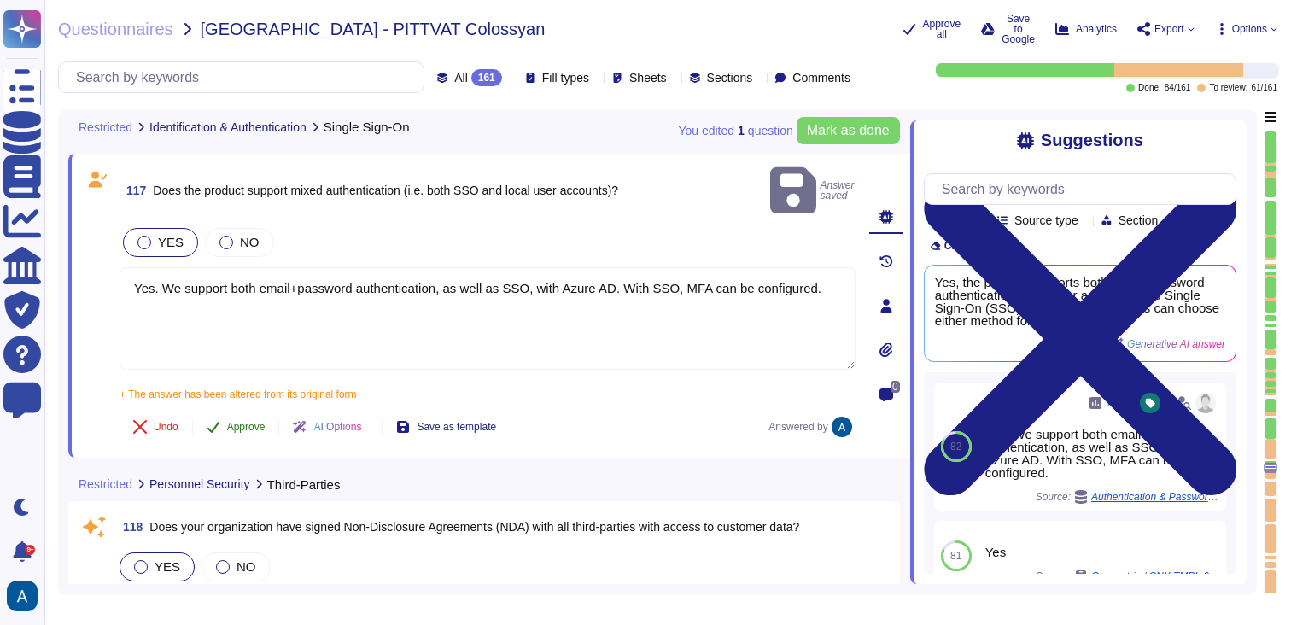
click at [252, 422] on span "Approve" at bounding box center [246, 427] width 38 height 10
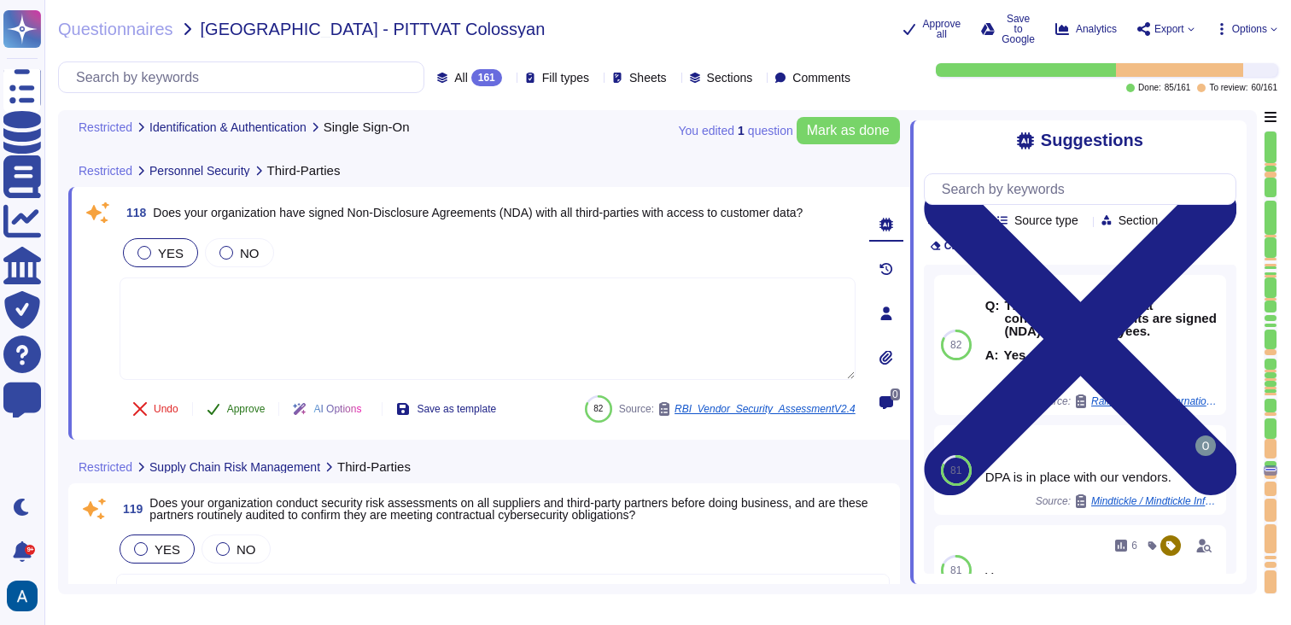
type textarea "No, certain activities are strictly prohibited, including sharing information f…"
type textarea "No, our organization does not own and exclusively reside in all data centers us…"
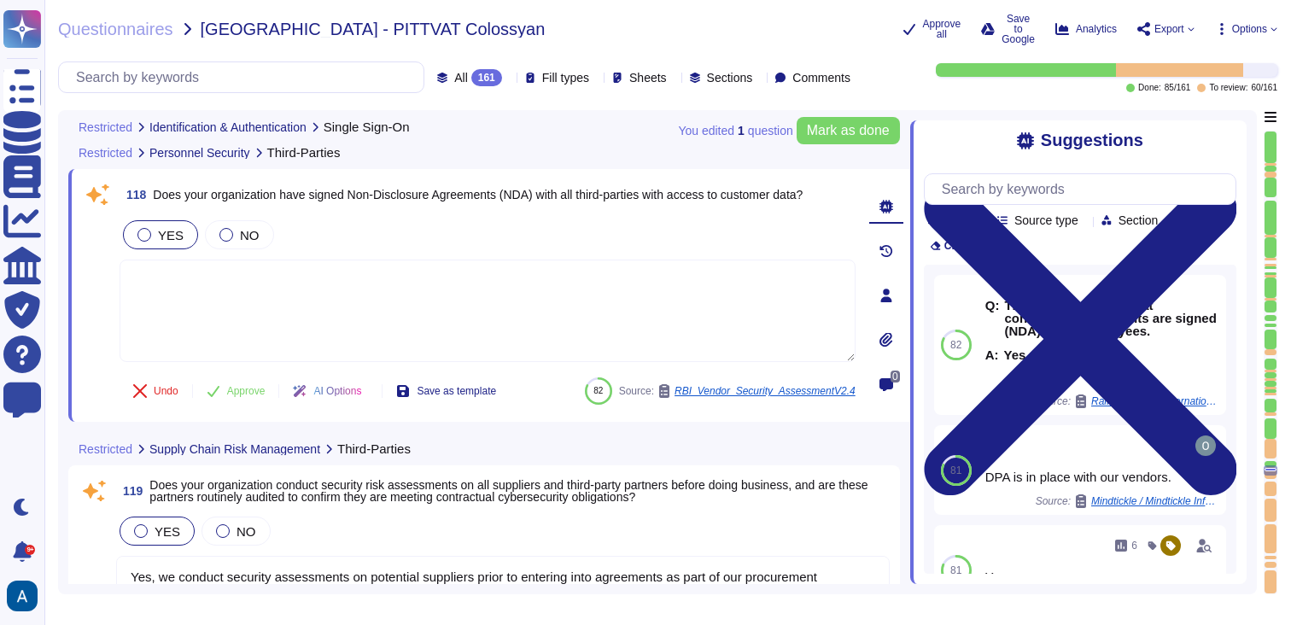
scroll to position [23800, 0]
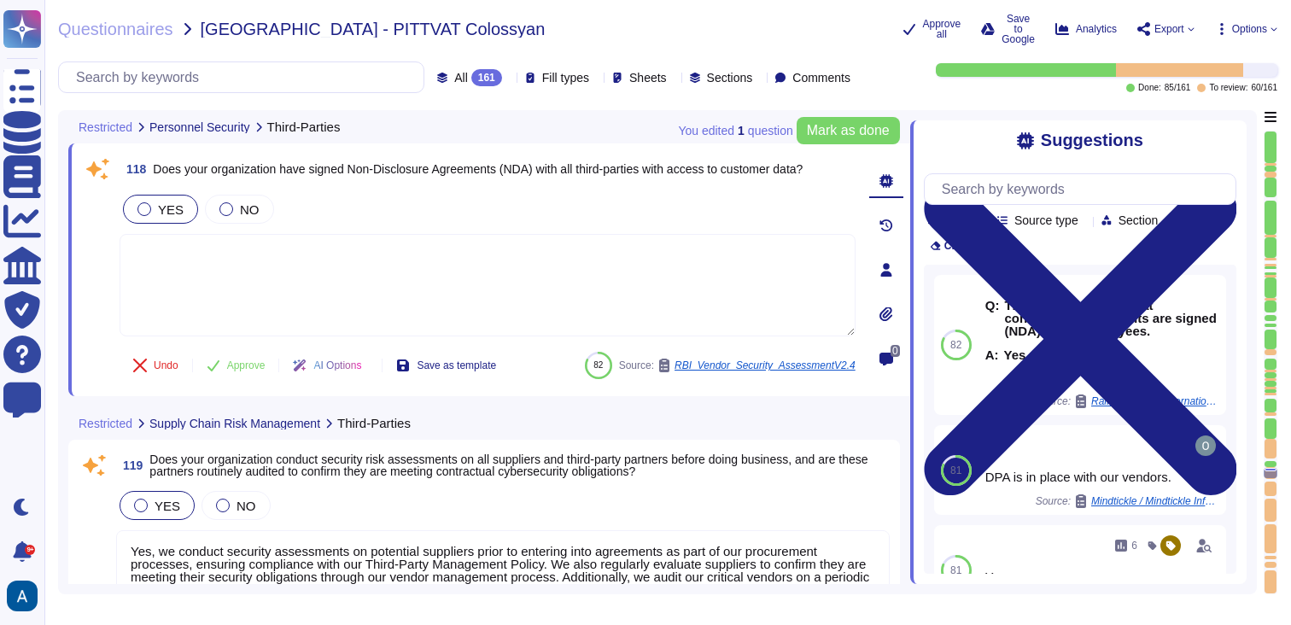
click at [394, 294] on textarea at bounding box center [488, 285] width 736 height 102
click at [257, 371] on button "Approve" at bounding box center [236, 365] width 86 height 34
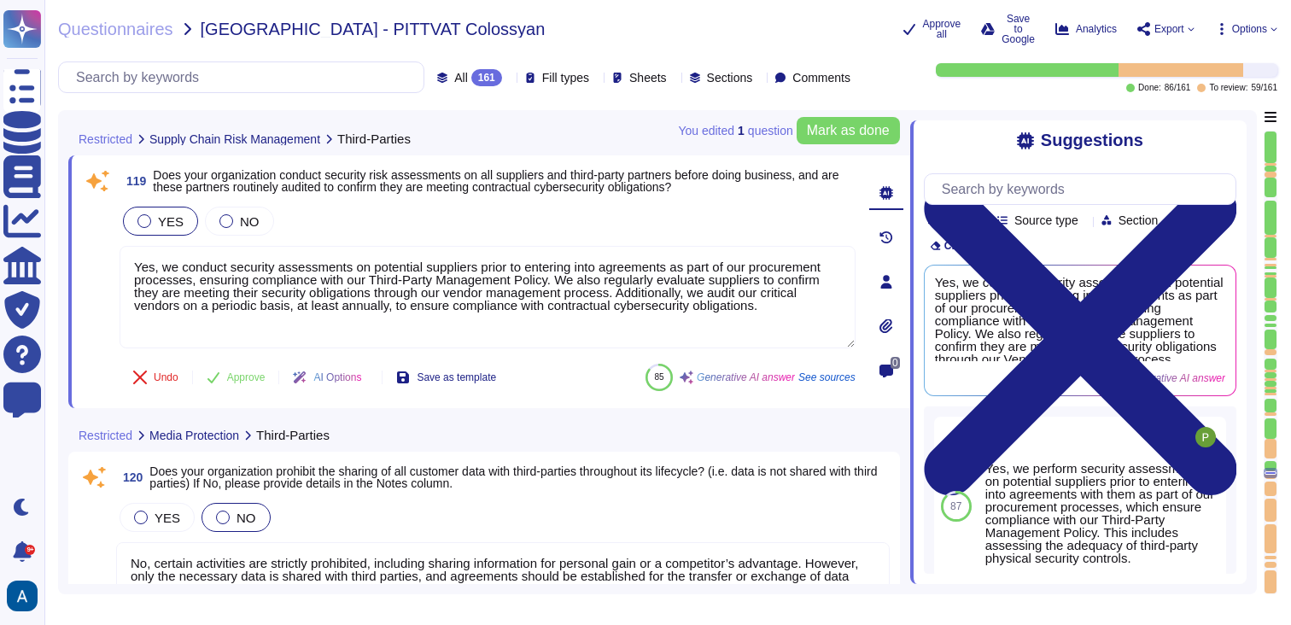
scroll to position [24026, 0]
